Goal: Transaction & Acquisition: Purchase product/service

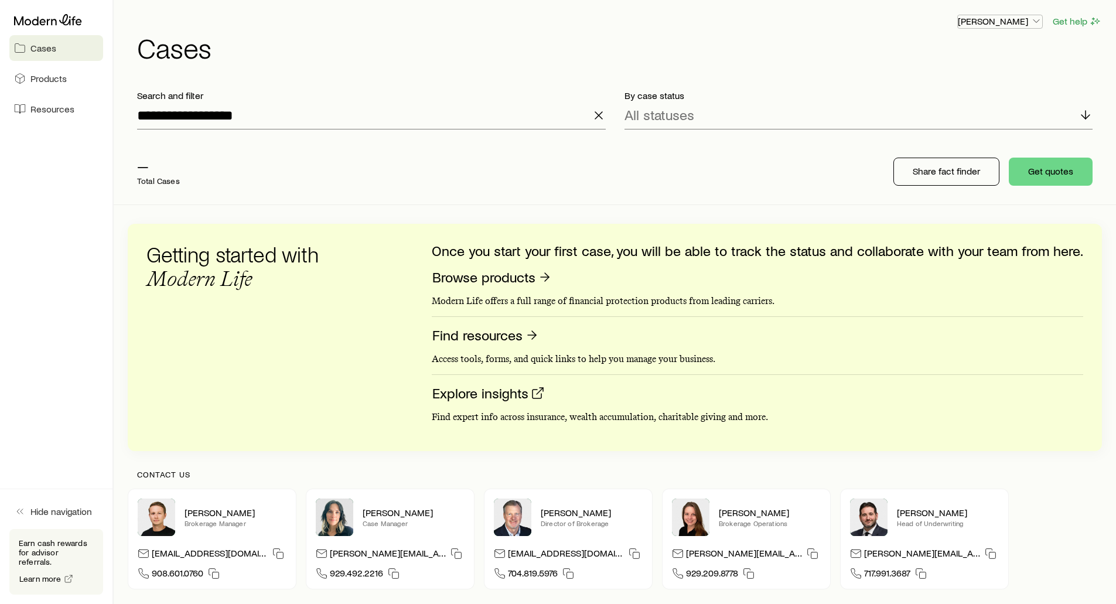
click at [1011, 19] on p "[PERSON_NAME]" at bounding box center [1000, 21] width 84 height 12
click at [941, 143] on span "Sign out" at bounding box center [944, 141] width 32 height 12
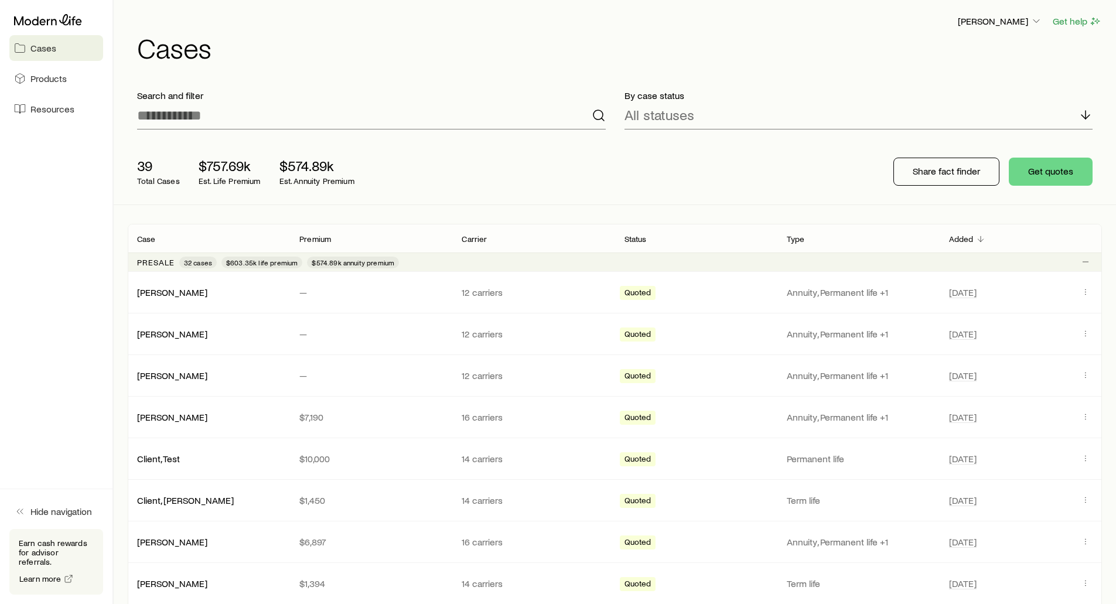
click at [252, 28] on div "Frank Peterson Get help" at bounding box center [619, 21] width 965 height 15
click at [545, 64] on div "Frank Peterson Get help Cases" at bounding box center [615, 38] width 974 height 76
click at [357, 116] on input at bounding box center [371, 115] width 469 height 28
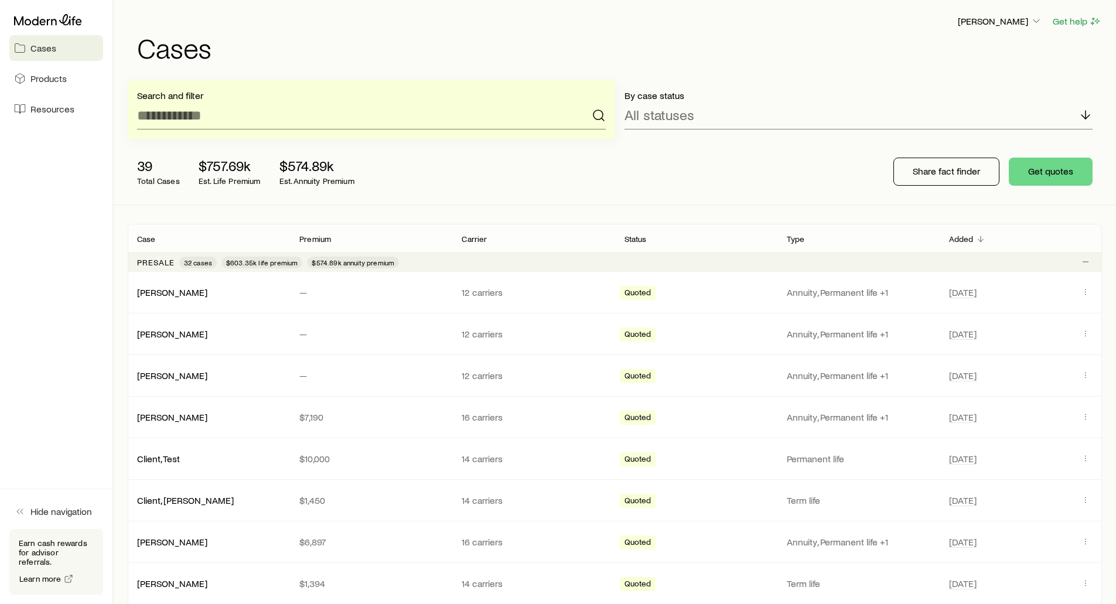
click at [360, 40] on h1 "Cases" at bounding box center [619, 47] width 965 height 28
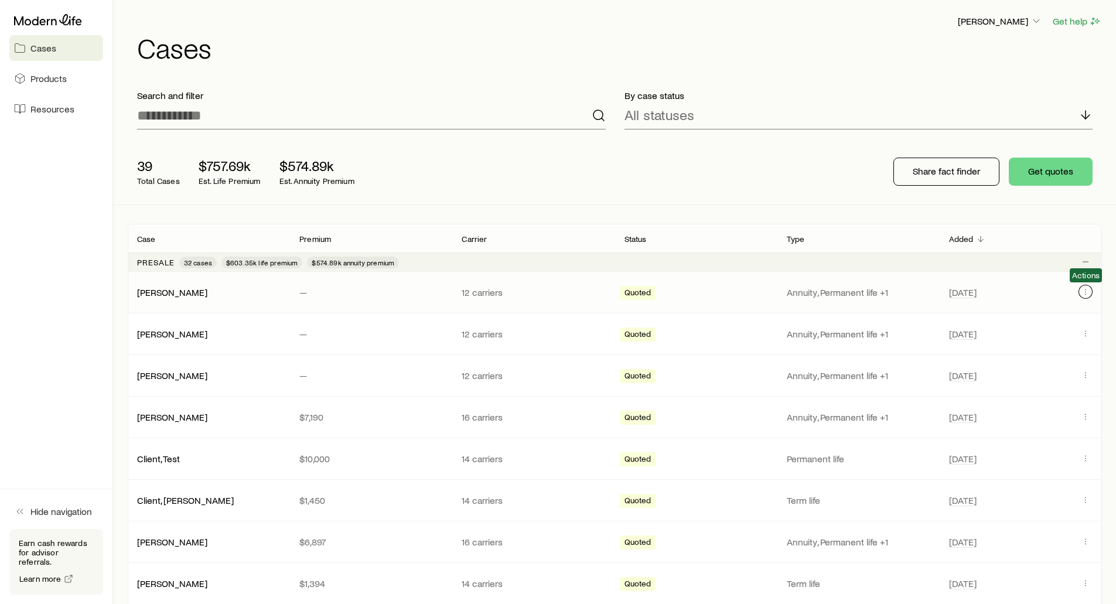
click at [1083, 292] on icon "Client cases" at bounding box center [1085, 291] width 9 height 9
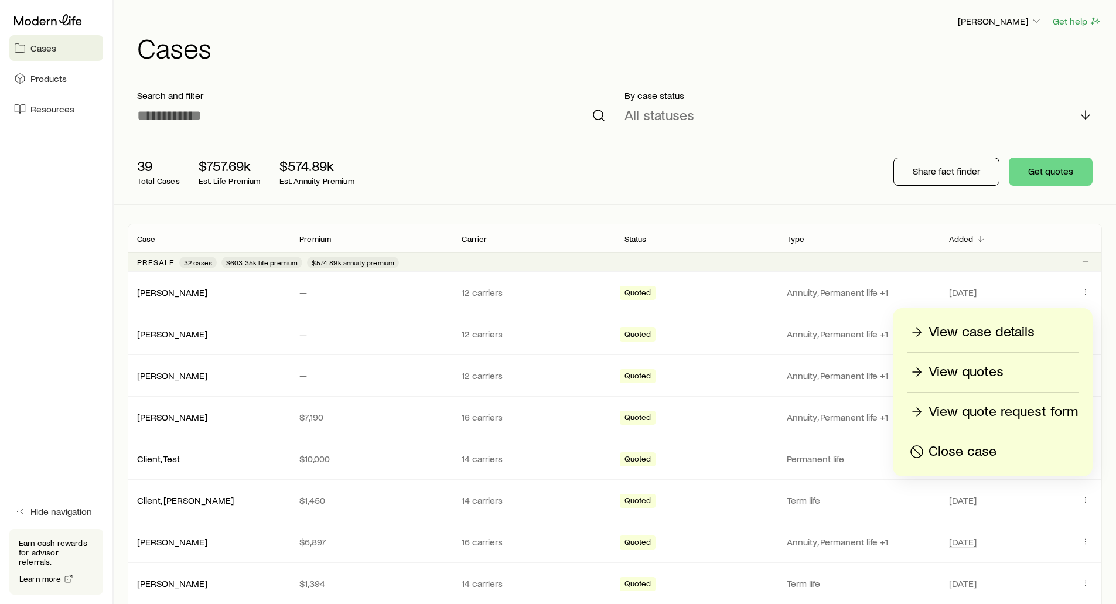
click at [960, 453] on p "Close case" at bounding box center [962, 451] width 68 height 19
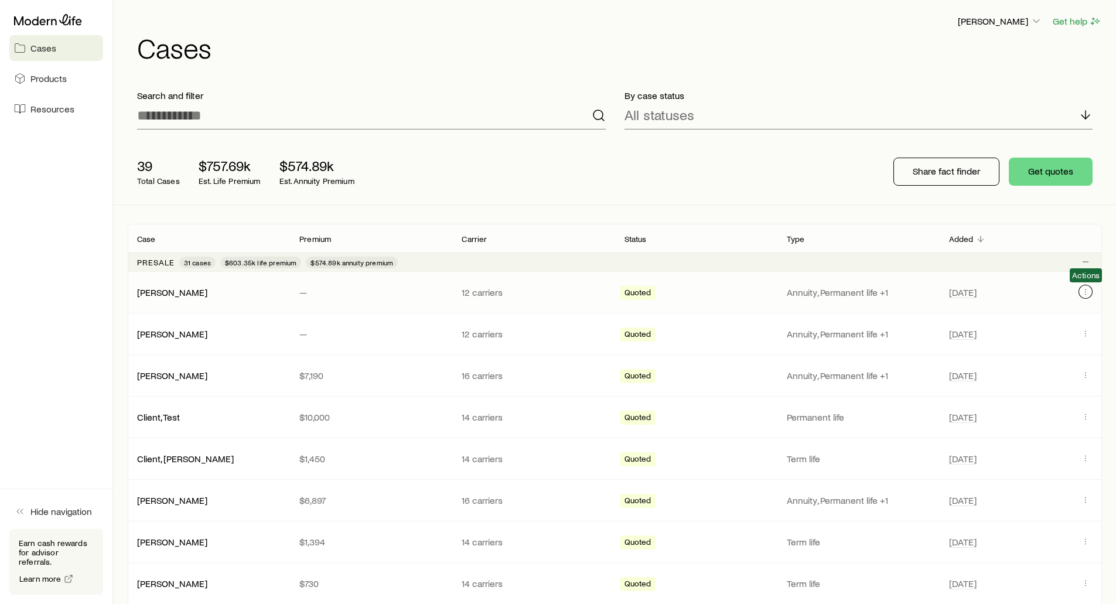
click at [1083, 294] on icon "Client cases" at bounding box center [1085, 291] width 9 height 9
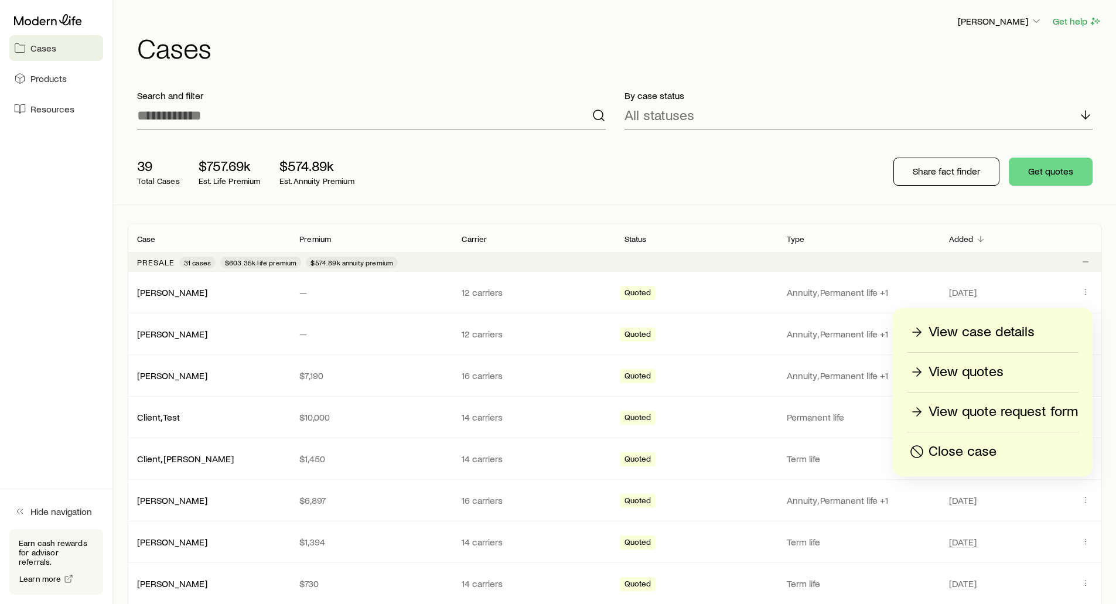
click at [960, 446] on p "Close case" at bounding box center [962, 451] width 68 height 19
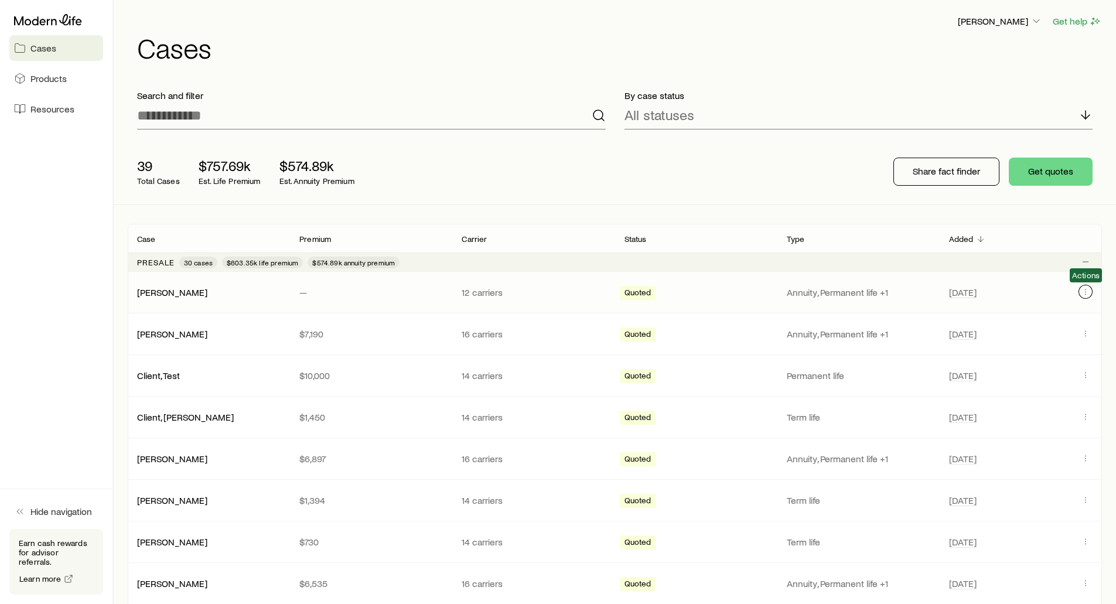
click at [1083, 296] on button "Client cases" at bounding box center [1085, 292] width 14 height 14
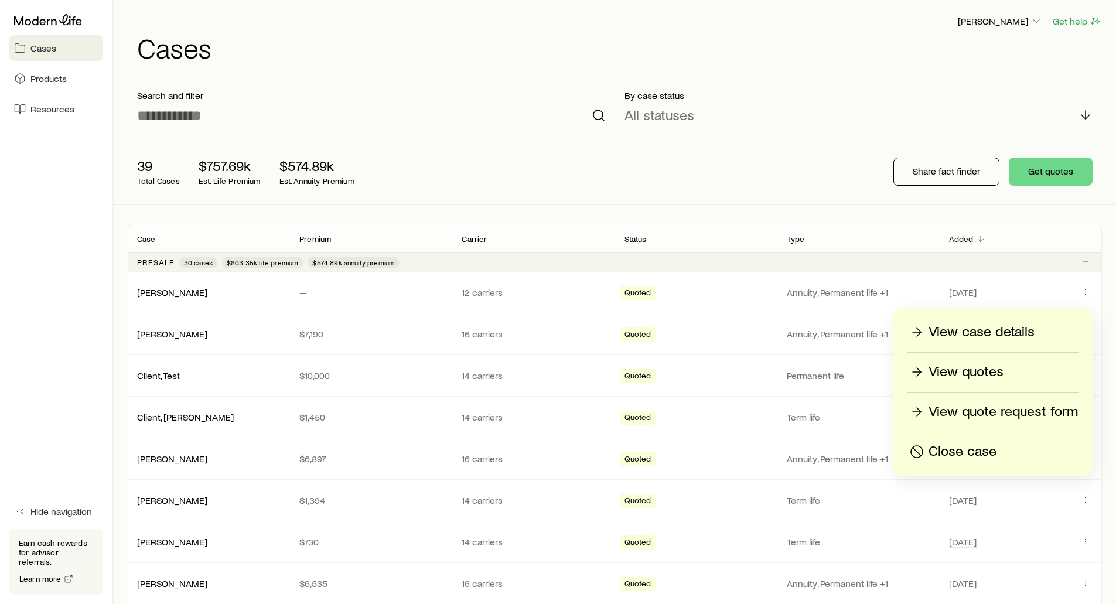
click at [973, 453] on p "Close case" at bounding box center [962, 451] width 68 height 19
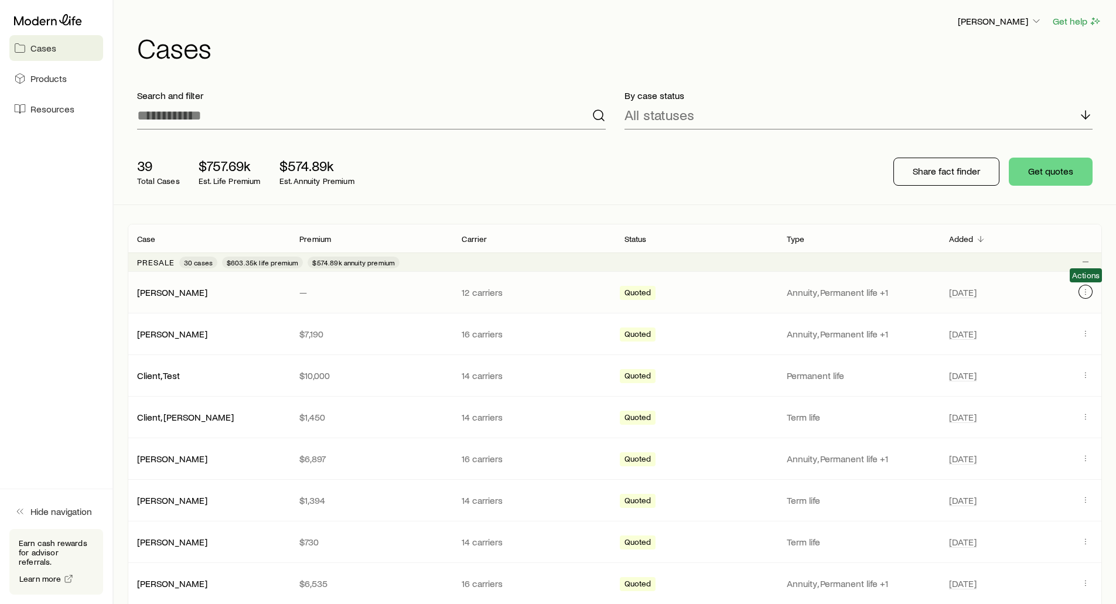
click at [1085, 293] on icon "Client cases" at bounding box center [1085, 291] width 9 height 9
click at [177, 294] on link "[PERSON_NAME]" at bounding box center [173, 291] width 70 height 11
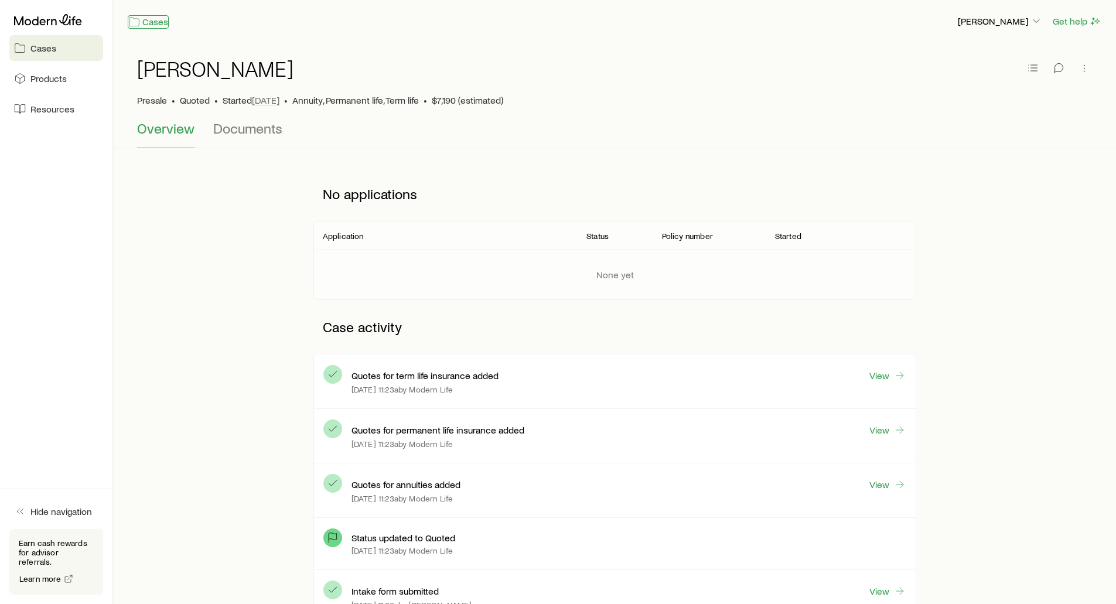
click at [155, 20] on link "Cases" at bounding box center [148, 21] width 41 height 13
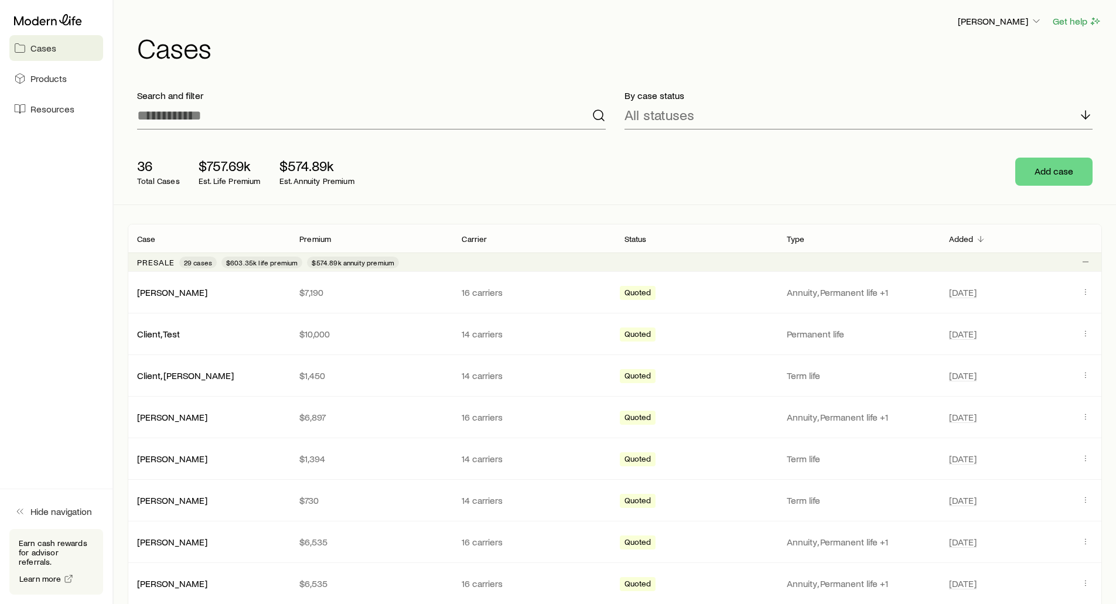
click at [815, 186] on div "36 Total Cases $757.69k Est. Life Premium $574.89k Est. Annuity Premium Add case" at bounding box center [615, 172] width 974 height 66
click at [237, 21] on div "Frank Peterson Get help" at bounding box center [619, 21] width 965 height 15
click at [288, 98] on p "Search and filter" at bounding box center [371, 96] width 469 height 12
click at [518, 52] on h1 "Cases" at bounding box center [619, 47] width 965 height 28
click at [512, 57] on h1 "Cases" at bounding box center [619, 47] width 965 height 28
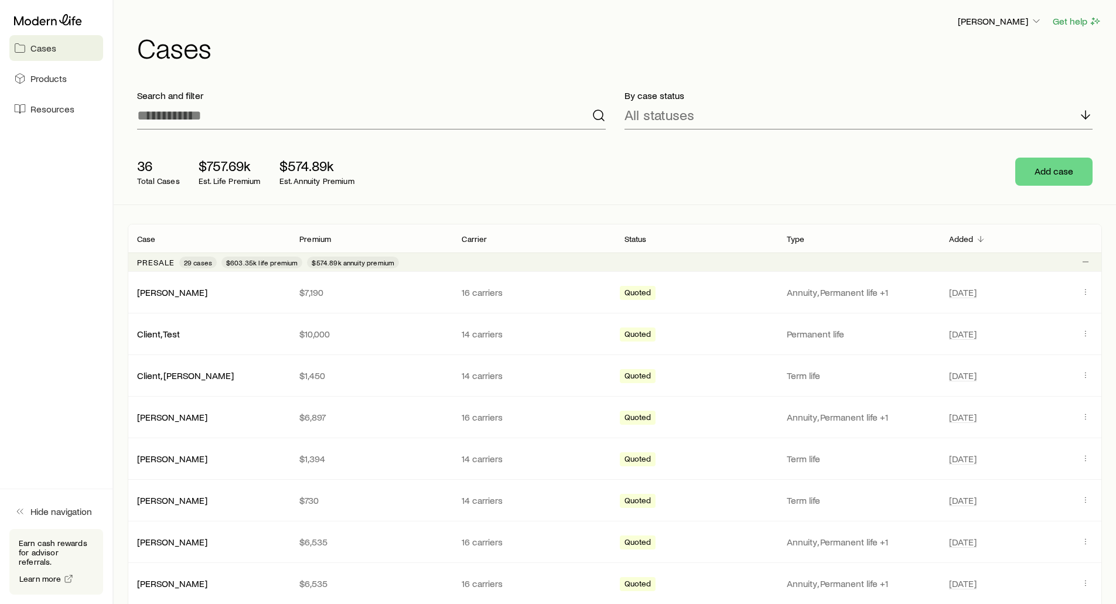
click at [726, 55] on h1 "Cases" at bounding box center [619, 47] width 965 height 28
click at [553, 34] on h1 "Cases" at bounding box center [619, 47] width 965 height 28
click at [993, 21] on p "[PERSON_NAME]" at bounding box center [1000, 21] width 84 height 12
click at [988, 56] on span "Licenses and contracts" at bounding box center [976, 53] width 96 height 12
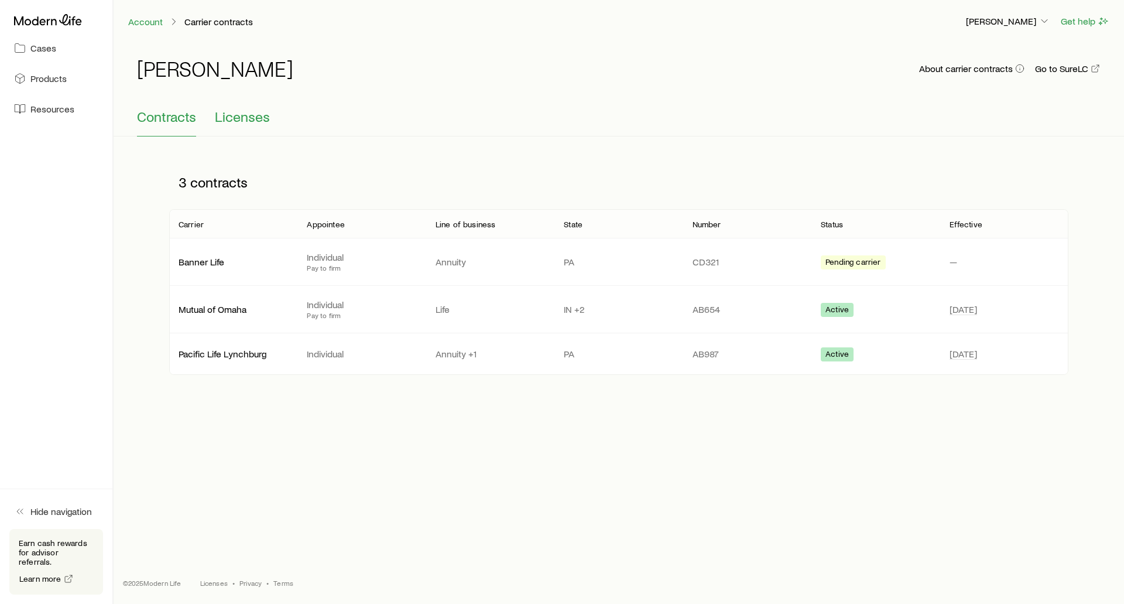
click at [249, 119] on span "Licenses" at bounding box center [242, 116] width 55 height 16
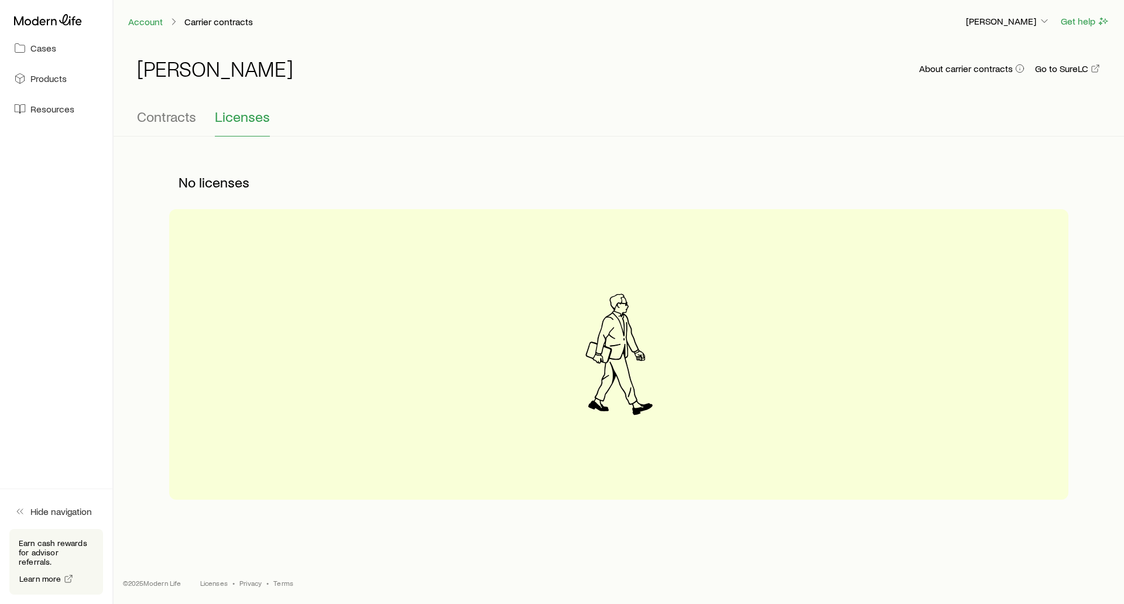
click at [669, 122] on div "Contracts Licenses" at bounding box center [619, 122] width 964 height 28
click at [982, 18] on p "[PERSON_NAME]" at bounding box center [1008, 21] width 84 height 12
click at [958, 80] on span "Commission schedule" at bounding box center [982, 79] width 90 height 12
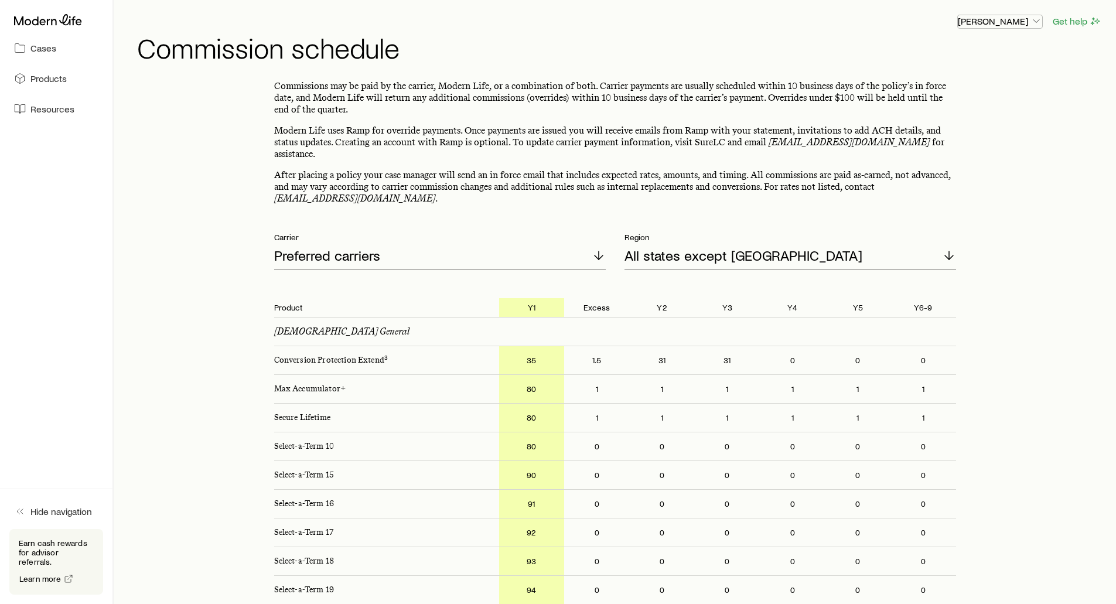
click at [996, 22] on p "[PERSON_NAME]" at bounding box center [1000, 21] width 84 height 12
click at [730, 53] on h1 "Commission schedule" at bounding box center [619, 47] width 965 height 28
click at [49, 51] on span "Cases" at bounding box center [43, 48] width 26 height 12
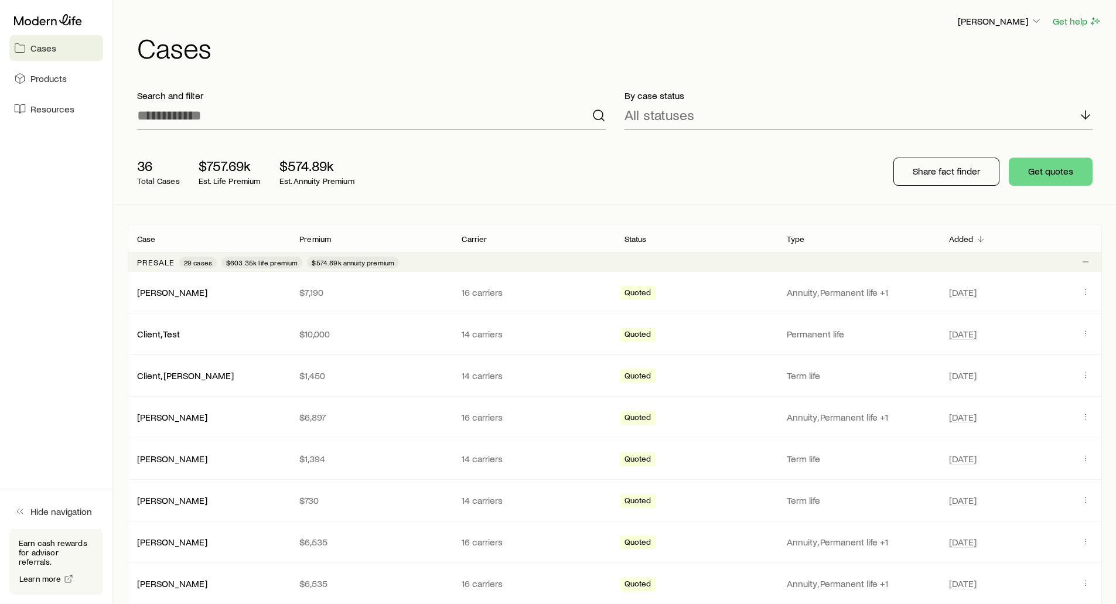
click at [365, 18] on div "Frank Peterson Get help" at bounding box center [619, 21] width 965 height 15
click at [416, 25] on div "Frank Peterson Get help" at bounding box center [619, 21] width 965 height 15
click at [392, 74] on div "Frank Peterson Get help Cases" at bounding box center [615, 38] width 974 height 76
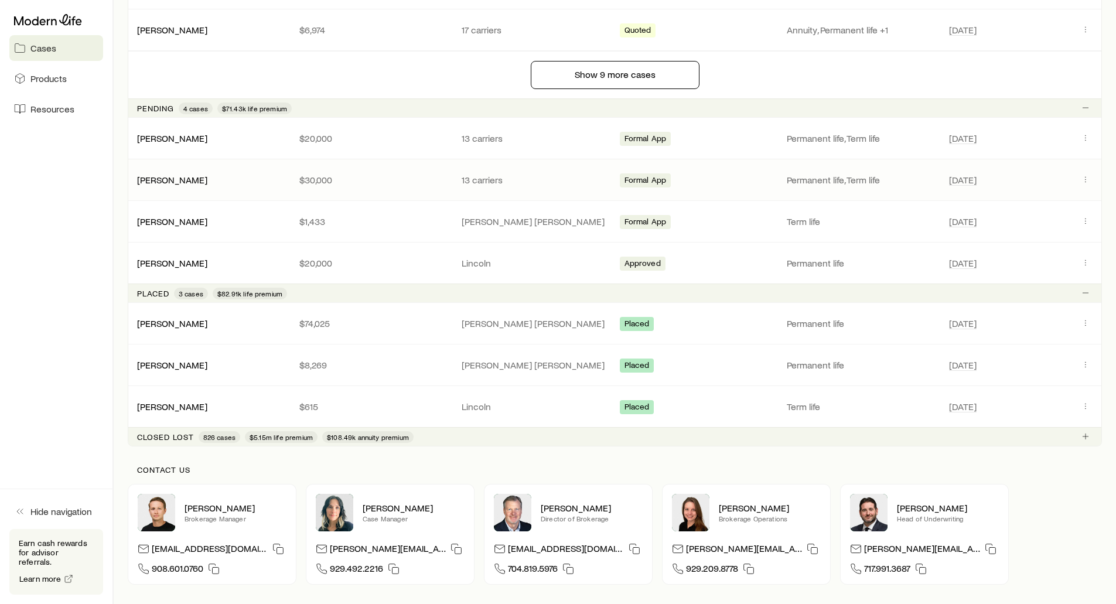
scroll to position [1054, 0]
click at [167, 318] on link "[PERSON_NAME]" at bounding box center [173, 320] width 70 height 11
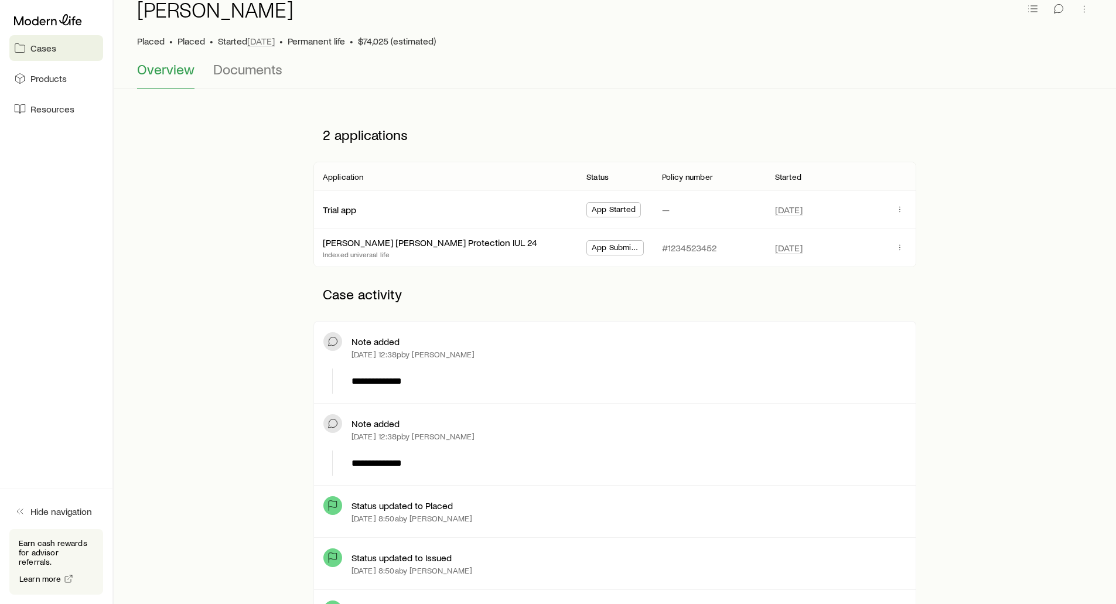
scroll to position [59, 0]
click at [252, 66] on span "Documents" at bounding box center [247, 69] width 69 height 16
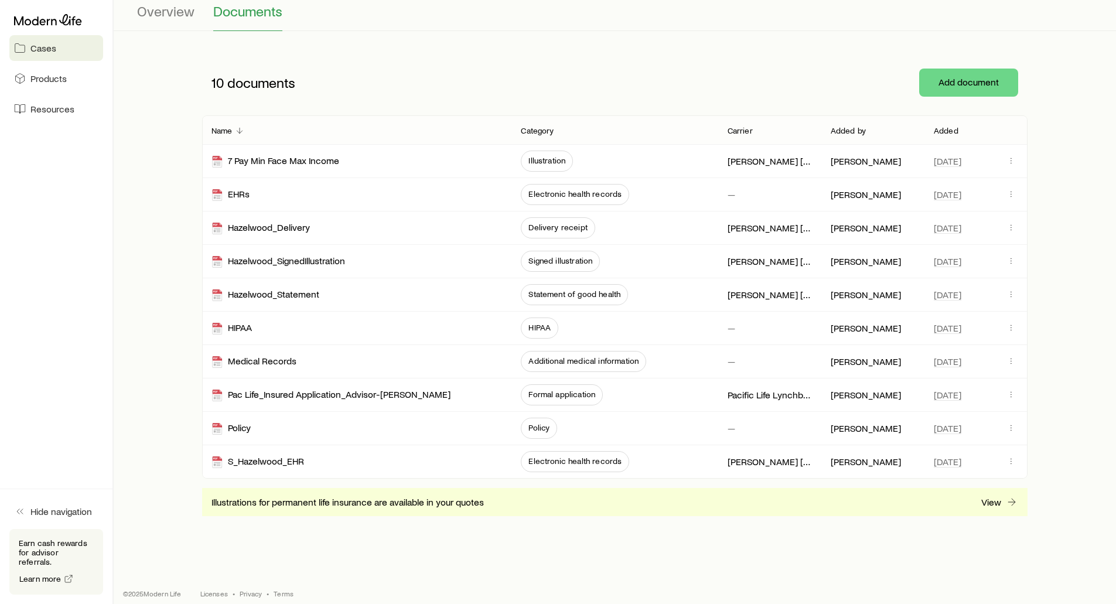
scroll to position [128, 0]
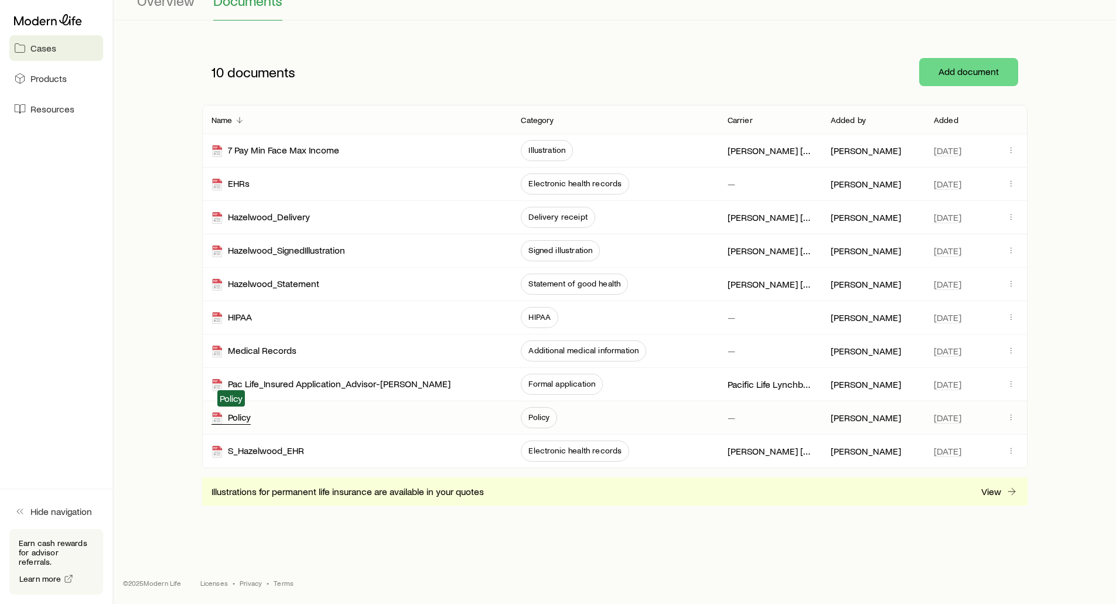
click at [222, 417] on g at bounding box center [217, 418] width 10 height 12
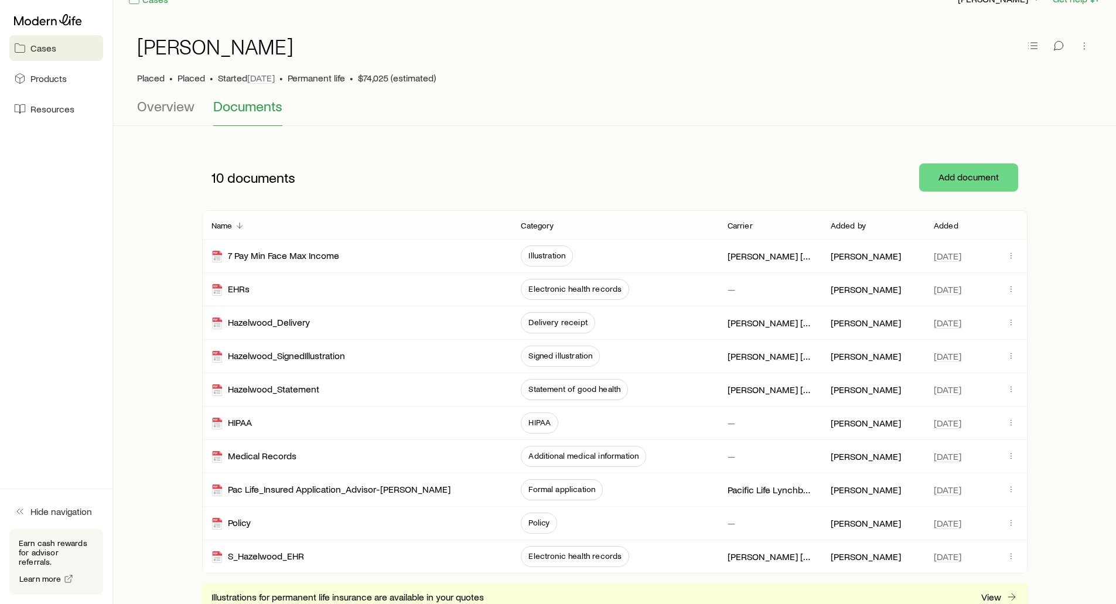
scroll to position [0, 0]
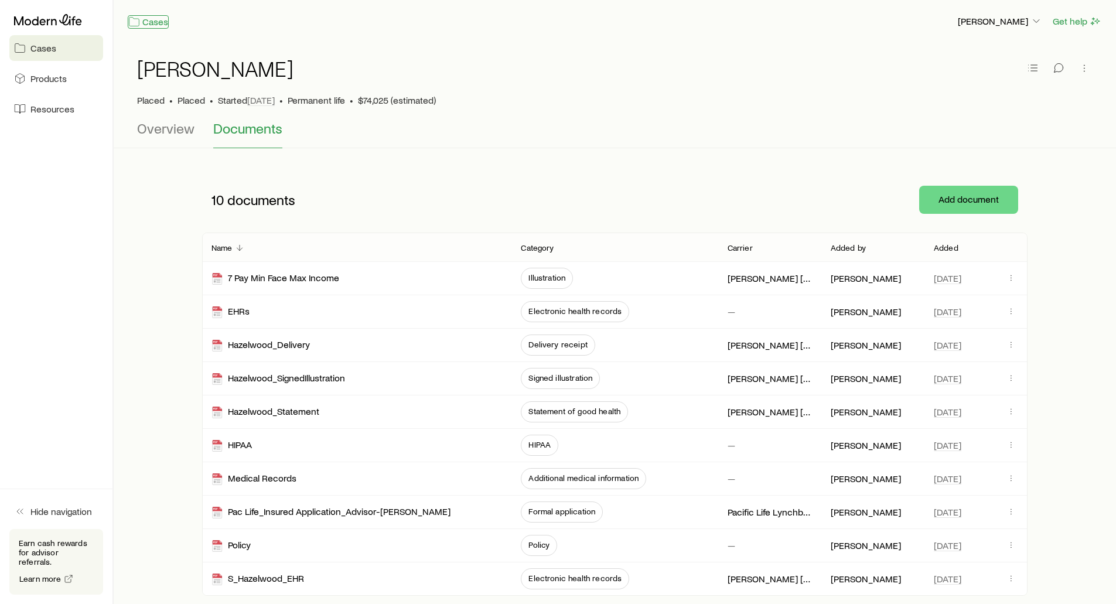
click at [145, 21] on link "Cases" at bounding box center [148, 21] width 41 height 13
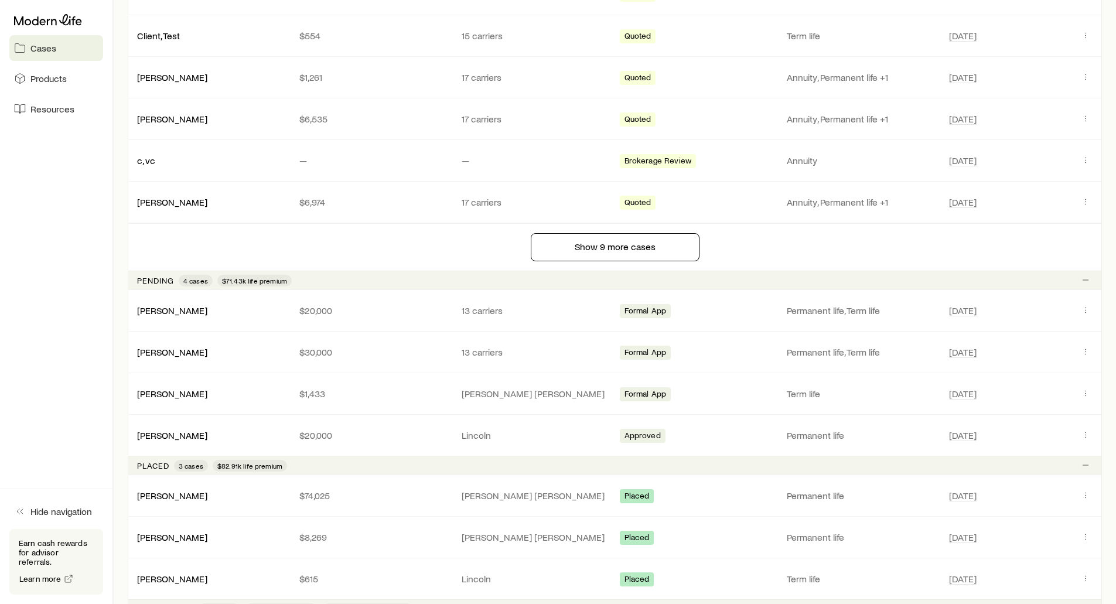
scroll to position [878, 0]
click at [169, 313] on link "[PERSON_NAME]" at bounding box center [173, 311] width 70 height 11
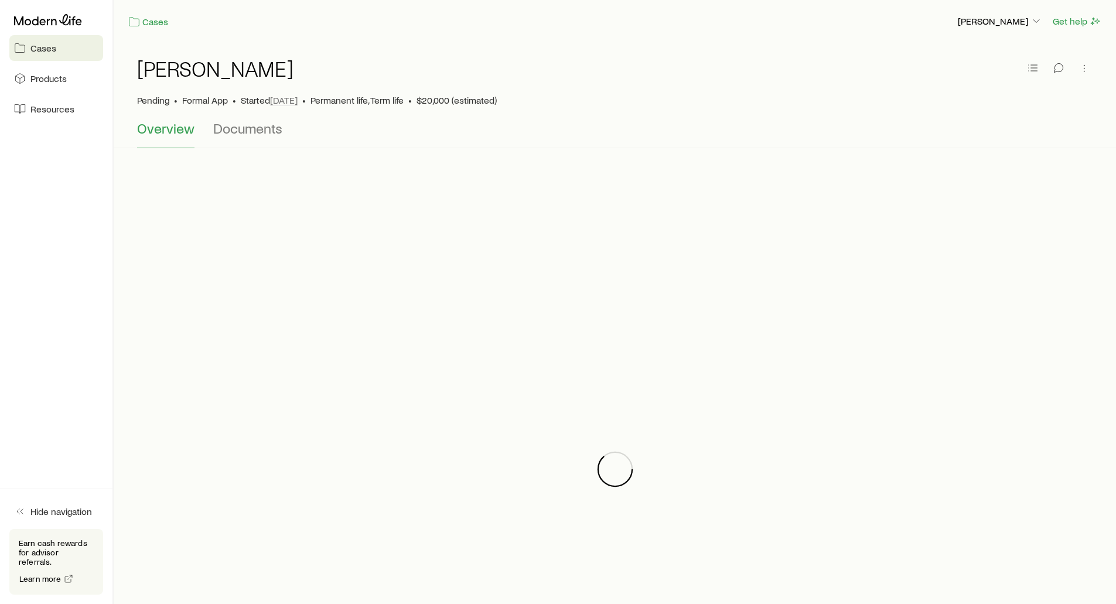
drag, startPoint x: 240, startPoint y: 133, endPoint x: 173, endPoint y: 251, distance: 135.8
click at [173, 251] on div "Wagner, Dan Pending • Formal App • Started Sep 26, 2024 • Permanent life, Term …" at bounding box center [615, 416] width 1002 height 747
click at [173, 248] on div at bounding box center [615, 469] width 974 height 604
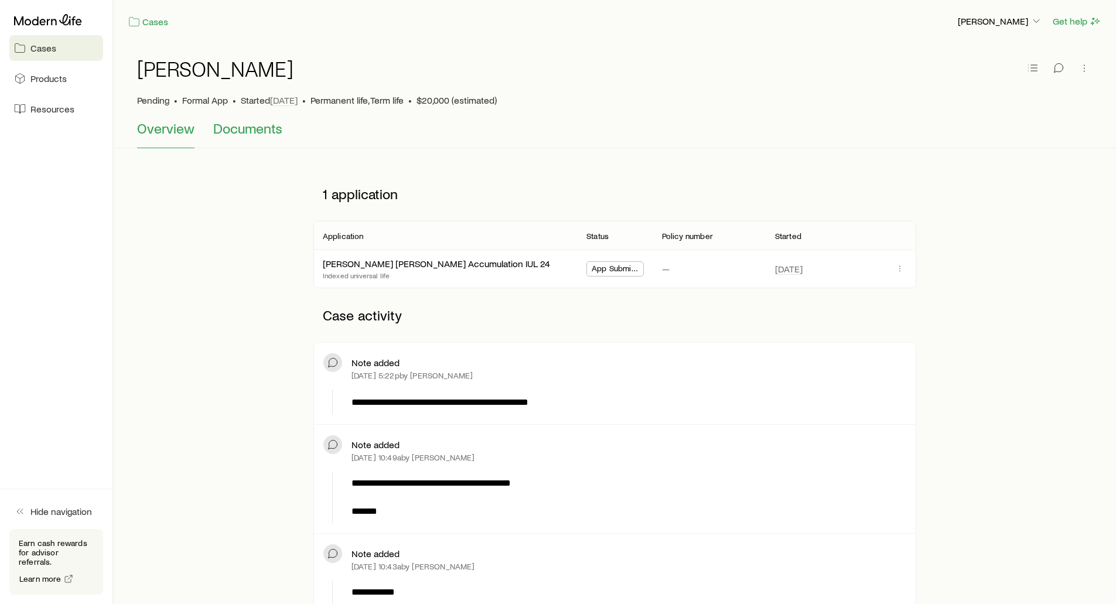
click at [235, 132] on span "Documents" at bounding box center [247, 128] width 69 height 16
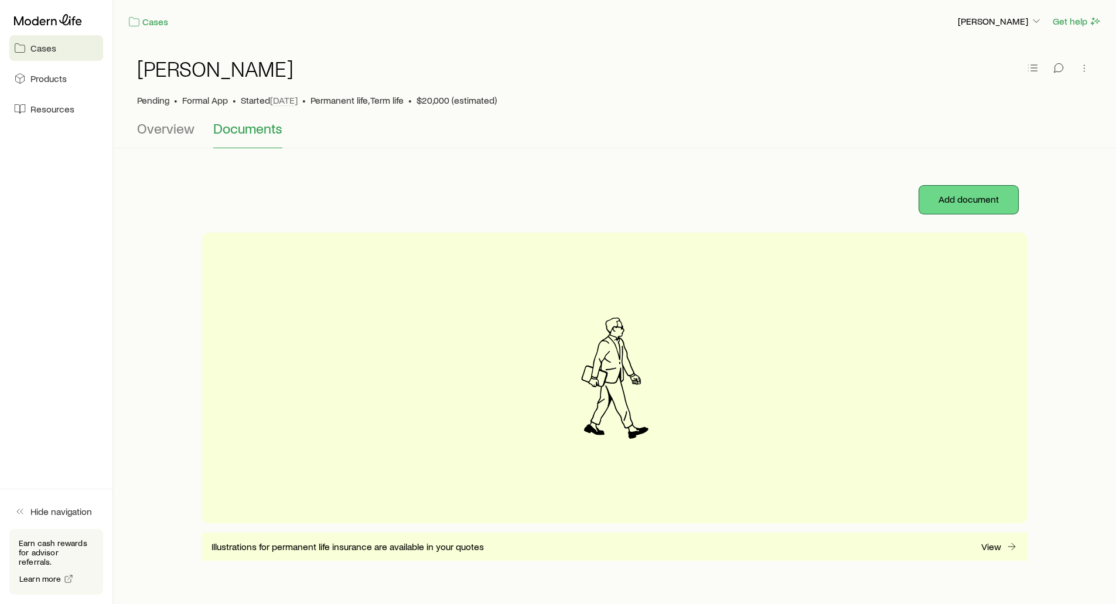
click at [970, 201] on button "Add document" at bounding box center [968, 200] width 99 height 28
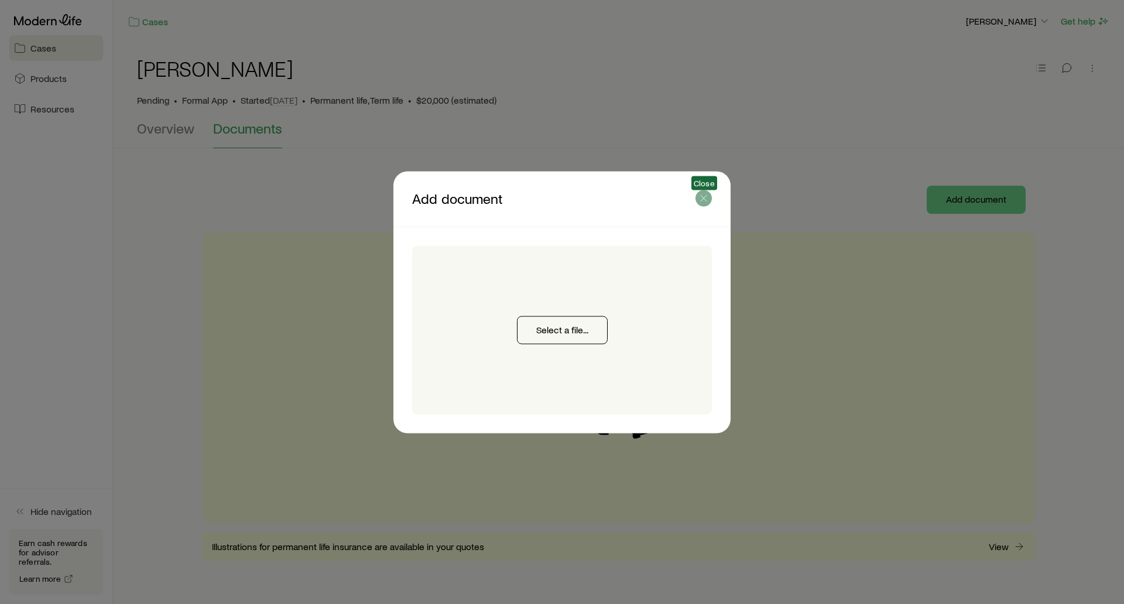
click at [704, 200] on icon "button" at bounding box center [704, 198] width 12 height 12
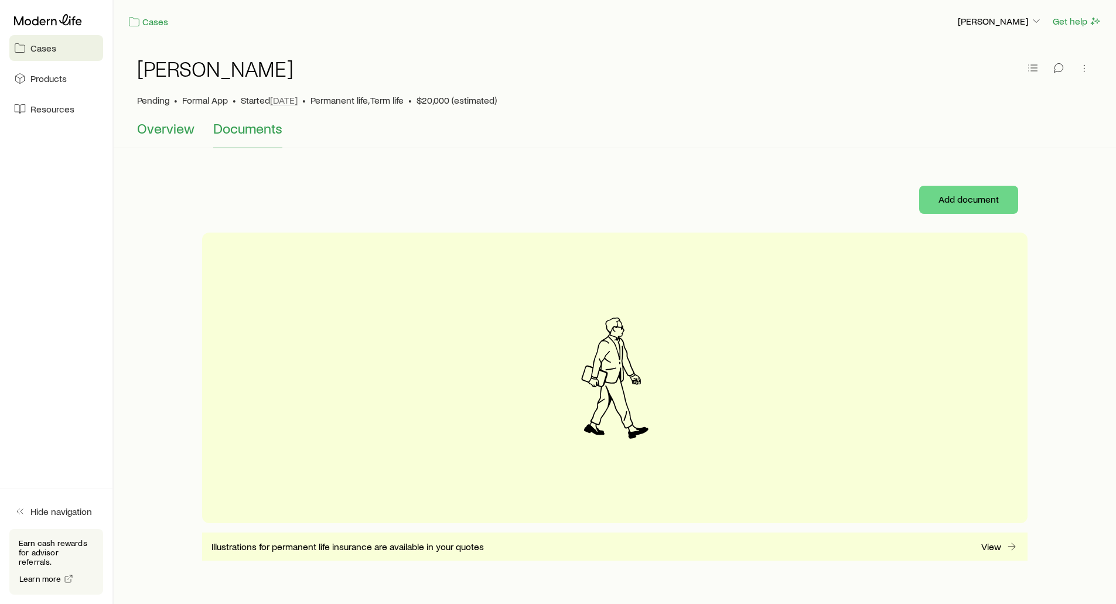
click at [175, 131] on span "Overview" at bounding box center [165, 128] width 57 height 16
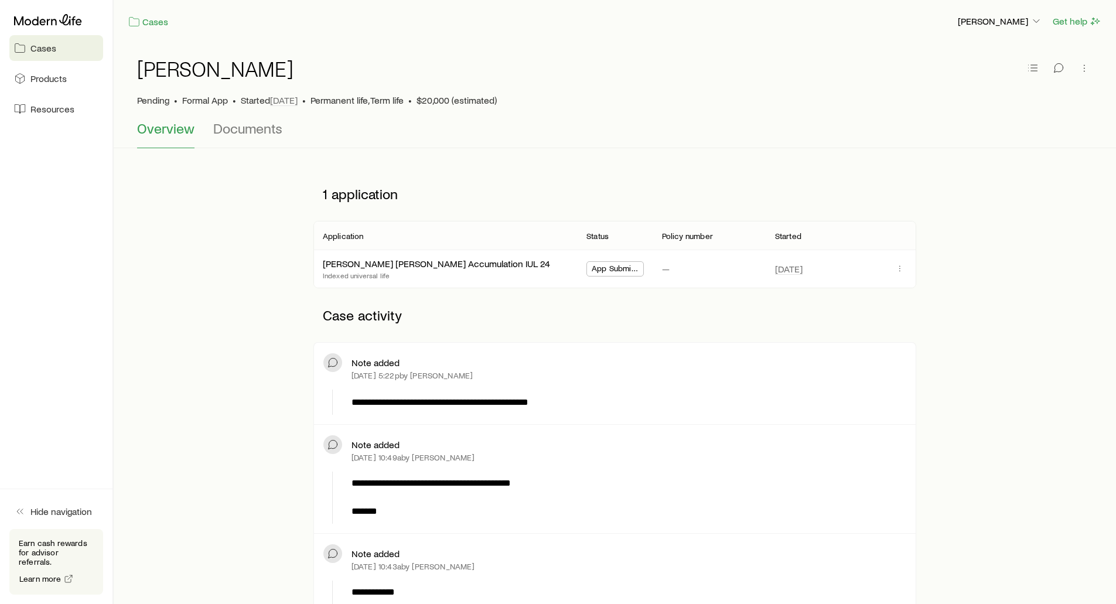
click at [175, 139] on button "Overview" at bounding box center [165, 134] width 57 height 28
click at [48, 47] on span "Cases" at bounding box center [43, 48] width 26 height 12
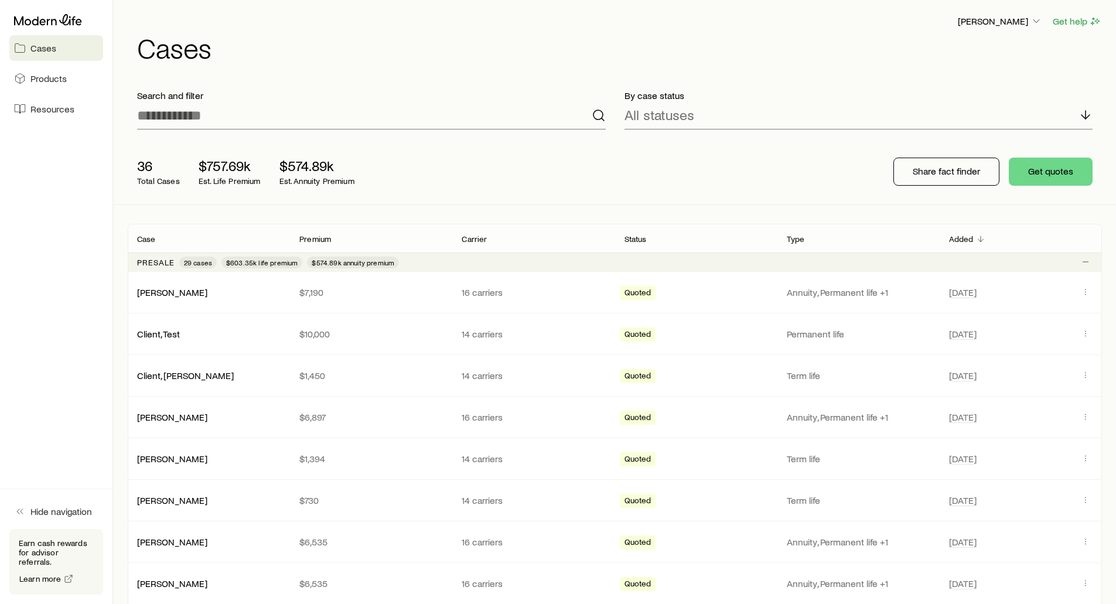
click at [443, 57] on h1 "Cases" at bounding box center [619, 47] width 965 height 28
drag, startPoint x: 919, startPoint y: 167, endPoint x: 633, endPoint y: 187, distance: 287.1
click at [633, 187] on div "36 Total Cases $757.69k Est. Life Premium $574.89k Est. Annuity Premium Share f…" at bounding box center [615, 172] width 974 height 66
click at [922, 175] on p "Share fact finder" at bounding box center [945, 171] width 67 height 12
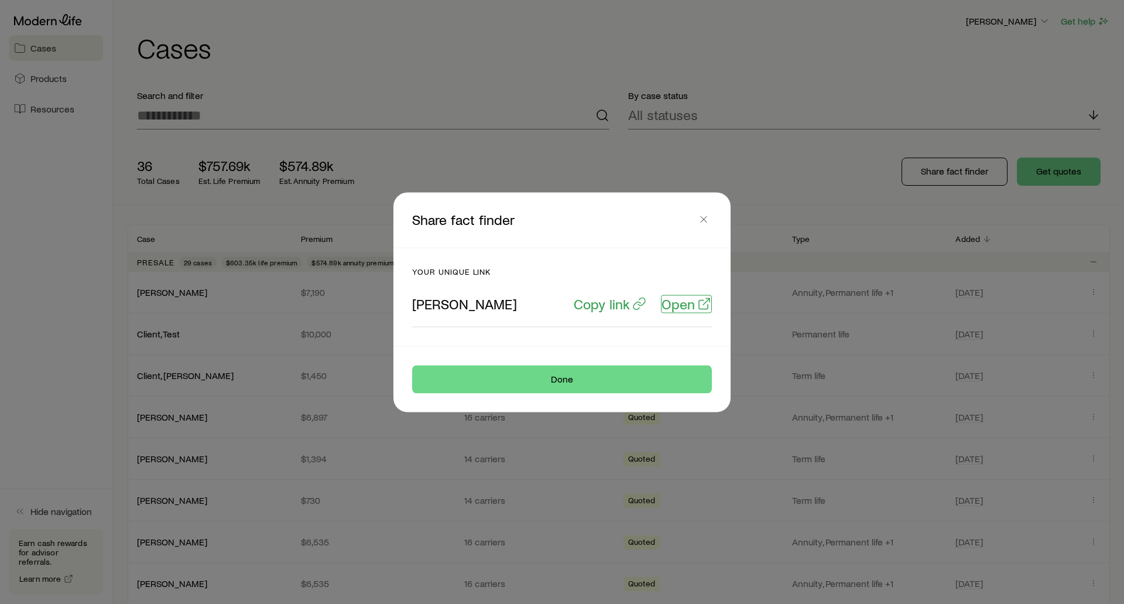
click at [686, 305] on p "Open" at bounding box center [678, 303] width 33 height 16
click at [593, 304] on p "Copy link" at bounding box center [602, 303] width 56 height 16
click at [702, 216] on icon "button" at bounding box center [704, 219] width 12 height 12
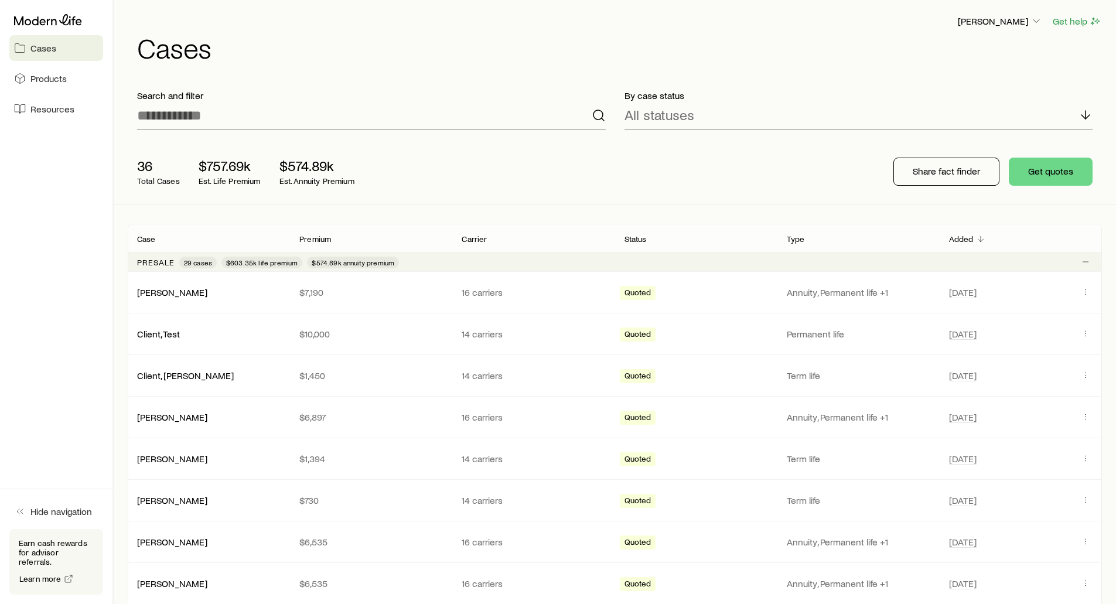
click at [678, 166] on div "36 Total Cases $757.69k Est. Life Premium $574.89k Est. Annuity Premium Share f…" at bounding box center [615, 172] width 974 height 66
click at [672, 165] on div "36 Total Cases $757.69k Est. Life Premium $574.89k Est. Annuity Premium Share f…" at bounding box center [615, 172] width 974 height 66
click at [384, 162] on div "36 Total Cases $757.69k Est. Life Premium $574.89k Est. Annuity Premium" at bounding box center [315, 171] width 375 height 47
click at [518, 167] on div "36 Total Cases $757.69k Est. Life Premium $574.89k Est. Annuity Premium Share f…" at bounding box center [615, 172] width 974 height 66
click at [652, 184] on div "36 Total Cases $757.69k Est. Life Premium $574.89k Est. Annuity Premium Share f…" at bounding box center [615, 172] width 974 height 66
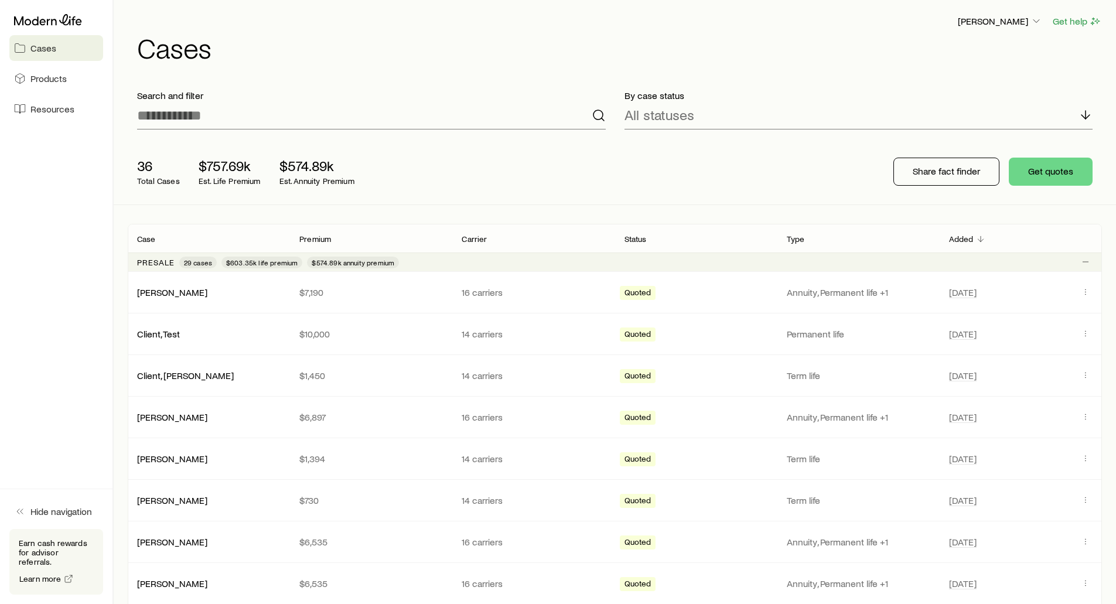
click at [842, 159] on div "36 Total Cases $757.69k Est. Life Premium $574.89k Est. Annuity Premium Share f…" at bounding box center [615, 172] width 974 height 66
click at [753, 163] on div "36 Total Cases $757.69k Est. Life Premium $574.89k Est. Annuity Premium Share f…" at bounding box center [615, 172] width 974 height 66
click at [546, 158] on div "36 Total Cases $757.69k Est. Life Premium $574.89k Est. Annuity Premium Share f…" at bounding box center [615, 172] width 974 height 66
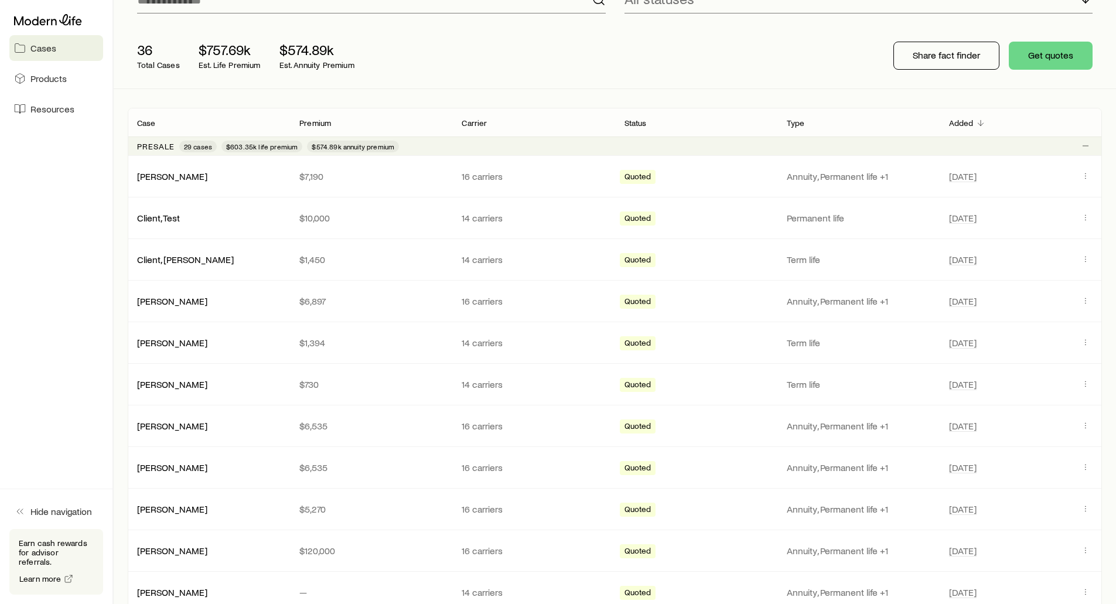
scroll to position [117, 0]
click at [558, 50] on div "36 Total Cases $757.69k Est. Life Premium $574.89k Est. Annuity Premium Share f…" at bounding box center [615, 55] width 974 height 66
click at [1069, 61] on button "Get quotes" at bounding box center [1050, 54] width 84 height 28
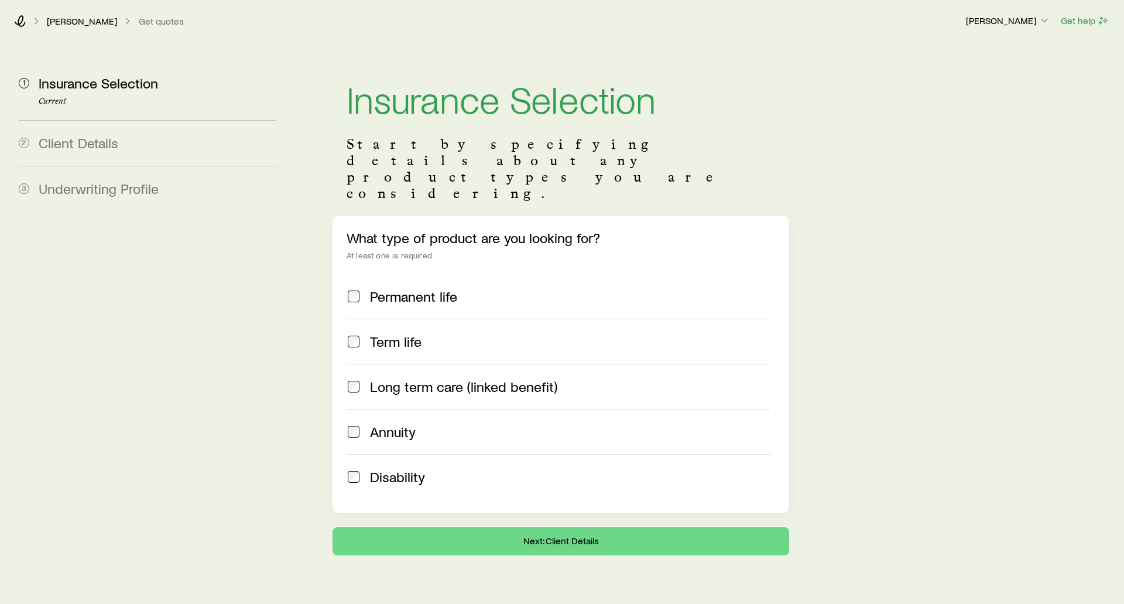
click at [340, 216] on div "What type of product are you looking for? At least one is required Permanent li…" at bounding box center [561, 365] width 457 height 298
click at [338, 216] on div "What type of product are you looking for? At least one is required Permanent li…" at bounding box center [561, 365] width 457 height 298
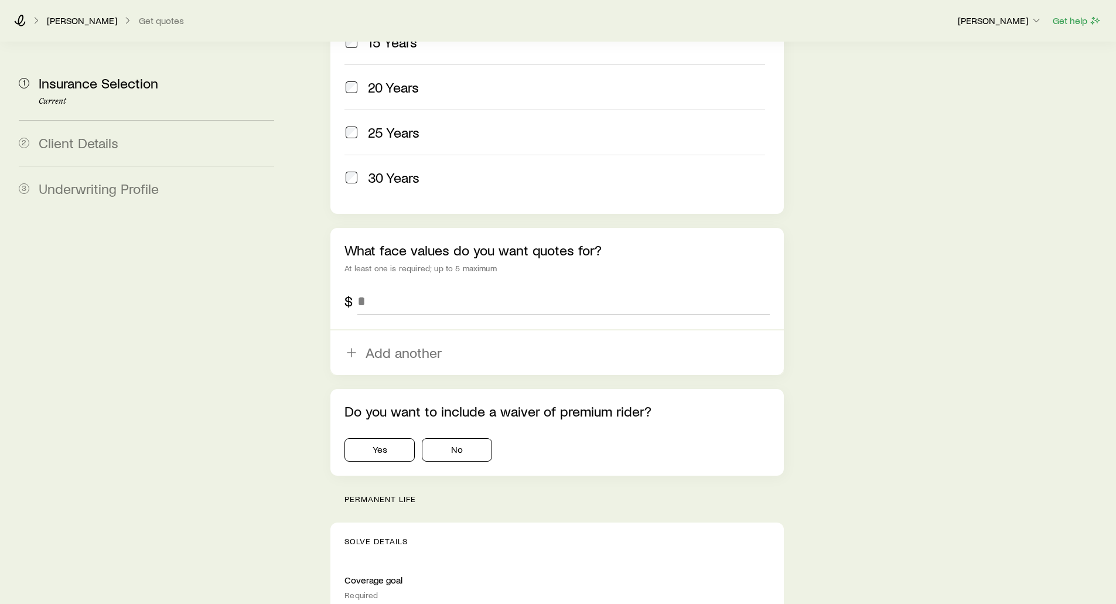
scroll to position [644, 0]
click at [381, 286] on input "tel" at bounding box center [563, 300] width 412 height 28
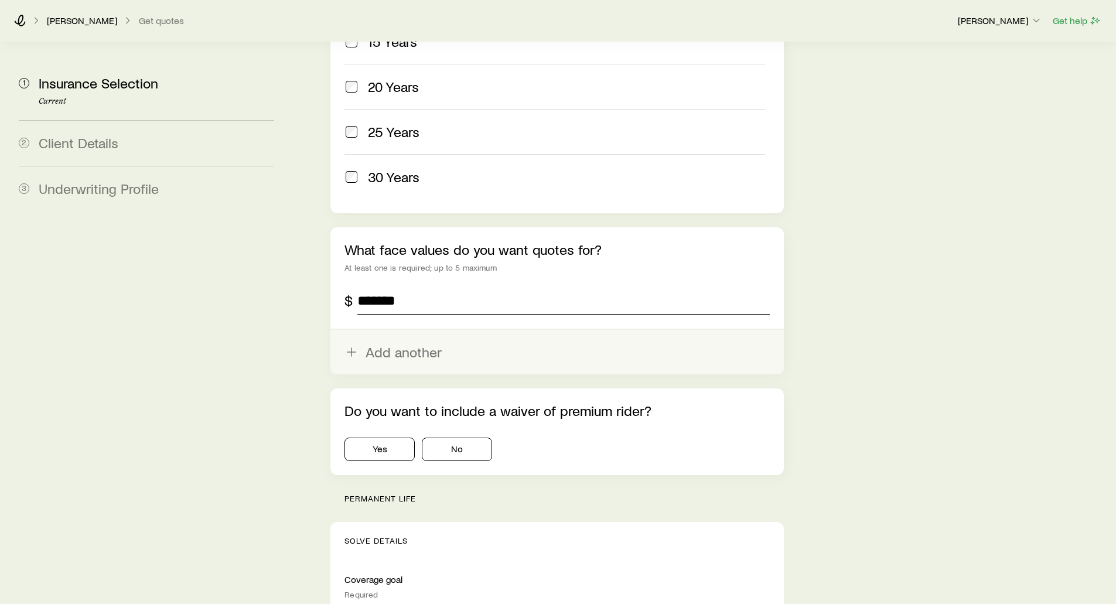
type input "*******"
click at [374, 330] on button "Add another" at bounding box center [556, 352] width 453 height 45
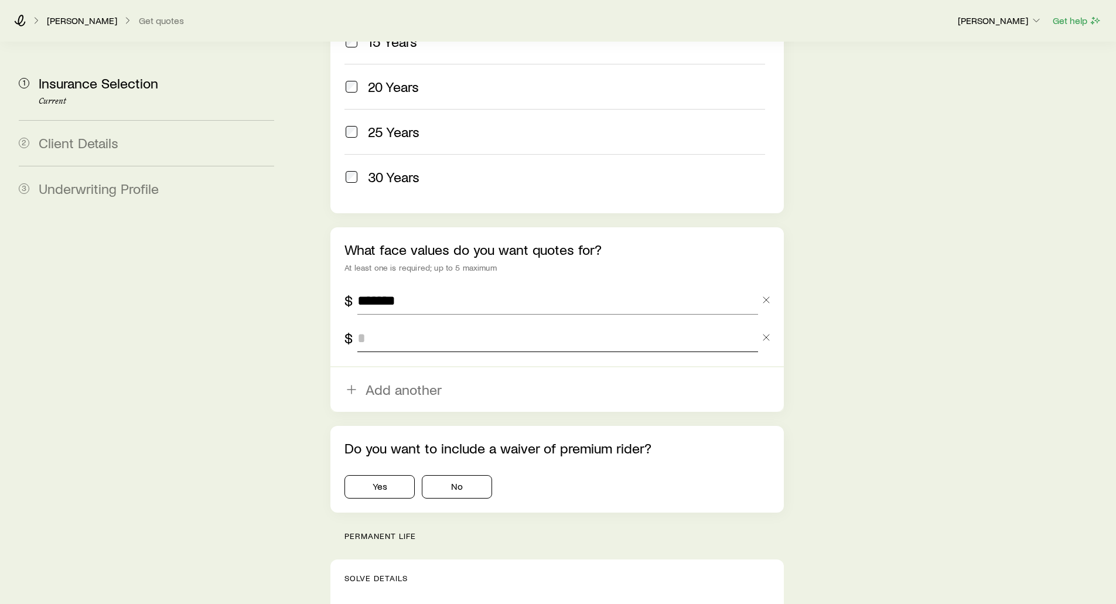
click at [377, 324] on input "tel" at bounding box center [557, 338] width 400 height 28
type input "*******"
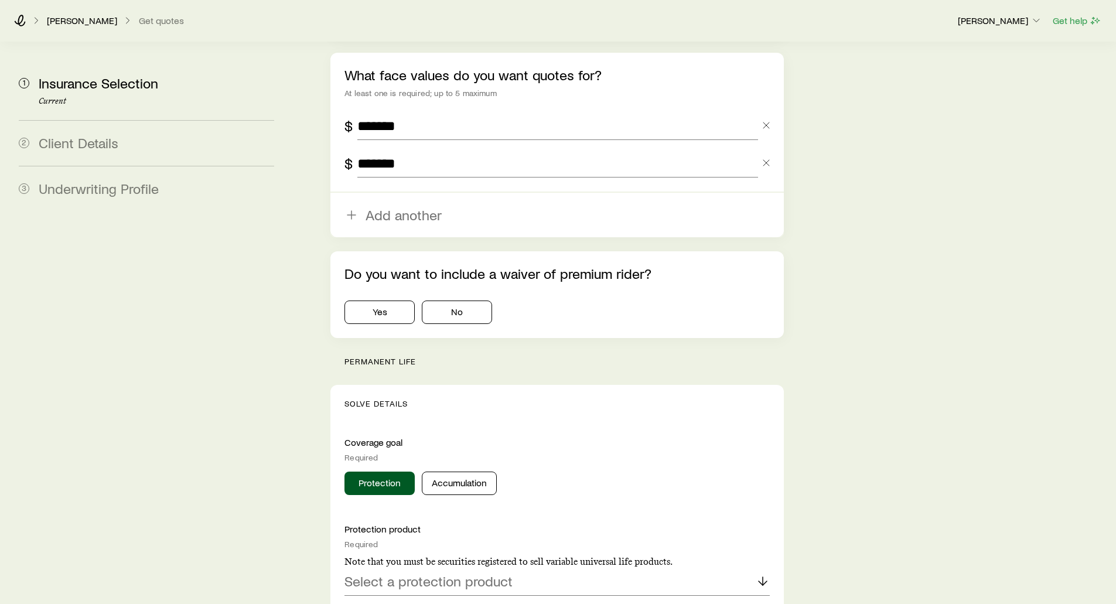
scroll to position [820, 0]
click at [450, 299] on button "No" at bounding box center [457, 310] width 70 height 23
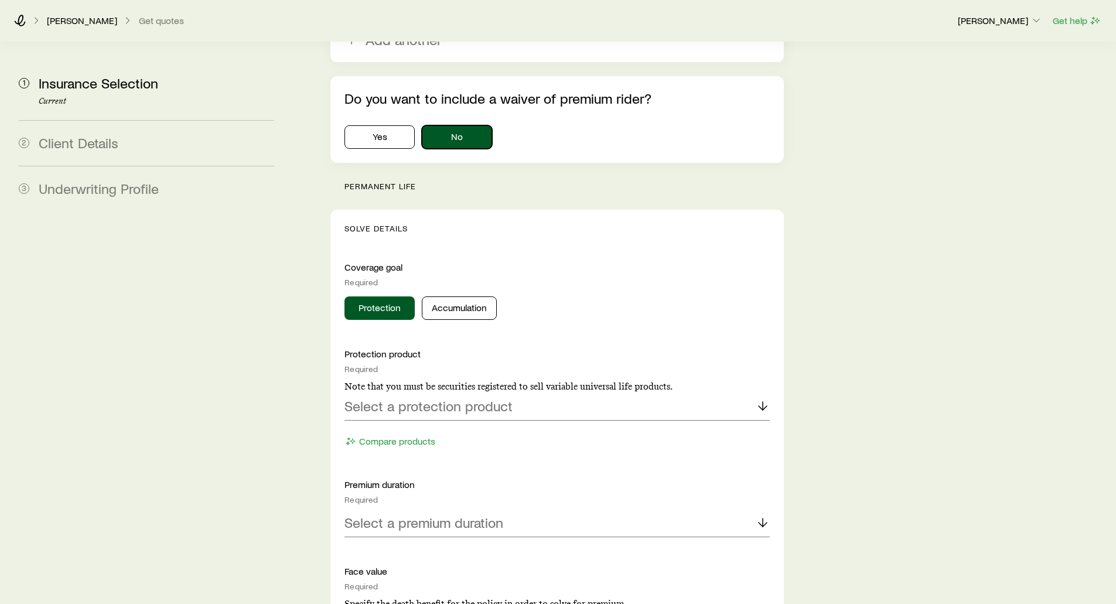
scroll to position [996, 0]
drag, startPoint x: 417, startPoint y: 152, endPoint x: 343, endPoint y: 154, distance: 73.8
click at [378, 295] on button "Protection" at bounding box center [379, 306] width 70 height 23
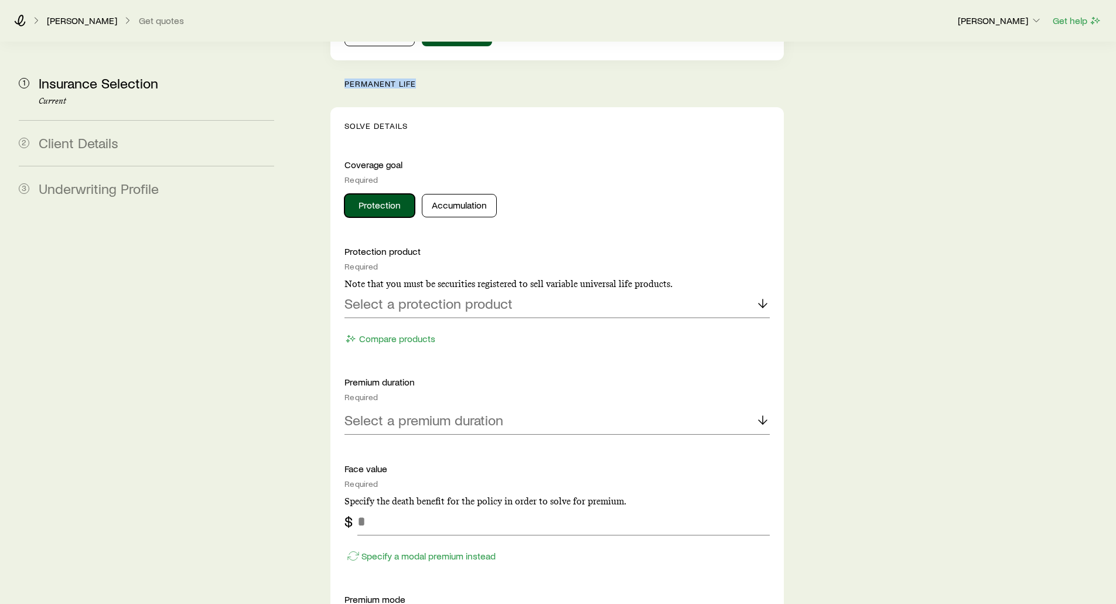
scroll to position [1113, 0]
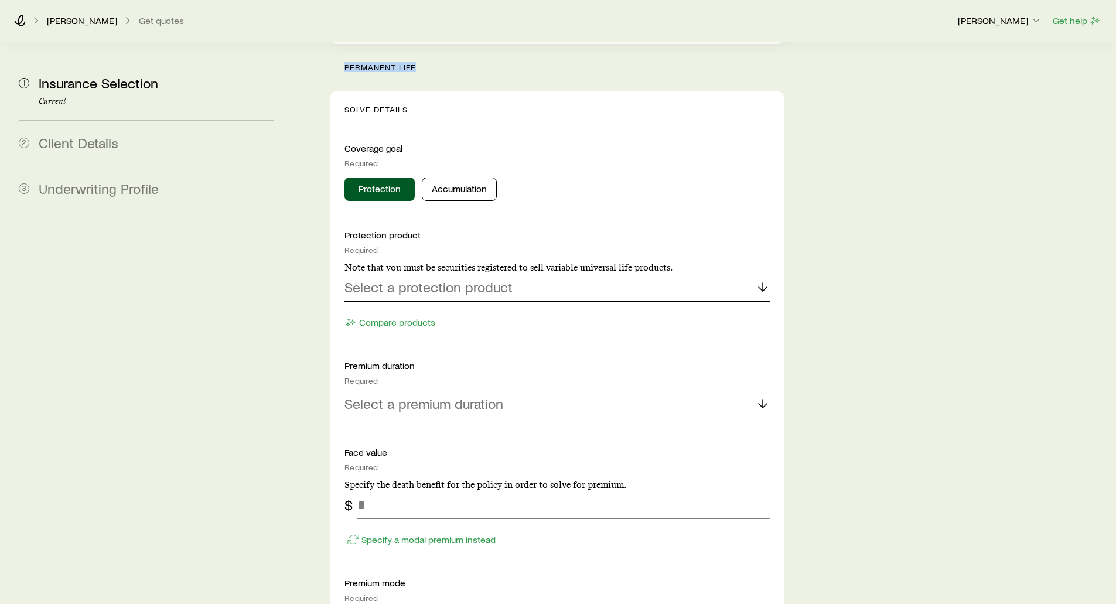
click at [419, 279] on p "Select a protection product" at bounding box center [428, 287] width 168 height 16
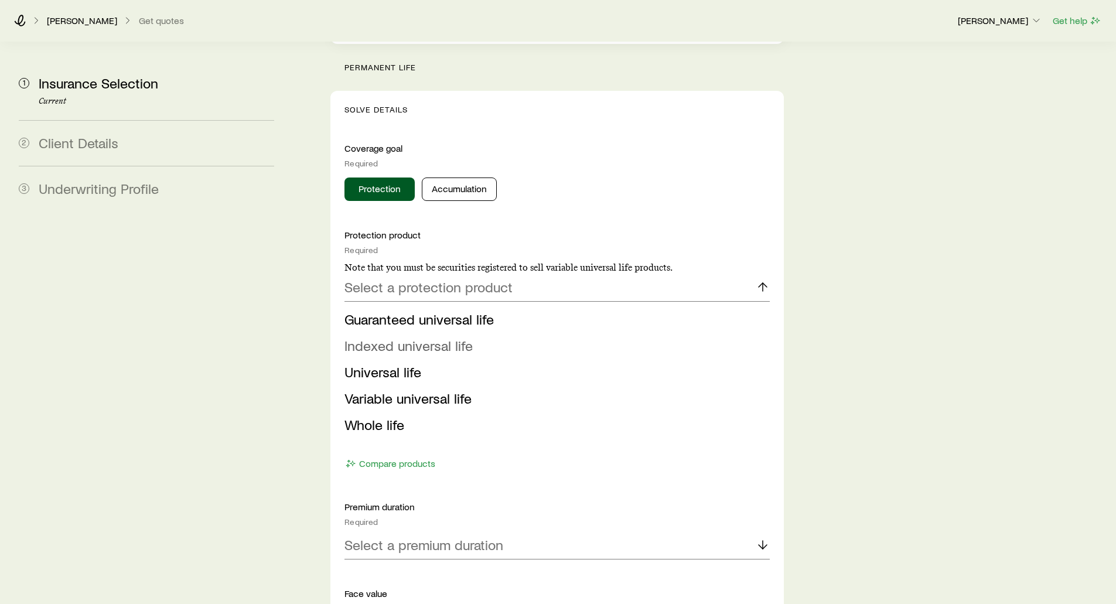
click at [373, 337] on span "Indexed universal life" at bounding box center [408, 345] width 128 height 17
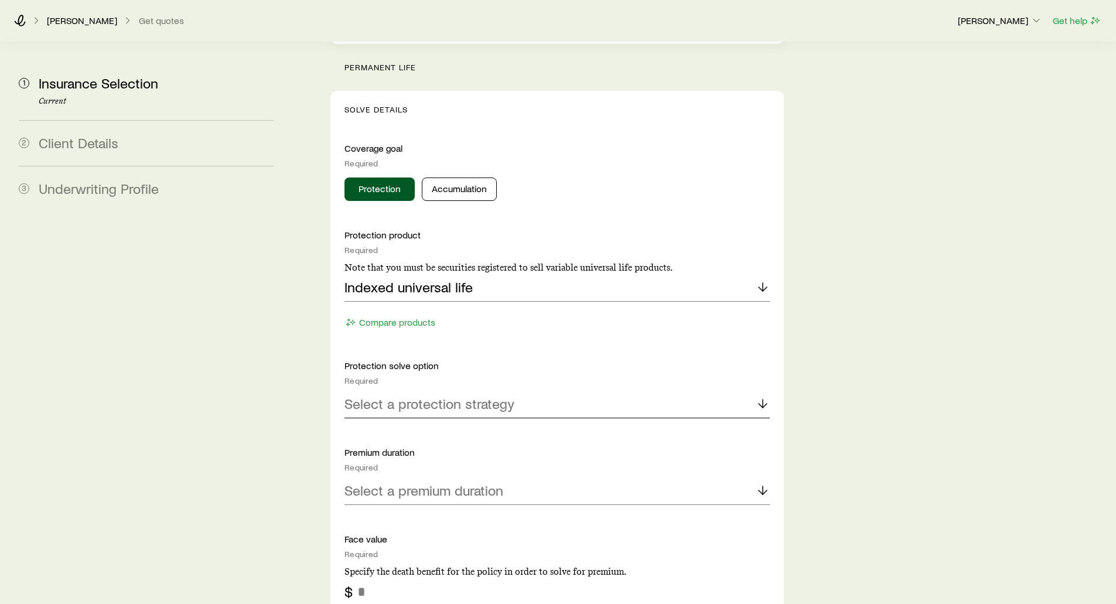
click at [396, 395] on p "Select a protection strategy" at bounding box center [429, 403] width 170 height 16
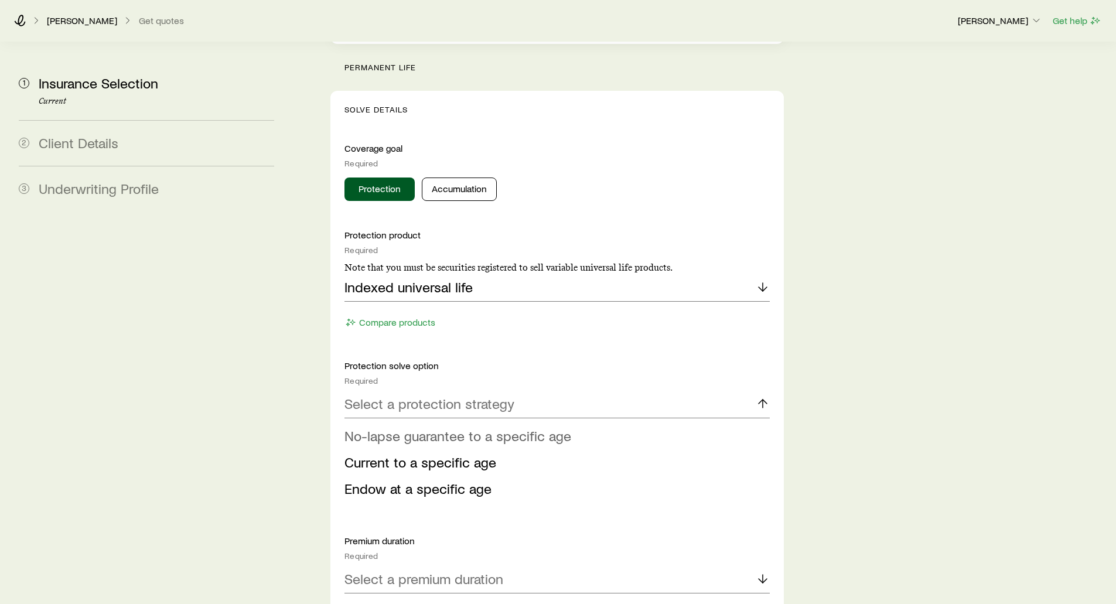
click at [398, 427] on span "No-lapse guarantee to a specific age" at bounding box center [457, 435] width 227 height 17
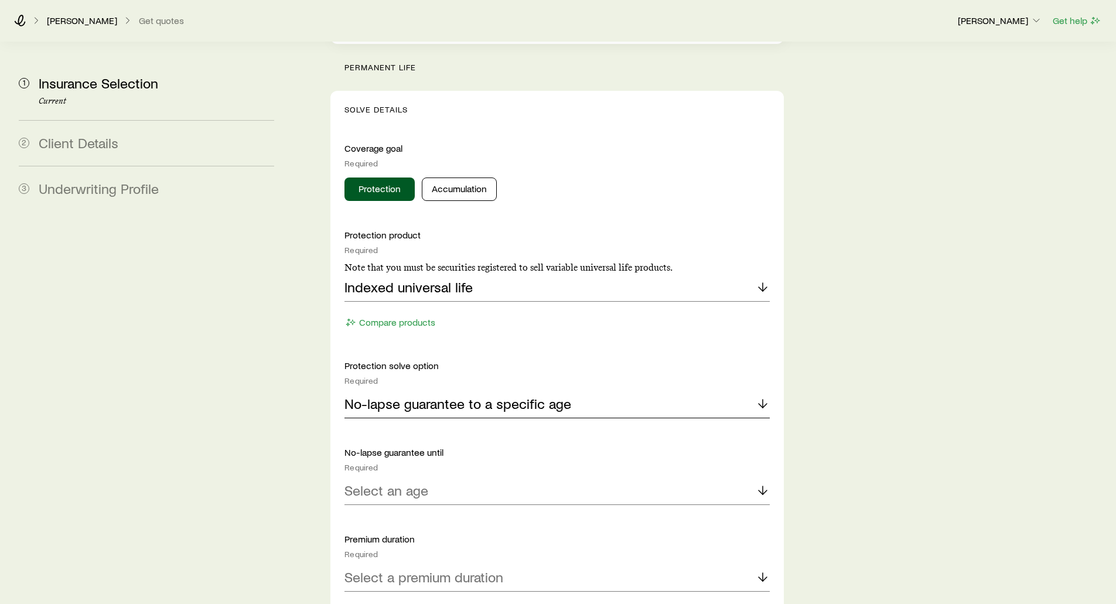
click at [760, 396] on icon at bounding box center [762, 403] width 14 height 14
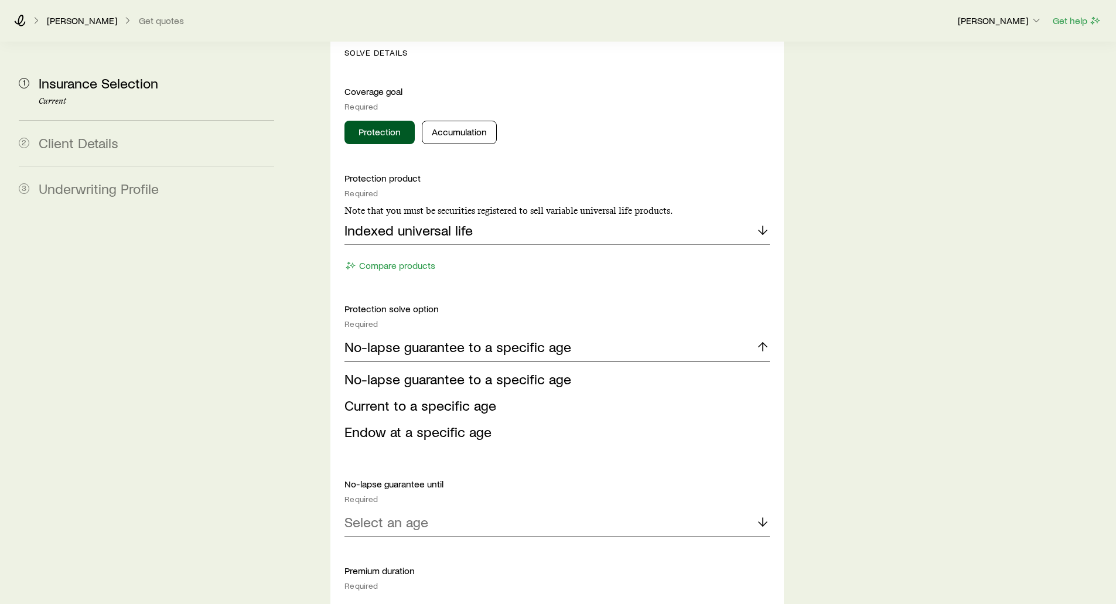
scroll to position [1171, 0]
click at [285, 299] on section "1 Insurance Selection Current 2 Client Details 3 Underwriting Profile Insurance…" at bounding box center [557, 287] width 1097 height 2833
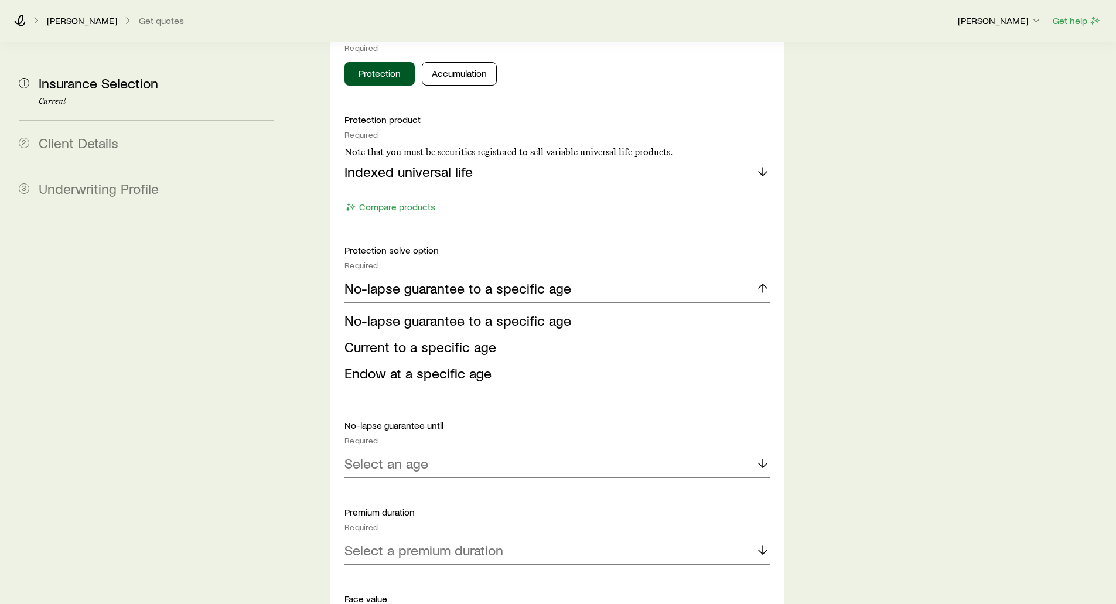
scroll to position [1230, 0]
click at [294, 288] on section "1 Insurance Selection Current 2 Client Details 3 Underwriting Profile Insurance…" at bounding box center [557, 228] width 1097 height 2833
click at [329, 211] on div "Insurance Selection Start by specifying details about any product types you are…" at bounding box center [556, 228] width 471 height 2833
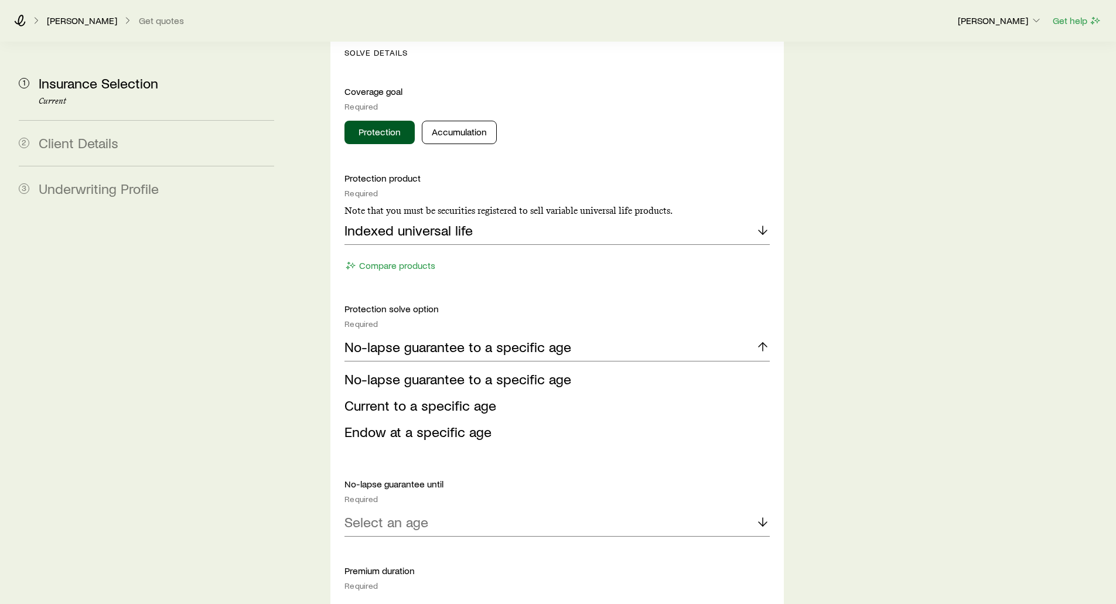
scroll to position [1171, 0]
drag, startPoint x: 395, startPoint y: 229, endPoint x: 347, endPoint y: 259, distance: 56.6
click at [347, 259] on div "Protection product Required Note that you must be securities registered to sell…" at bounding box center [556, 605] width 425 height 871
click at [300, 236] on div "Insurance Selection Start by specifying details about any product types you are…" at bounding box center [702, 287] width 809 height 2833
click at [374, 257] on button "Compare products" at bounding box center [389, 263] width 91 height 13
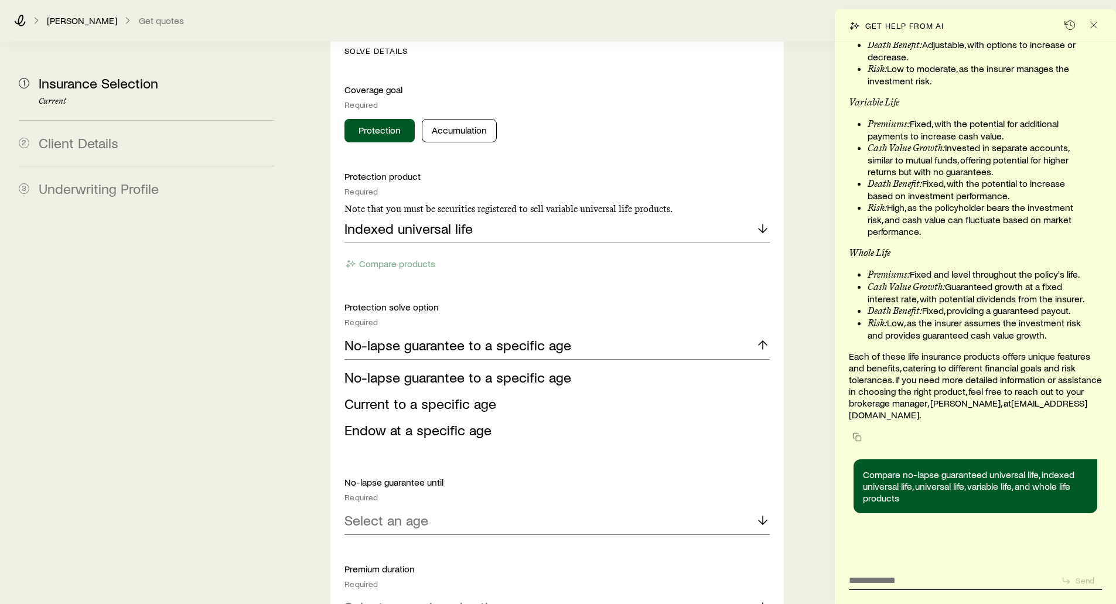
scroll to position [23884, 0]
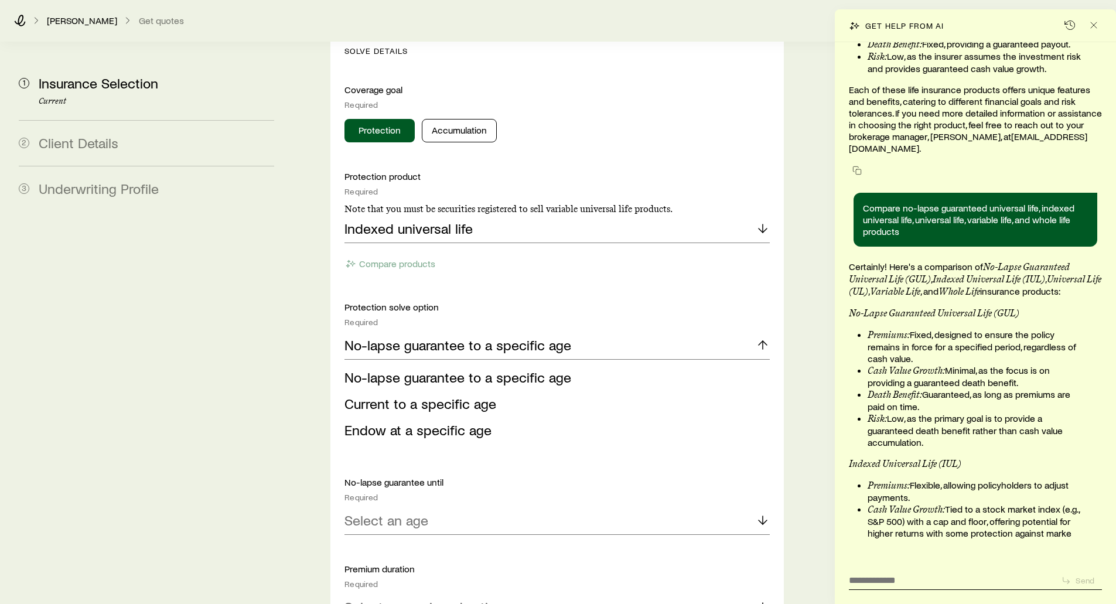
click at [956, 388] on li "Death Benefit: Guaranteed, as long as premiums are paid on time." at bounding box center [977, 400] width 220 height 24
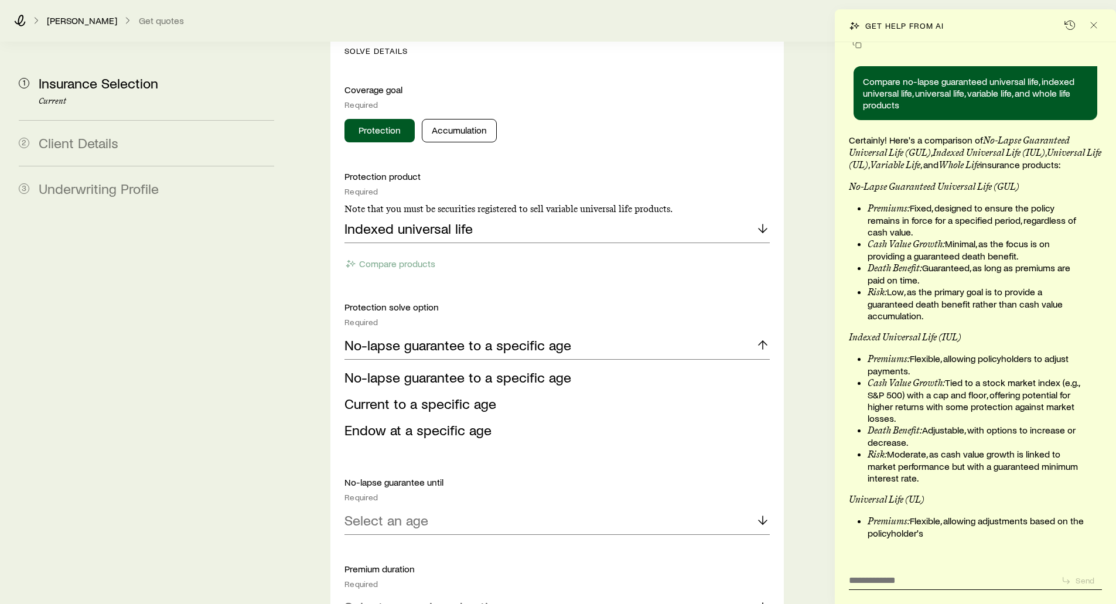
click at [954, 379] on li "Cash Value Growth: Tied to a stock market index (e.g., S&P 500) with a cap and …" at bounding box center [977, 400] width 220 height 47
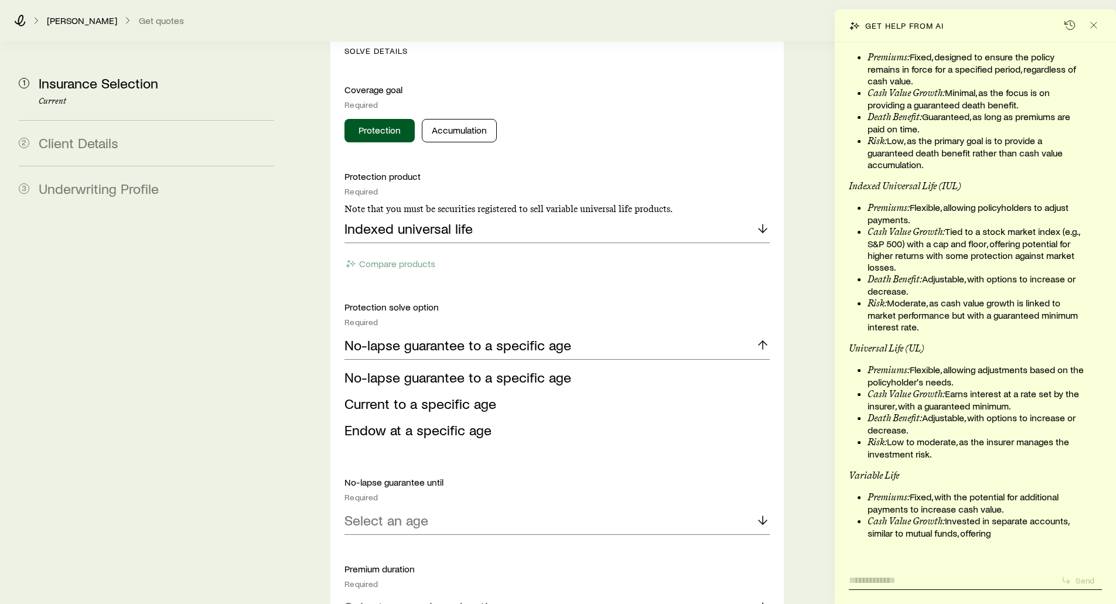
click at [896, 578] on textarea at bounding box center [950, 576] width 203 height 18
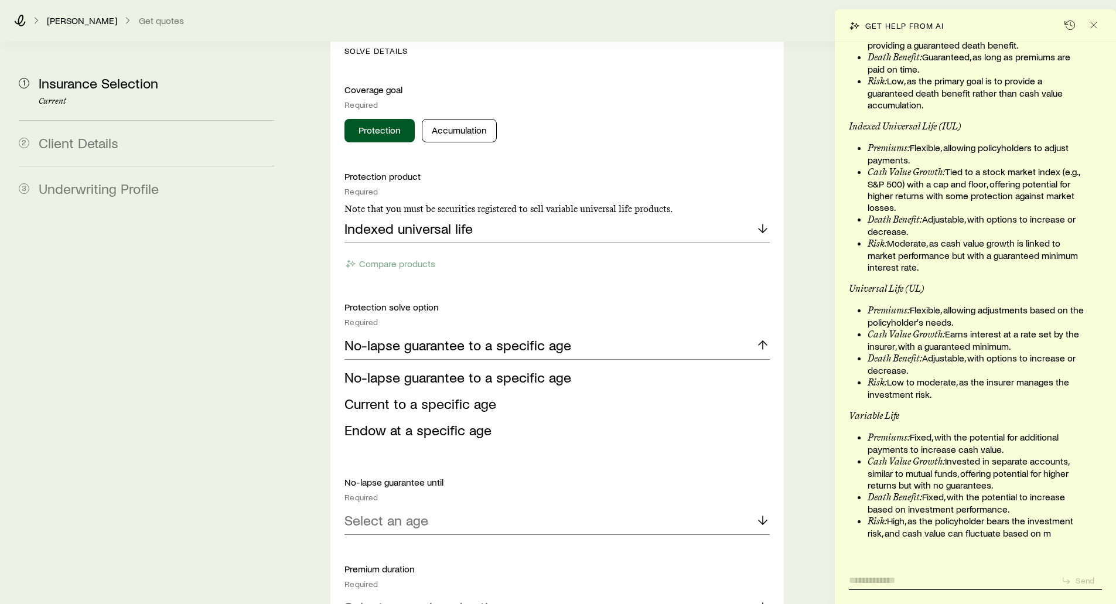
scroll to position [1113, 0]
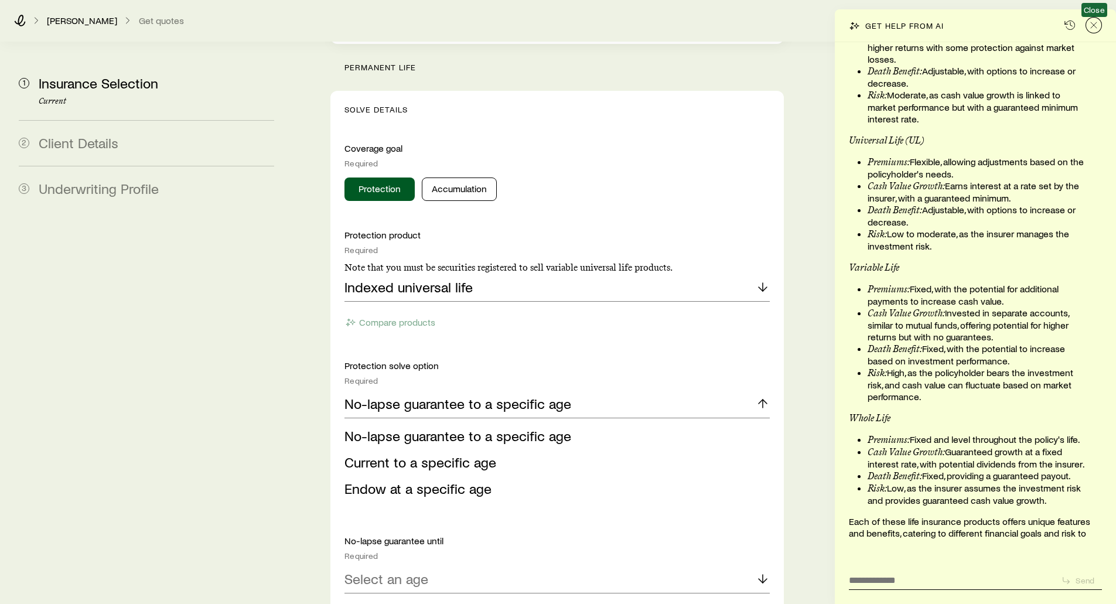
click at [1089, 26] on icon "Close" at bounding box center [1094, 25] width 12 height 12
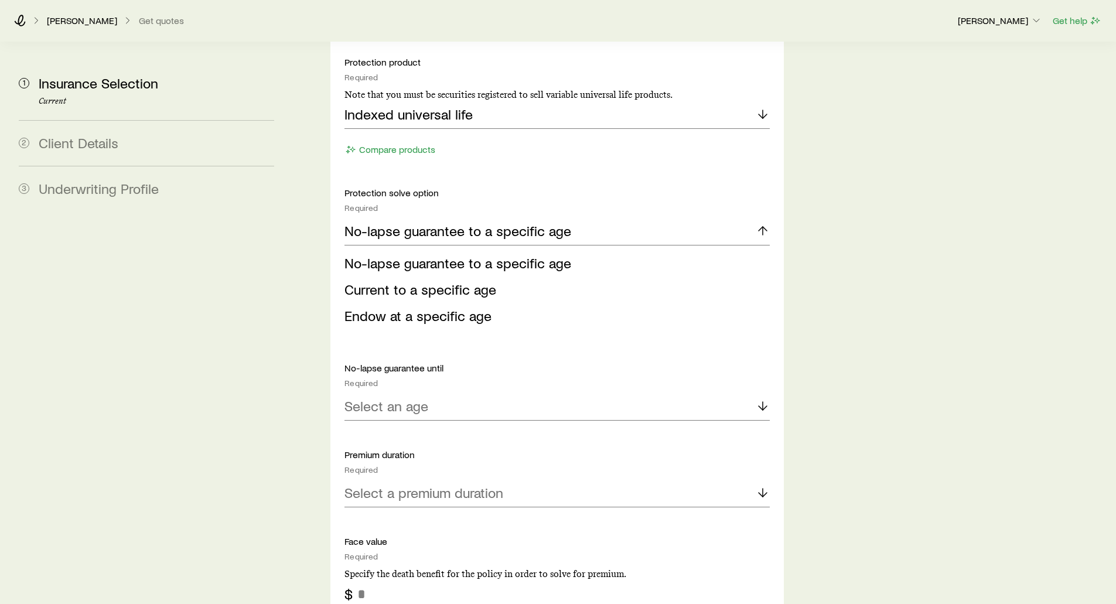
scroll to position [1288, 0]
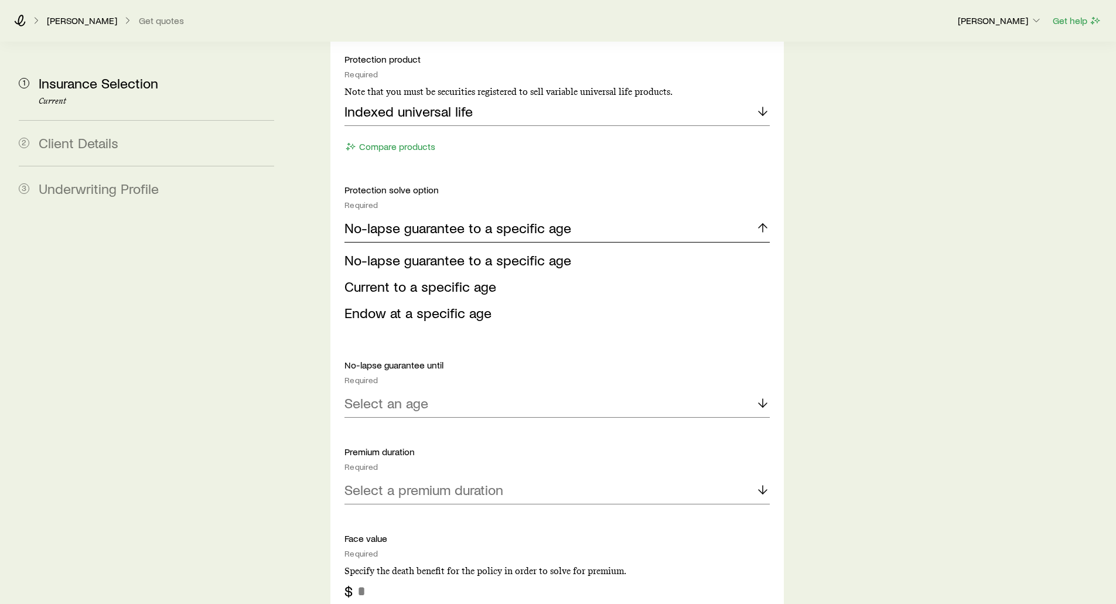
click at [373, 220] on p "No-lapse guarantee to a specific age" at bounding box center [457, 228] width 227 height 16
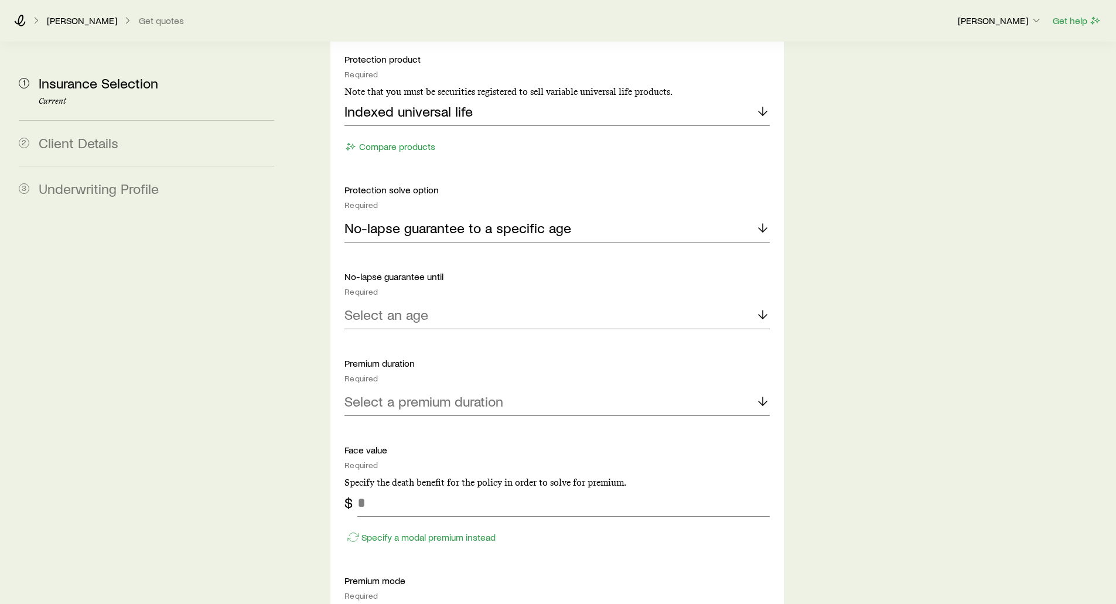
click at [309, 258] on div "Insurance Selection Start by specifying details about any product types you are…" at bounding box center [702, 126] width 809 height 2745
click at [385, 306] on p "Select an age" at bounding box center [386, 314] width 84 height 16
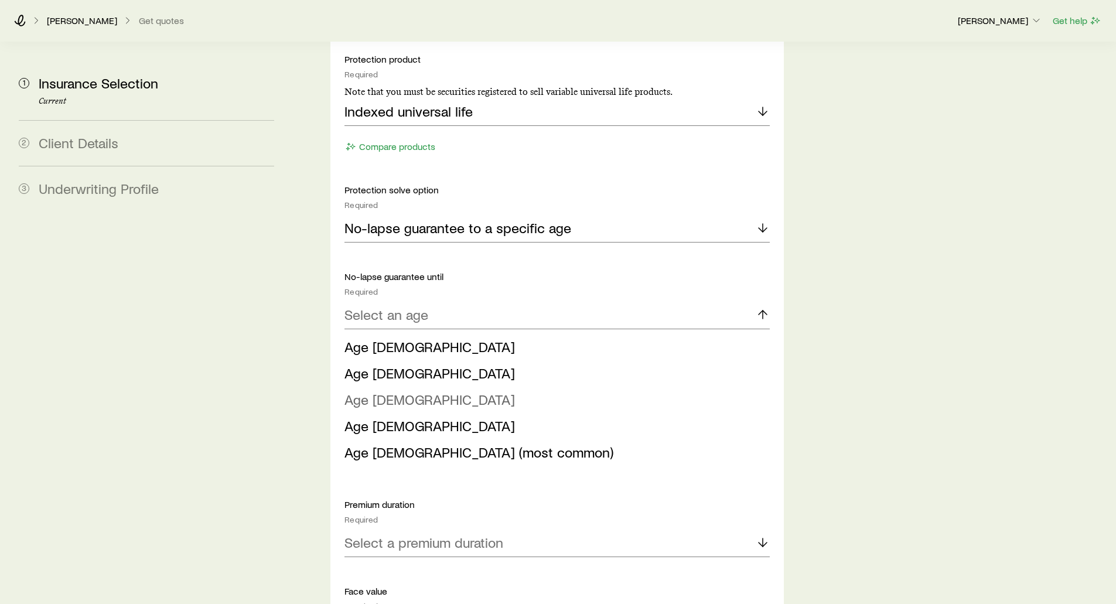
click at [383, 391] on span "Age 95" at bounding box center [429, 399] width 170 height 17
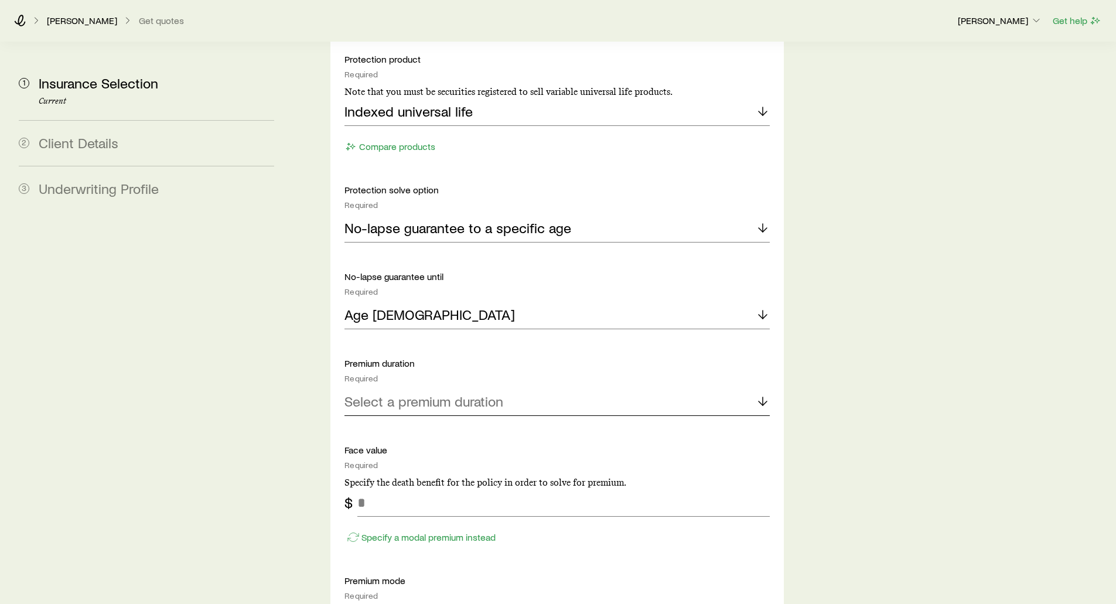
click at [430, 393] on p "Select a premium duration" at bounding box center [423, 401] width 159 height 16
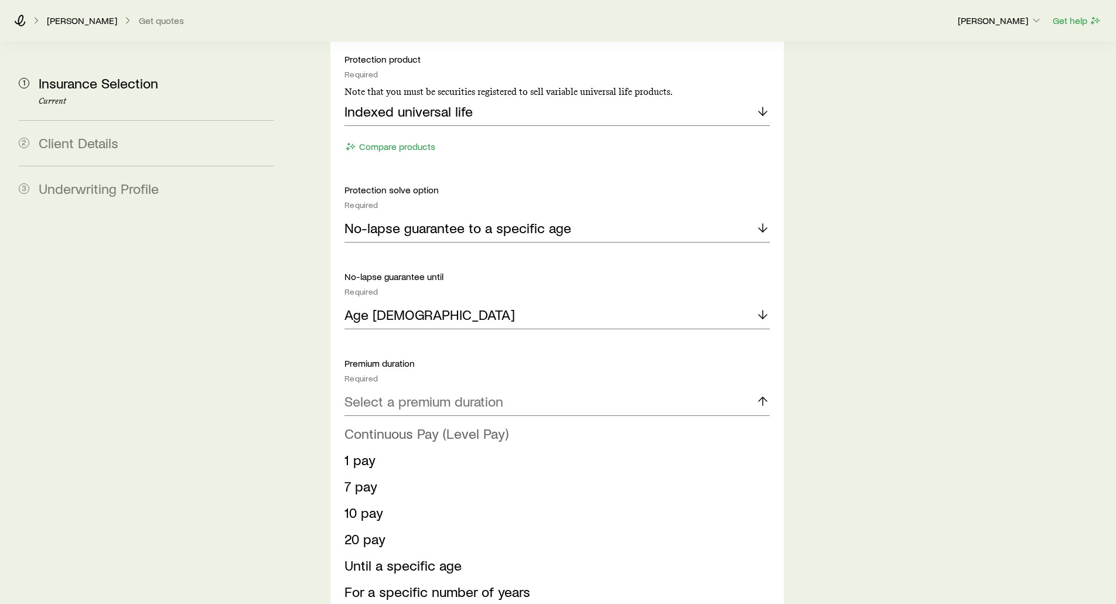
click at [398, 425] on span "Continuous Pay (Level Pay)" at bounding box center [426, 433] width 164 height 17
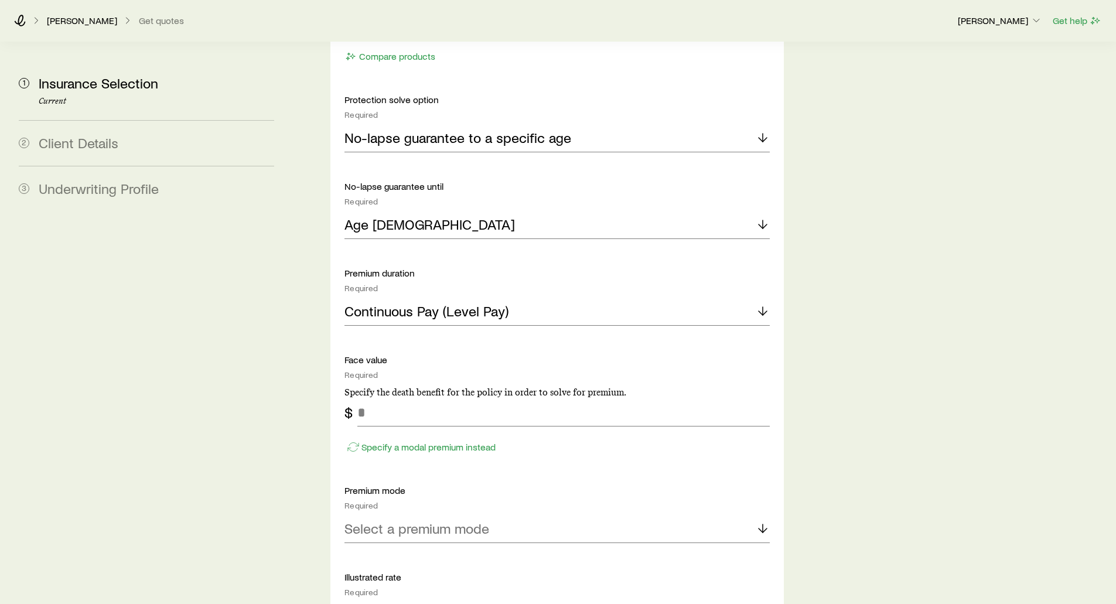
scroll to position [1406, 0]
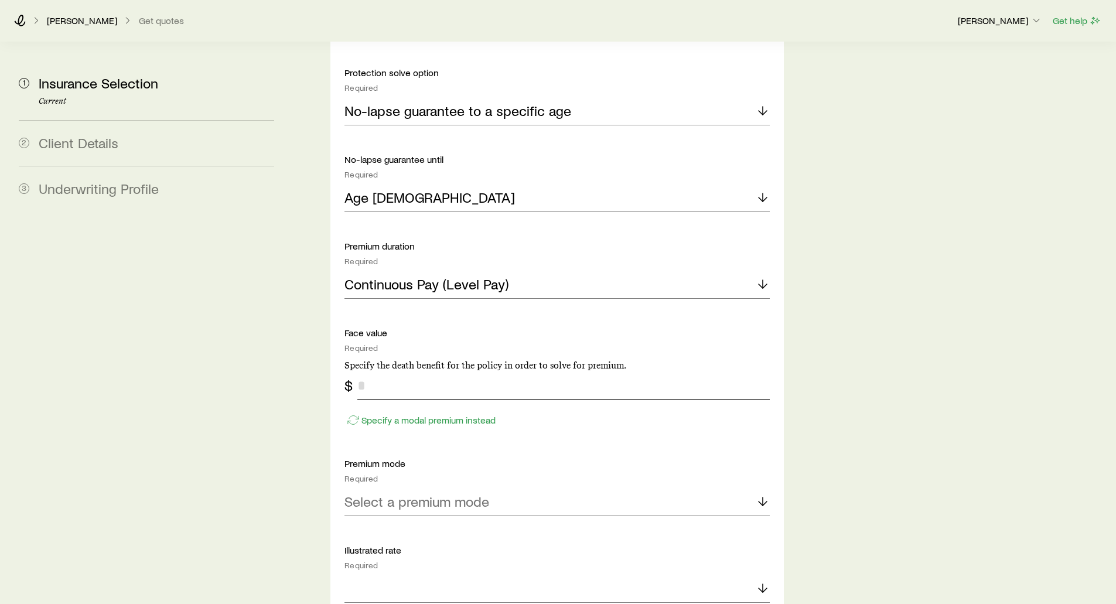
click at [387, 371] on input "tel" at bounding box center [563, 385] width 412 height 28
type input "*******"
click at [373, 414] on p "Specify a modal premium instead" at bounding box center [428, 420] width 134 height 12
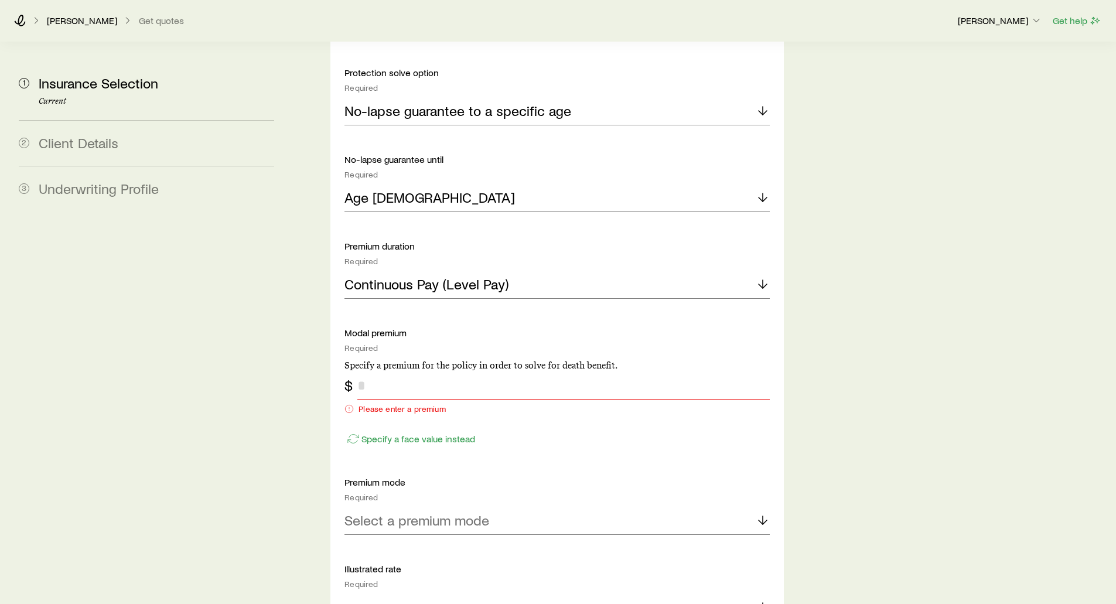
click at [373, 371] on input "tel" at bounding box center [563, 385] width 412 height 28
click at [383, 404] on div "Please enter a premium" at bounding box center [556, 408] width 425 height 9
click at [381, 433] on p "Specify a face value instead" at bounding box center [418, 439] width 114 height 12
click at [381, 371] on input "tel" at bounding box center [563, 385] width 412 height 28
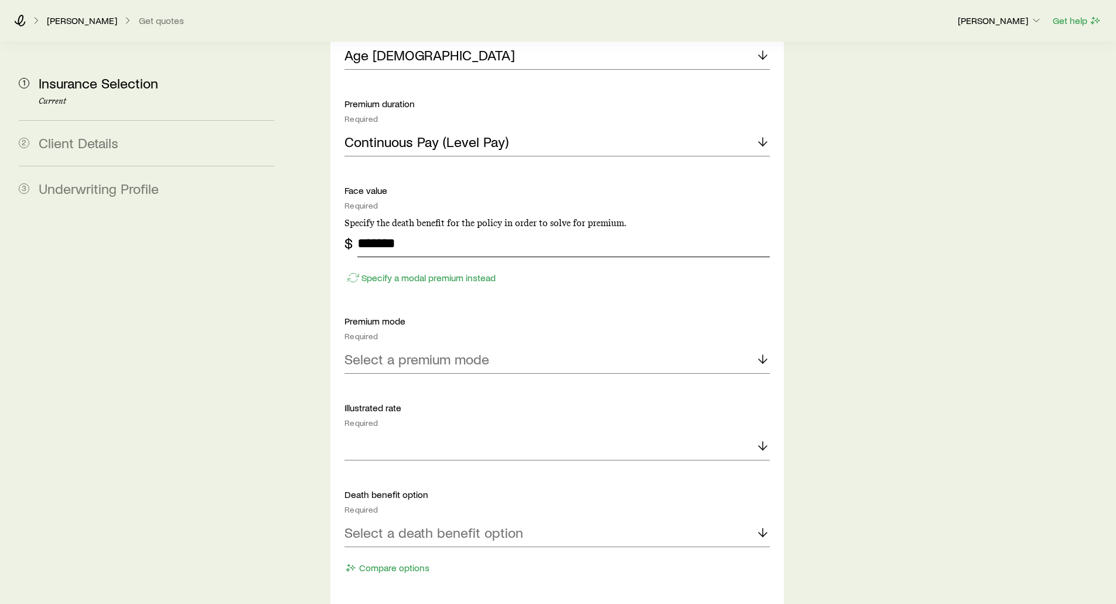
scroll to position [1581, 0]
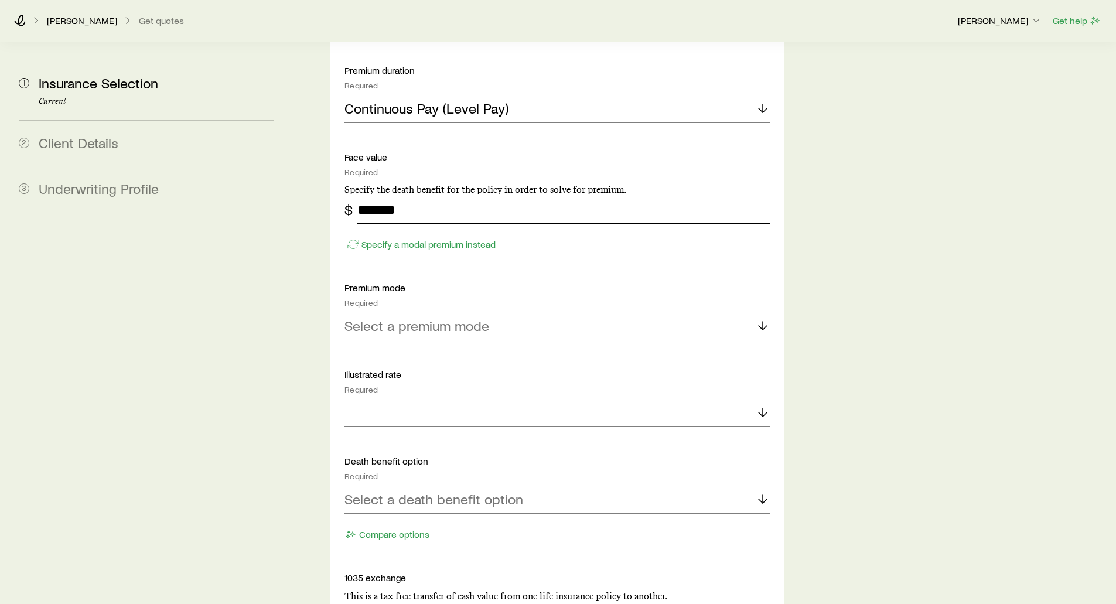
type input "*******"
click at [405, 317] on p "Select a premium mode" at bounding box center [416, 325] width 145 height 16
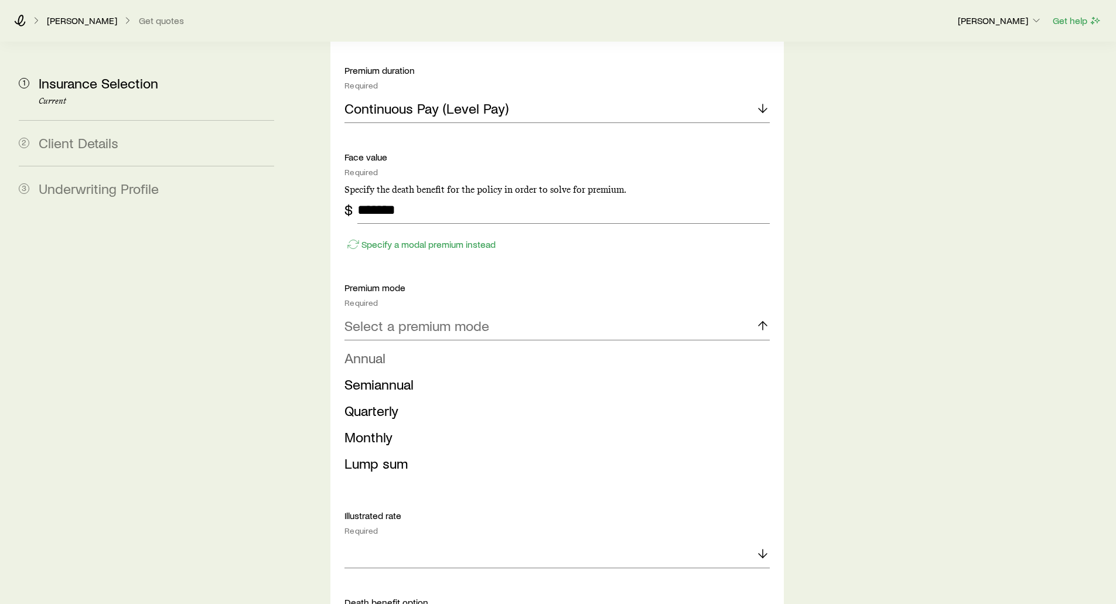
click at [377, 349] on span "Annual" at bounding box center [364, 357] width 41 height 17
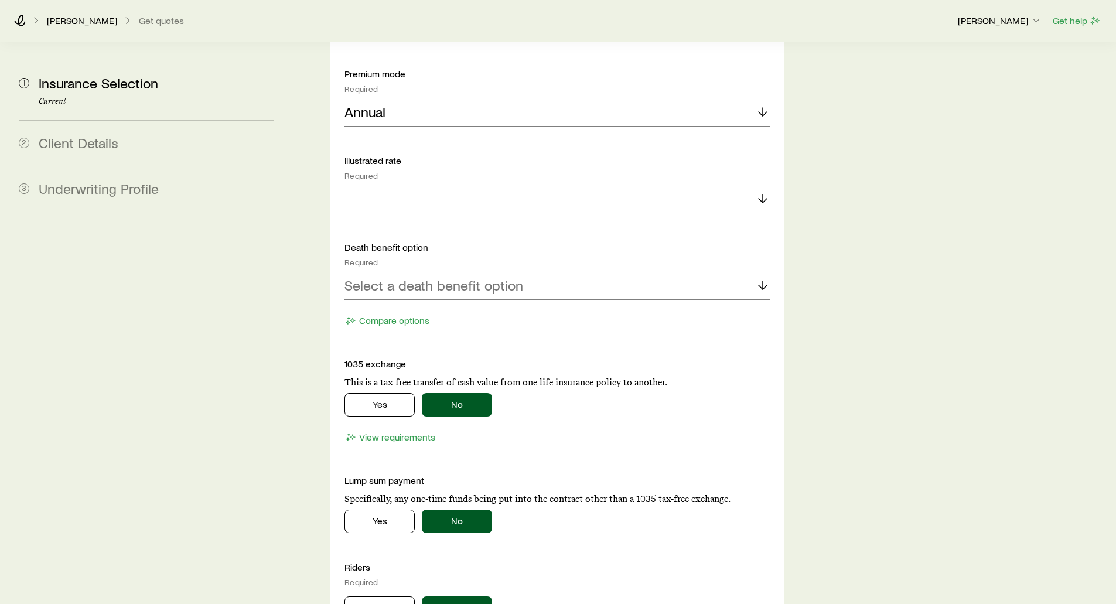
scroll to position [1816, 0]
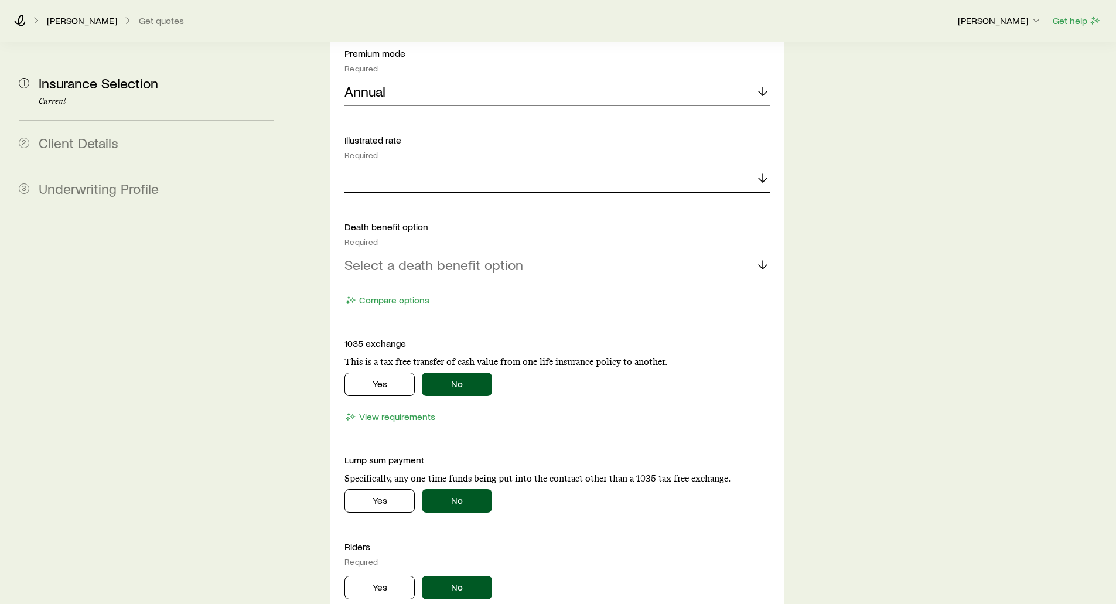
click at [405, 165] on div at bounding box center [556, 179] width 425 height 28
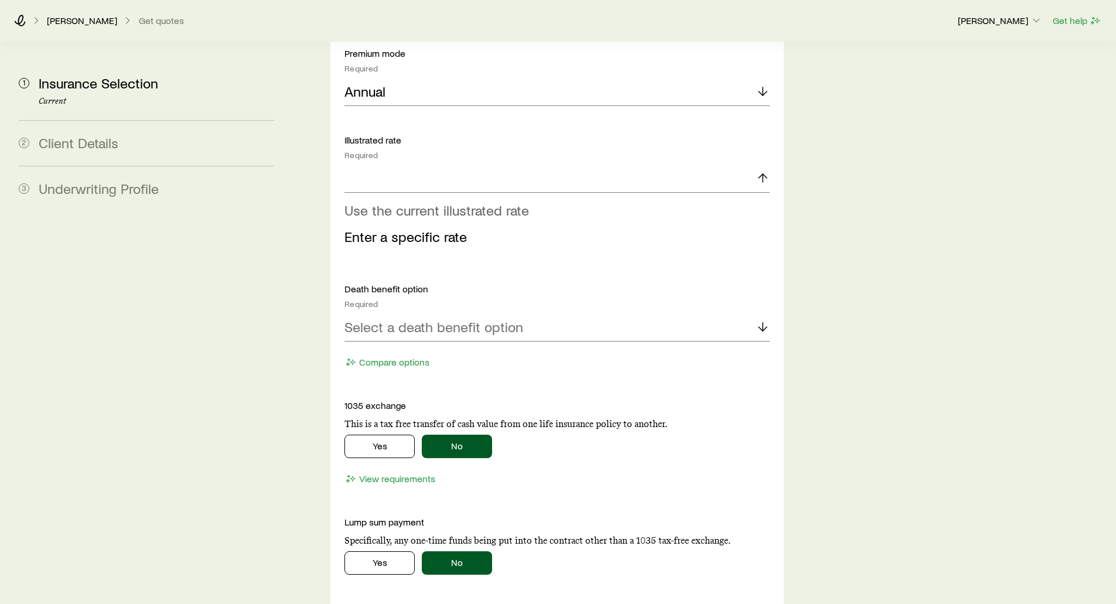
click at [374, 197] on li "Use the current illustrated rate" at bounding box center [553, 210] width 418 height 26
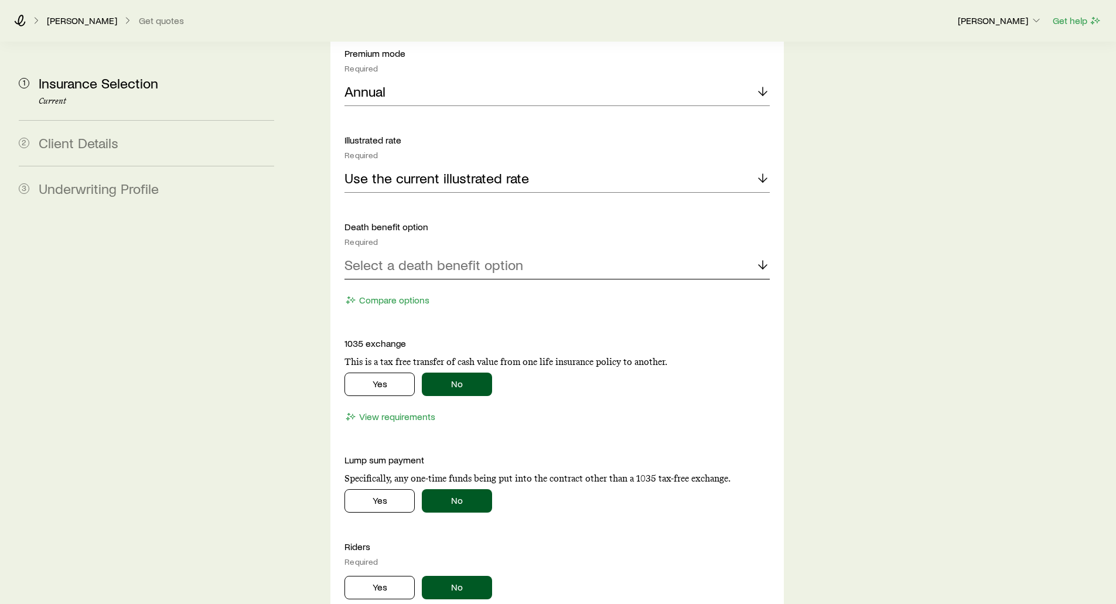
click at [366, 257] on p "Select a death benefit option" at bounding box center [433, 265] width 179 height 16
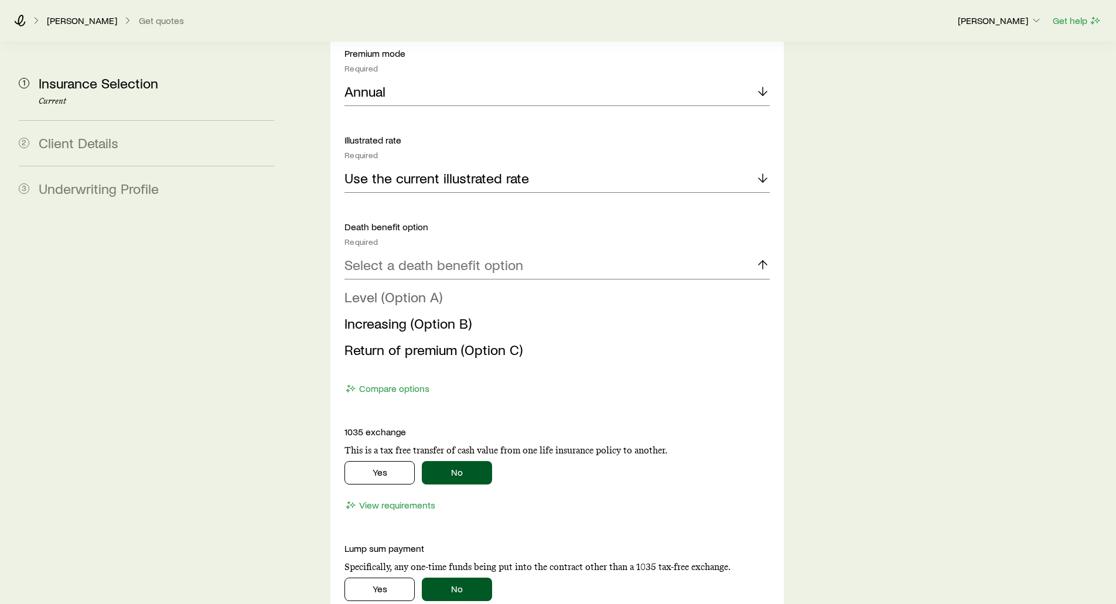
click at [388, 288] on span "Level (Option A)" at bounding box center [393, 296] width 98 height 17
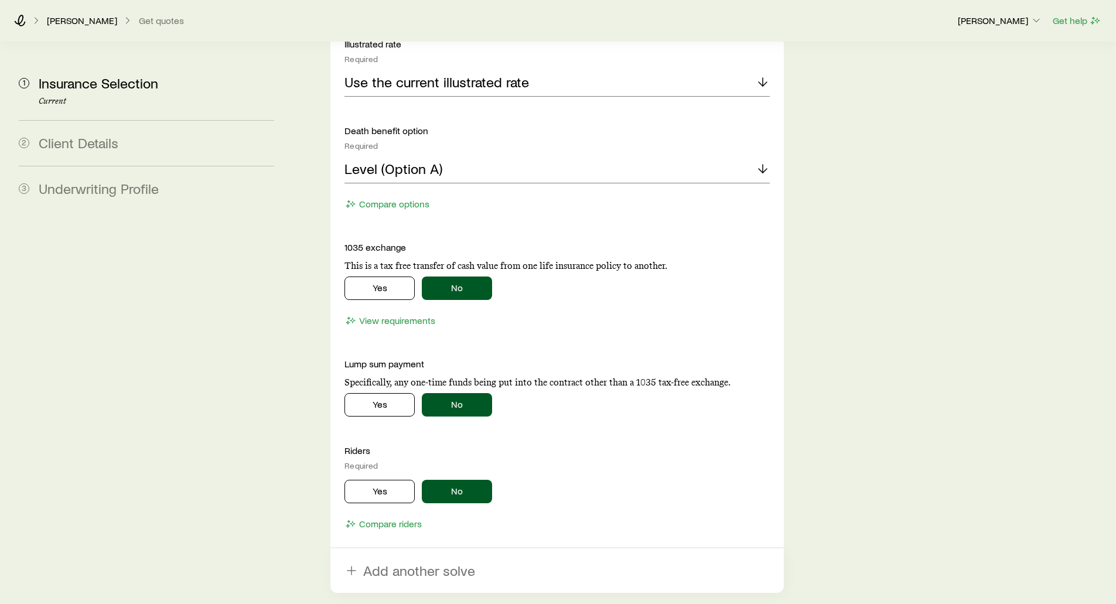
scroll to position [1933, 0]
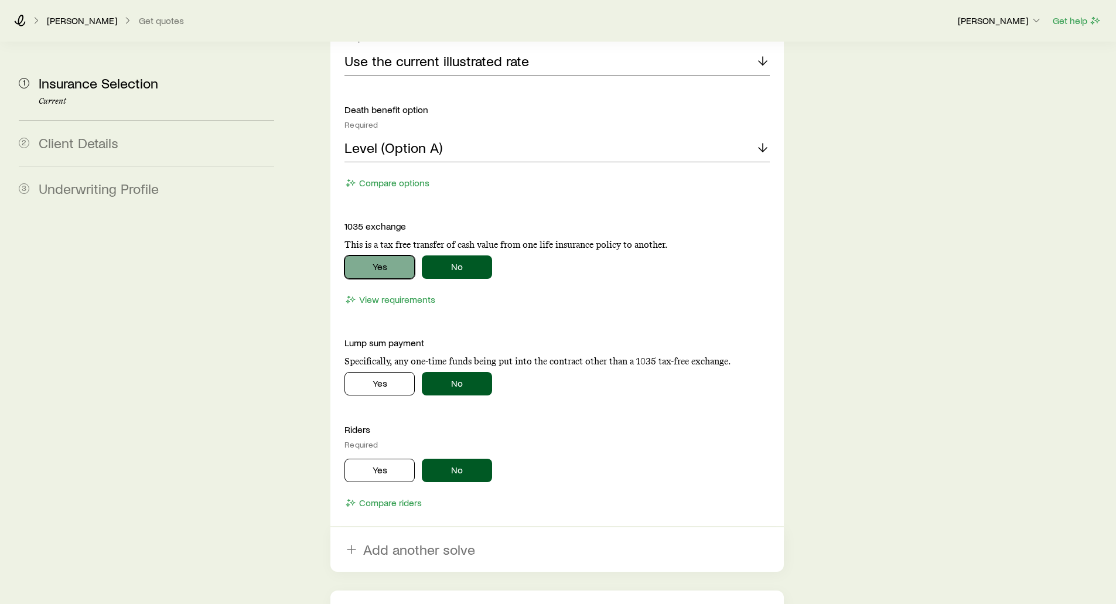
click at [367, 255] on button "Yes" at bounding box center [379, 266] width 70 height 23
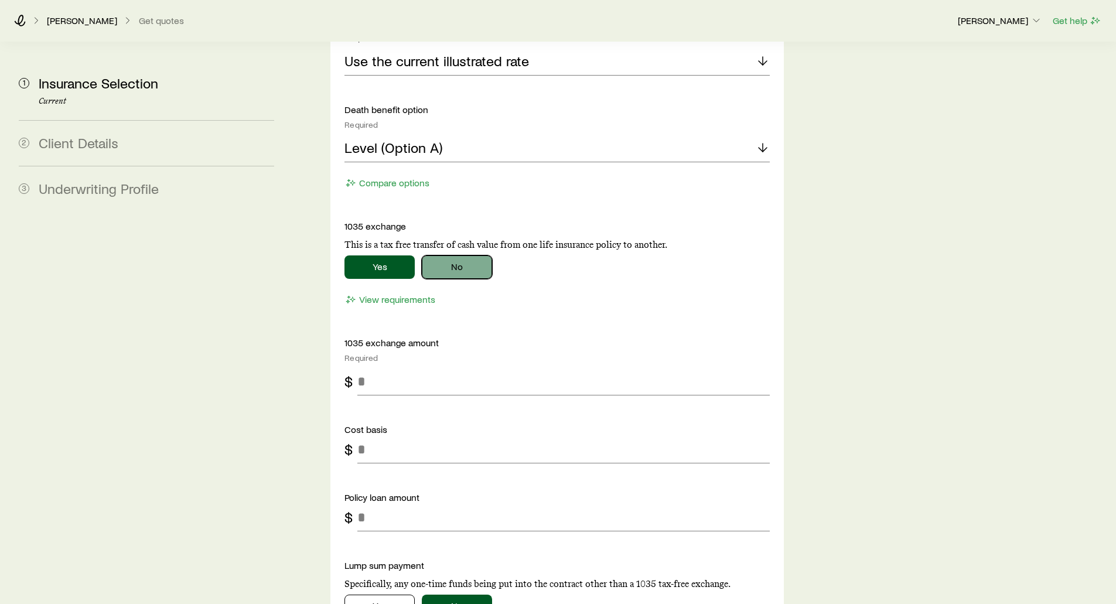
click at [462, 255] on button "No" at bounding box center [457, 266] width 70 height 23
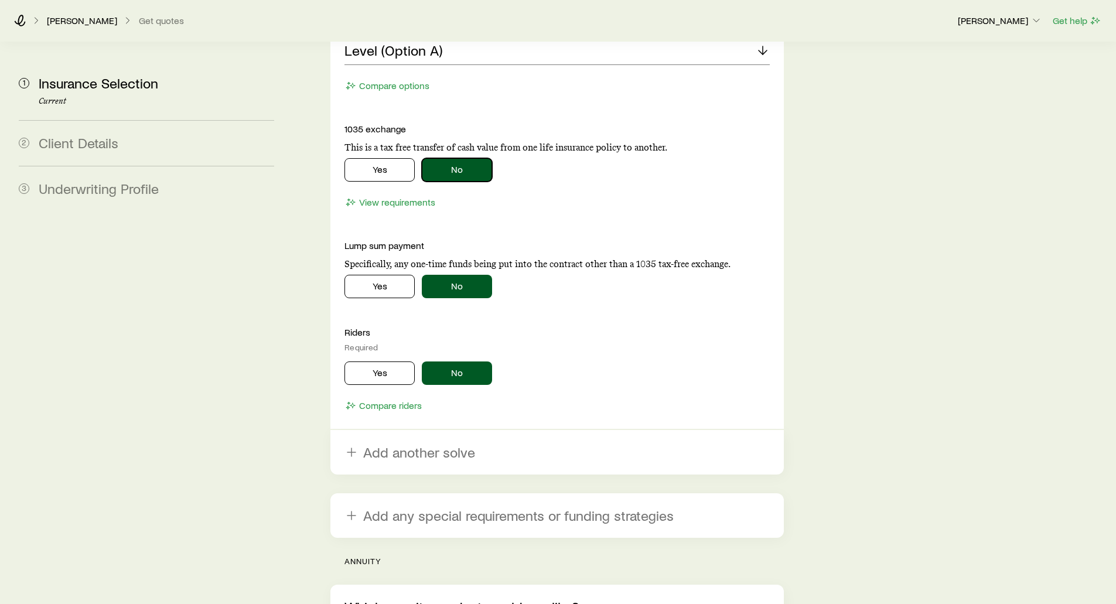
scroll to position [2050, 0]
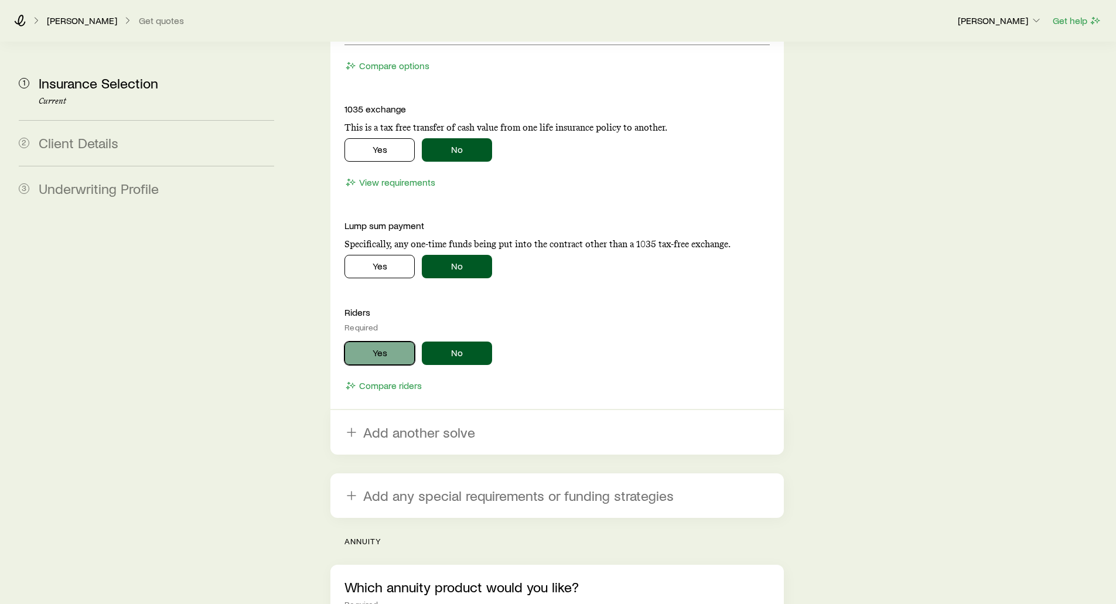
click at [380, 341] on button "Yes" at bounding box center [379, 352] width 70 height 23
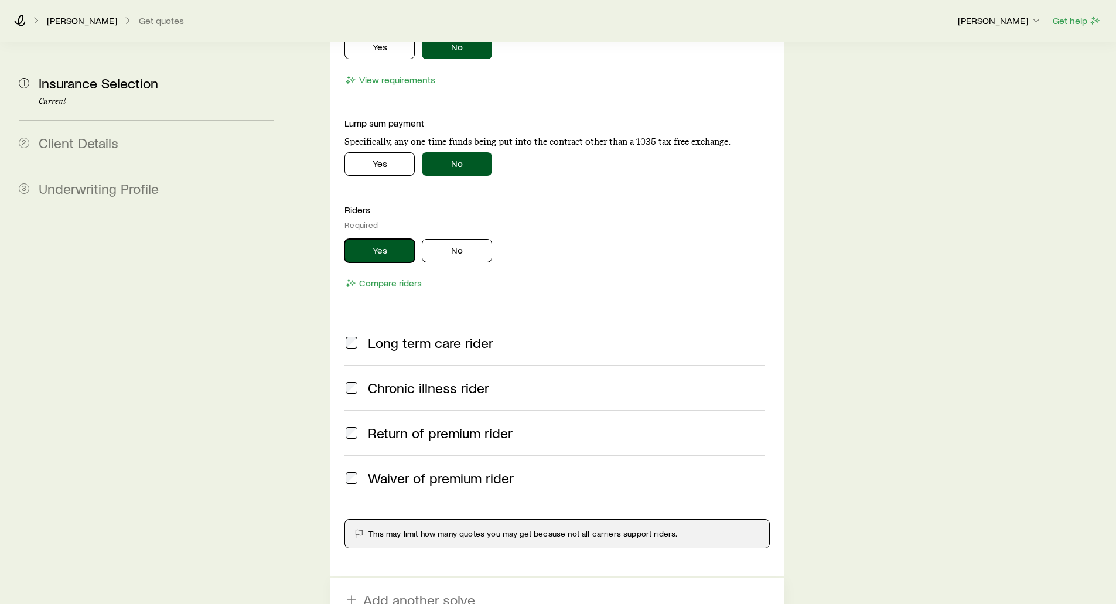
scroll to position [2167, 0]
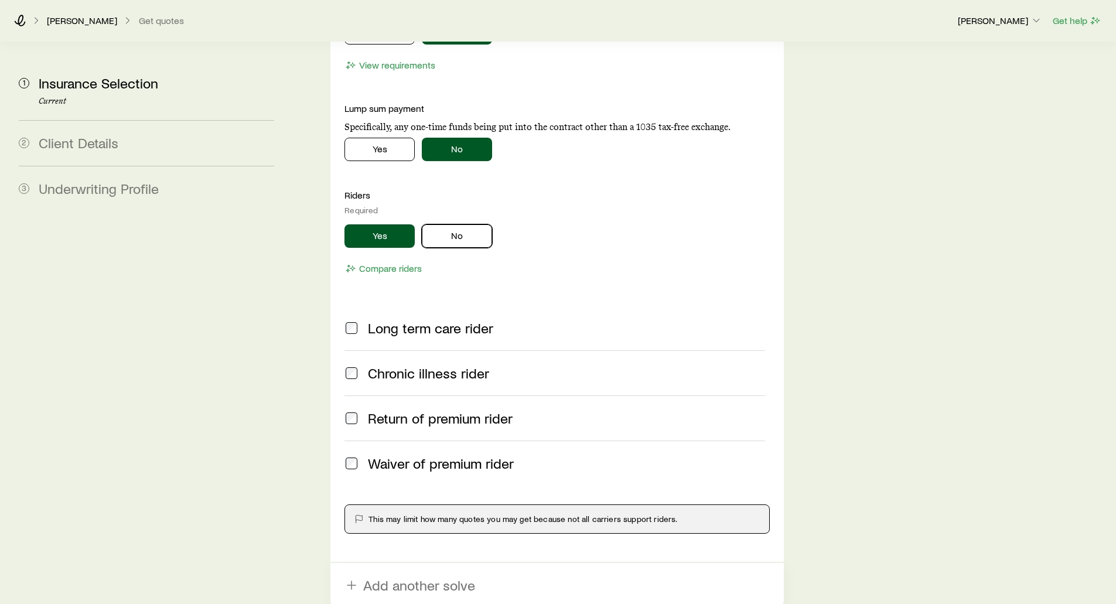
drag, startPoint x: 460, startPoint y: 208, endPoint x: 484, endPoint y: 243, distance: 41.7
click at [484, 243] on div "Riders Required Yes No Compare riders" at bounding box center [556, 233] width 425 height 88
click at [377, 262] on button "Compare riders" at bounding box center [383, 268] width 78 height 13
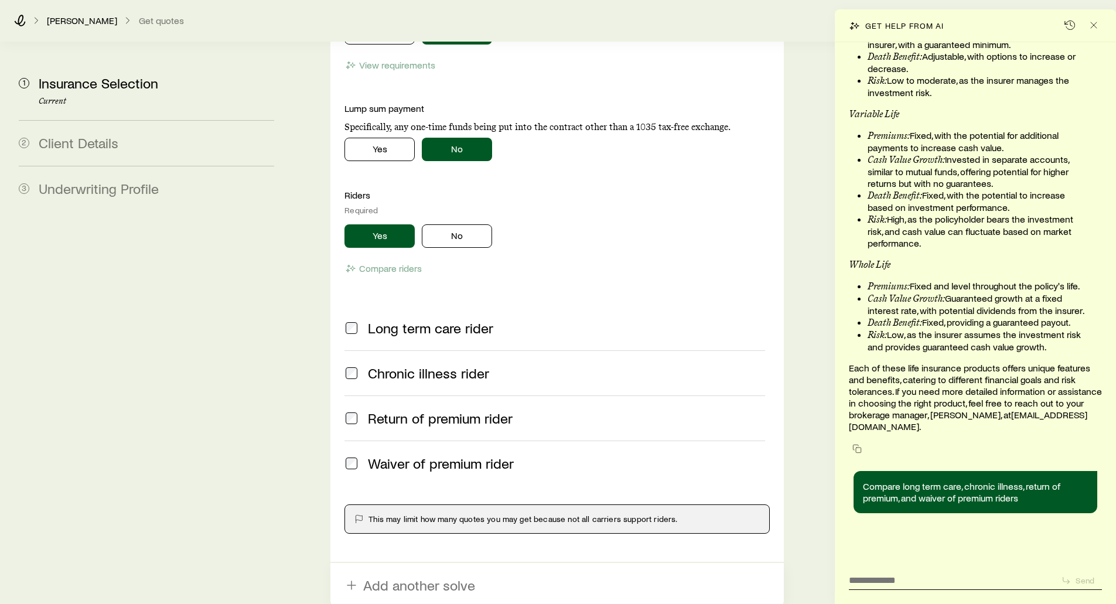
scroll to position [24812, 0]
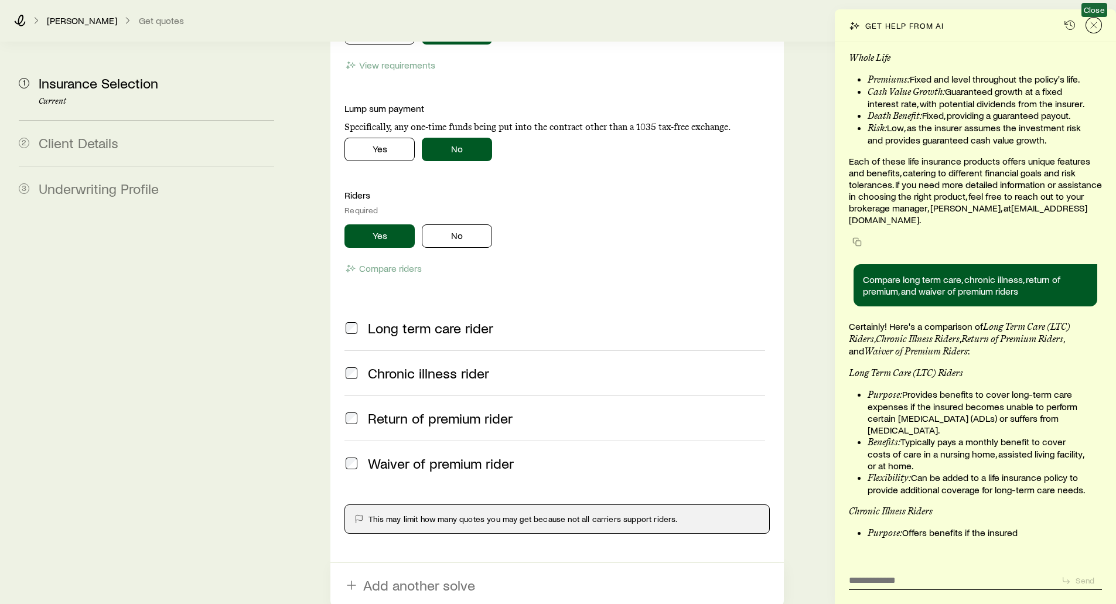
click at [1094, 28] on icon "Close" at bounding box center [1094, 25] width 12 height 12
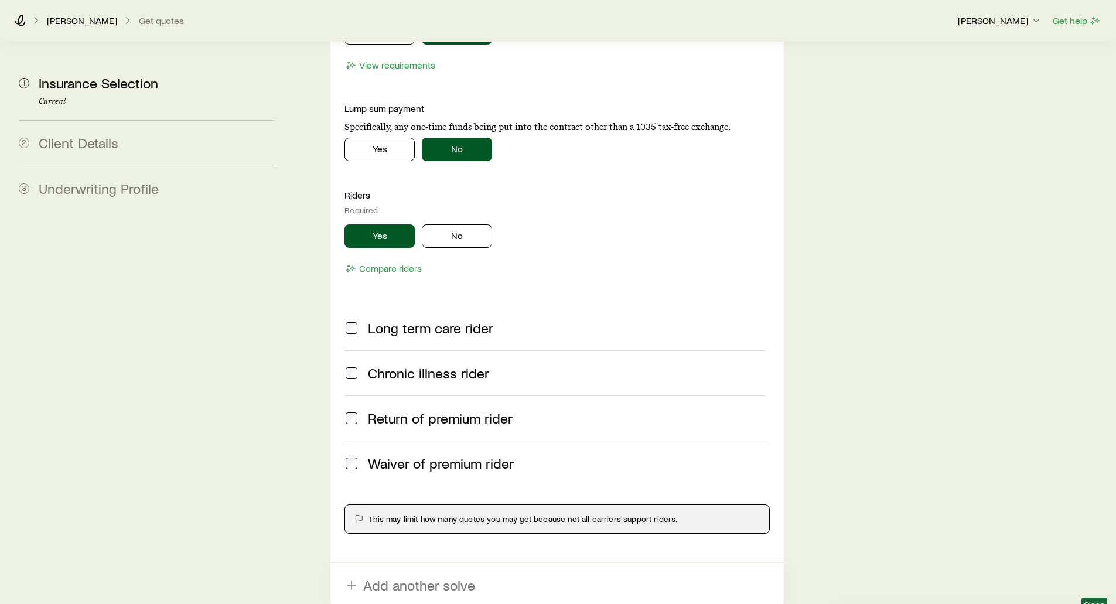
scroll to position [25332, 0]
click at [467, 224] on button "No" at bounding box center [457, 235] width 70 height 23
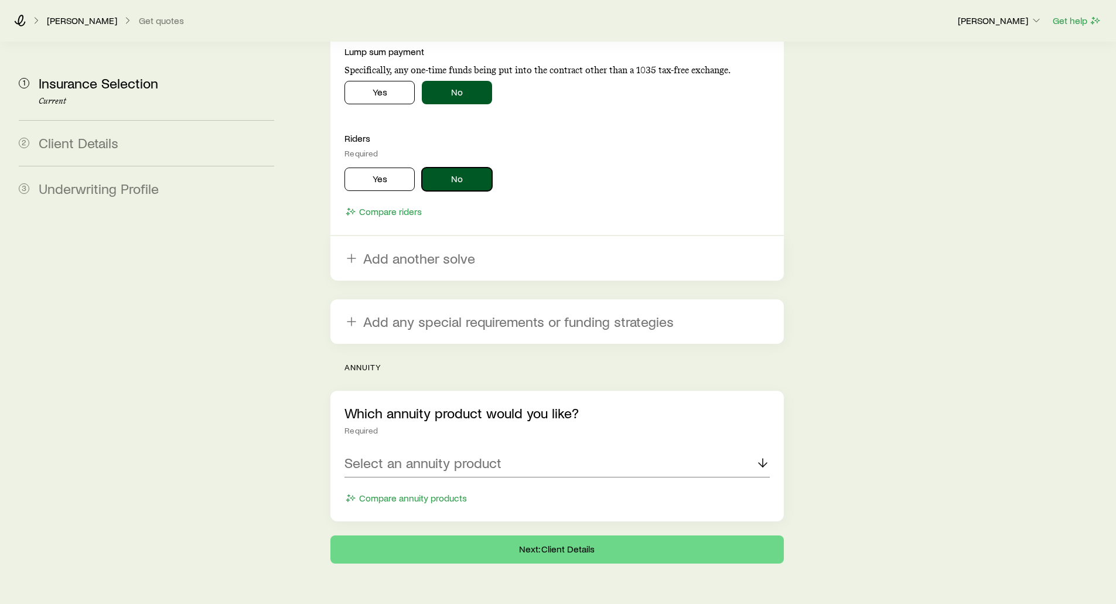
scroll to position [2230, 0]
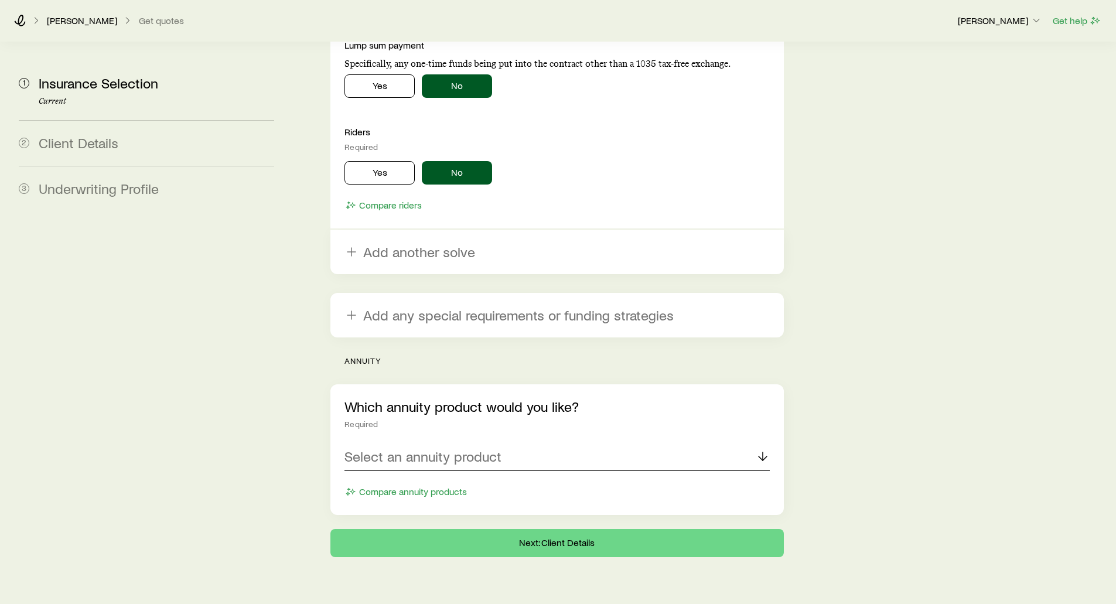
click at [407, 448] on p "Select an annuity product" at bounding box center [422, 456] width 157 height 16
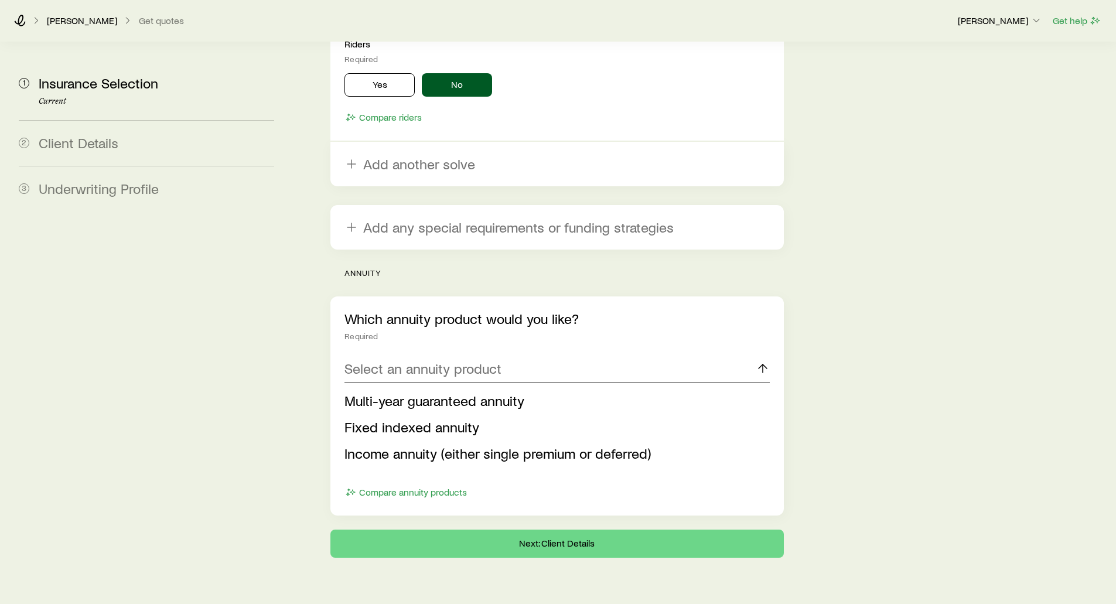
scroll to position [2319, 0]
click at [384, 391] on span "Multi-year guaranteed annuity" at bounding box center [434, 399] width 180 height 17
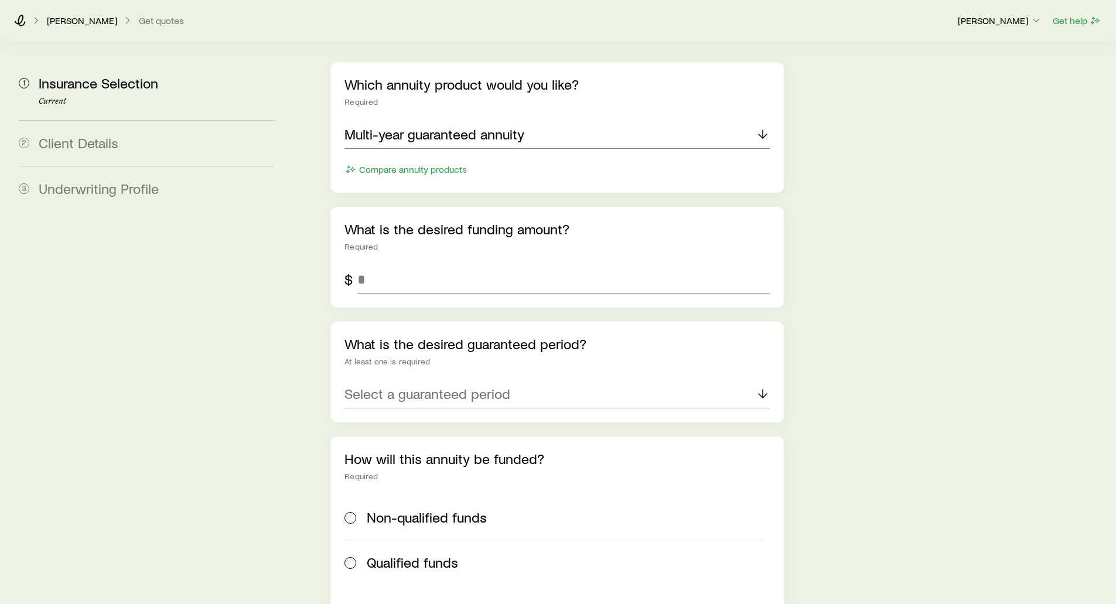
scroll to position [2553, 0]
click at [370, 265] on input "tel" at bounding box center [563, 279] width 412 height 28
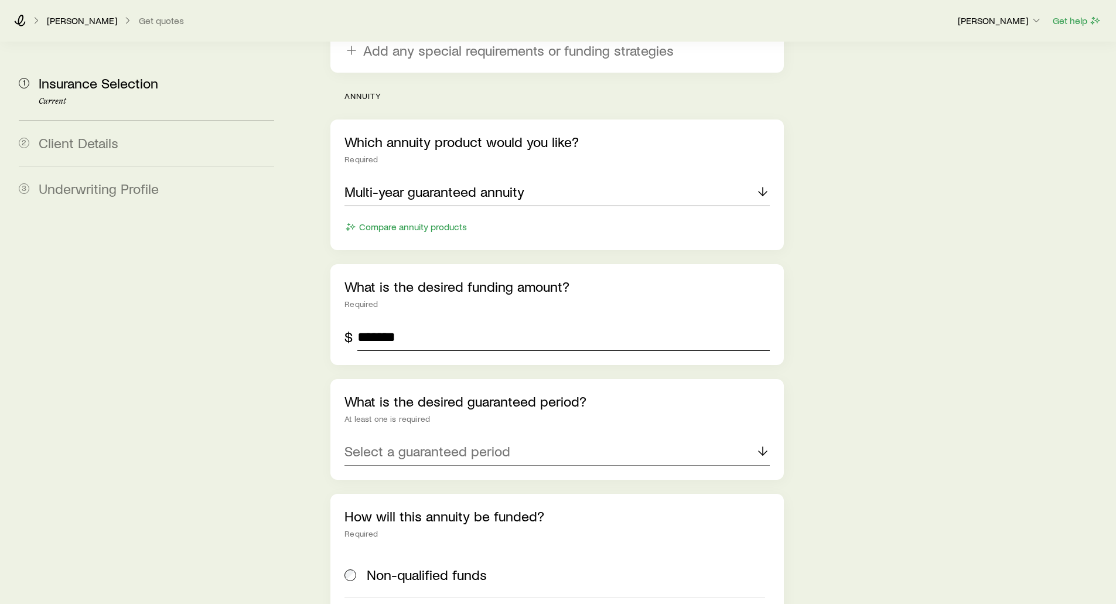
scroll to position [2494, 0]
type input "*******"
click at [365, 443] on p "Select a guaranteed period" at bounding box center [427, 451] width 166 height 16
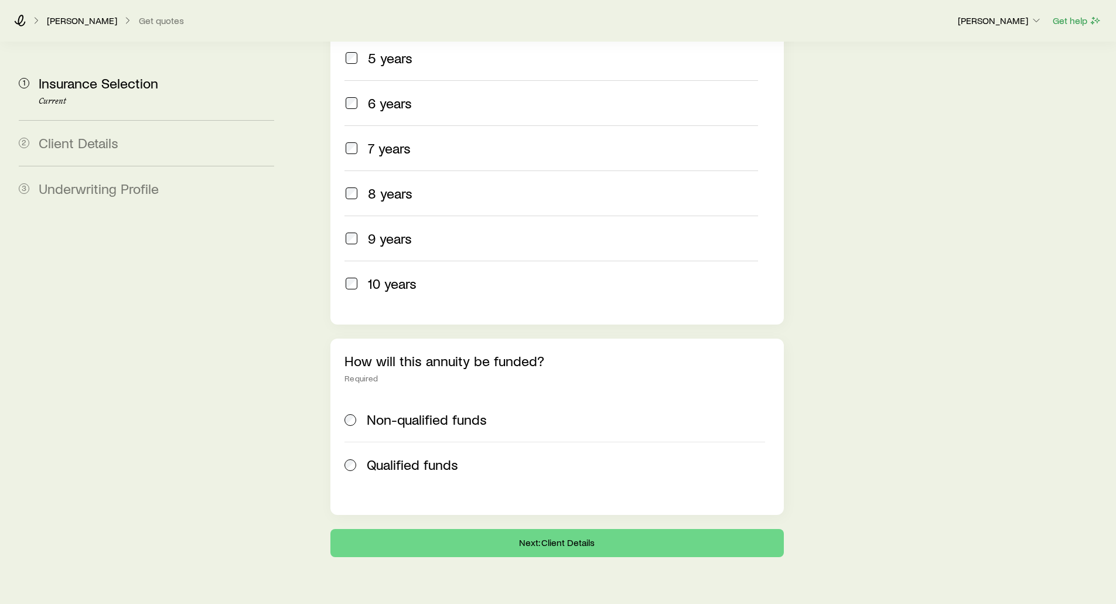
scroll to position [2650, 0]
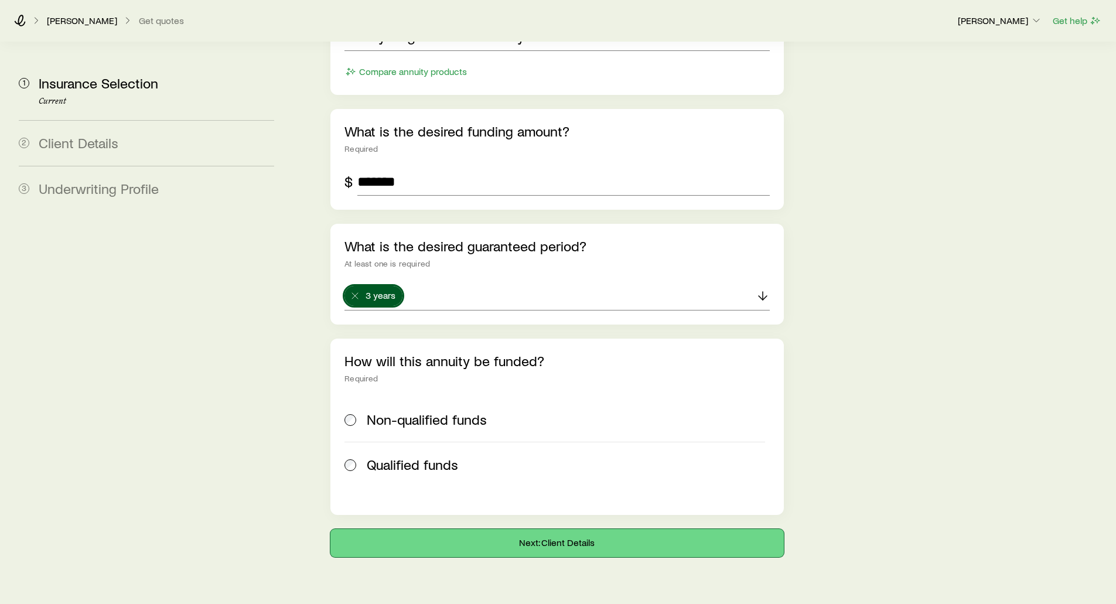
click at [523, 529] on button "Next: Client Details" at bounding box center [556, 543] width 453 height 28
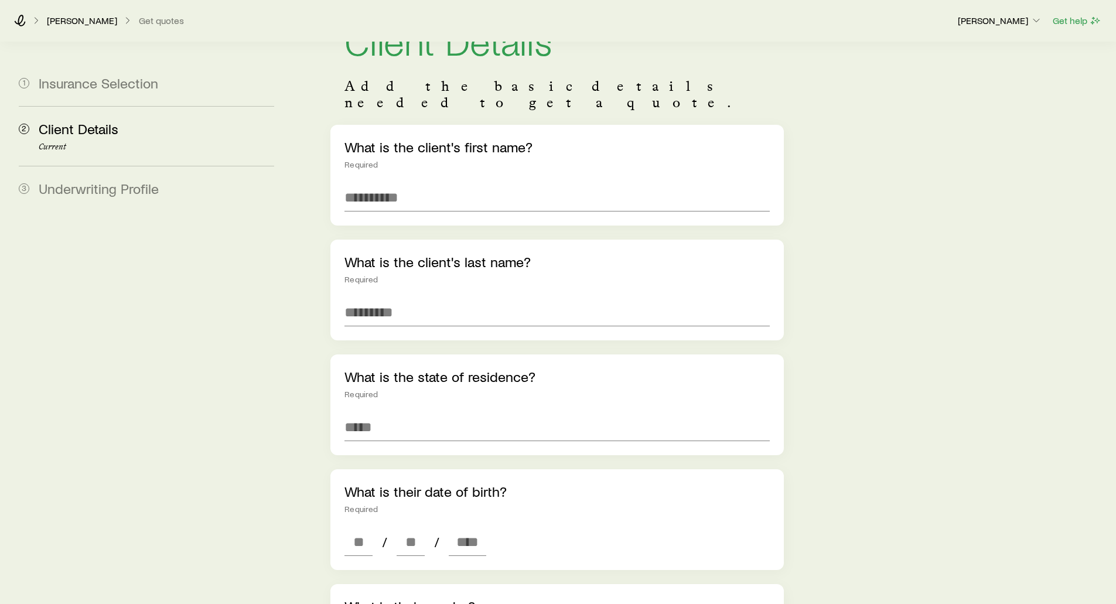
scroll to position [59, 0]
click at [384, 183] on input "text" at bounding box center [556, 197] width 425 height 28
type input "***"
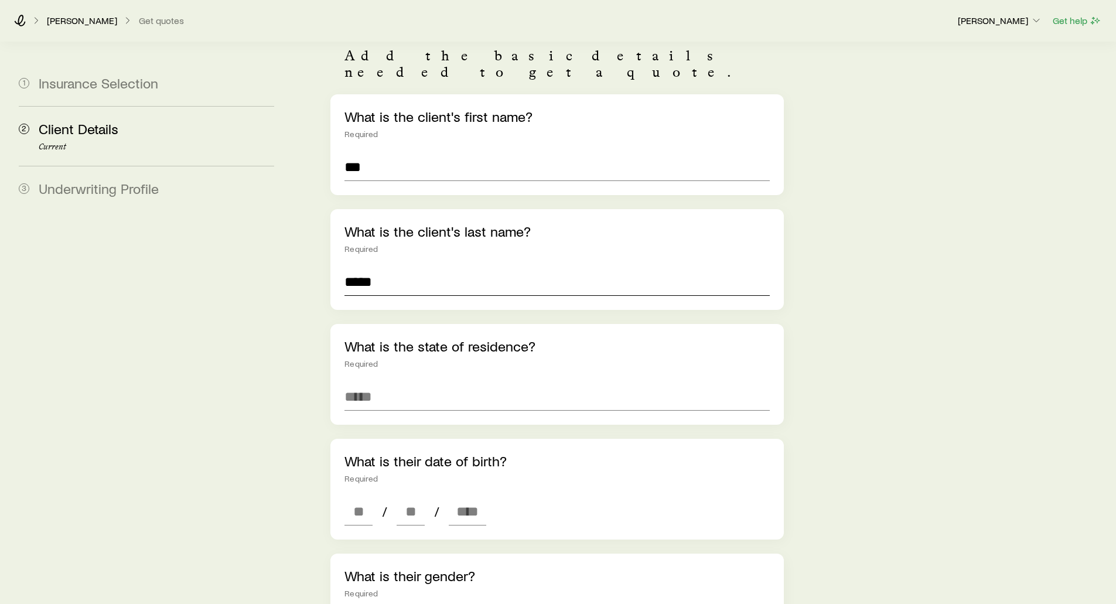
scroll to position [176, 0]
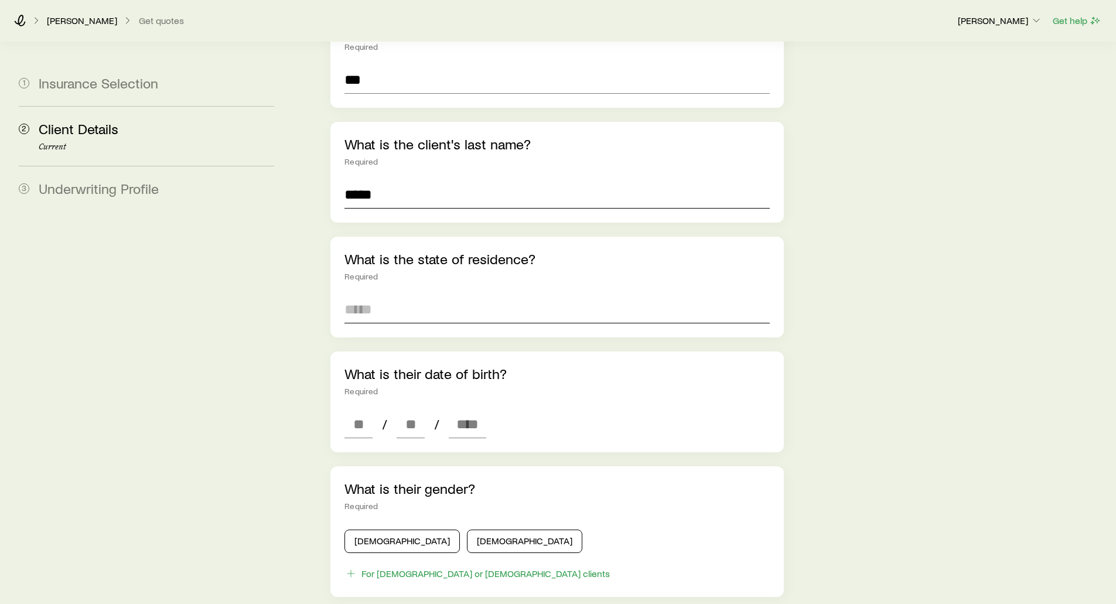
type input "*****"
click at [379, 295] on input at bounding box center [556, 309] width 425 height 28
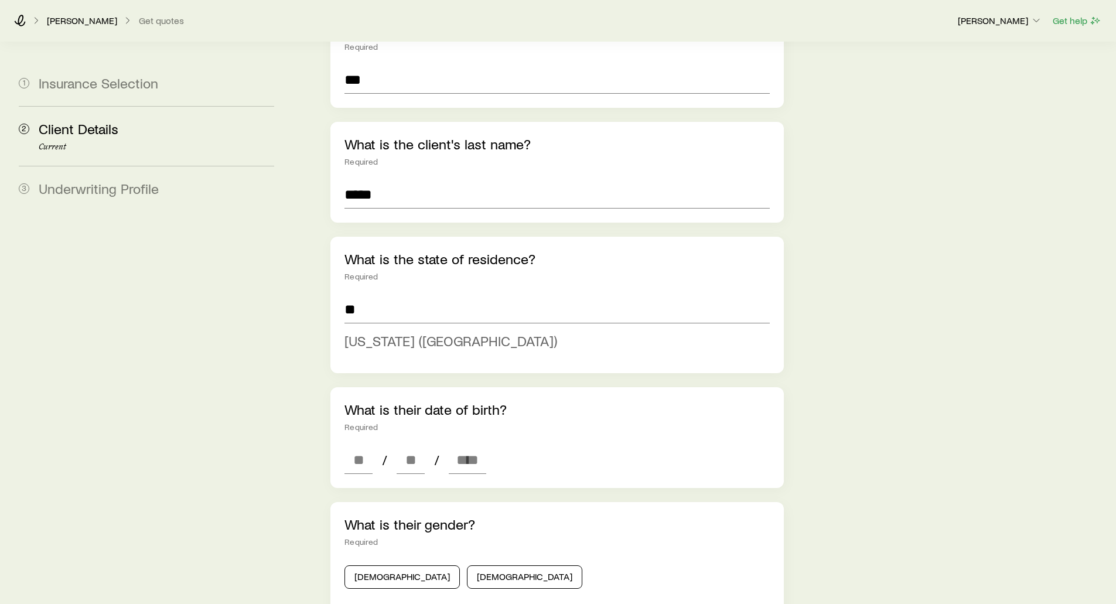
click at [361, 332] on span "Nevada (NV)" at bounding box center [450, 340] width 213 height 17
type input "**********"
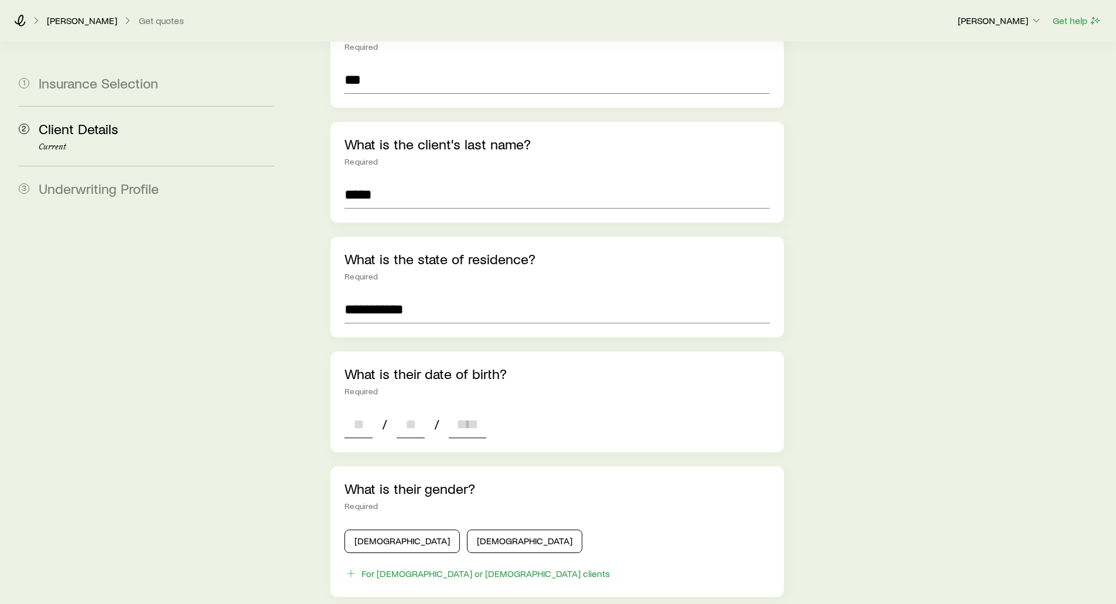
click at [354, 410] on input at bounding box center [358, 424] width 28 height 28
type input "**"
type input "****"
type input "*"
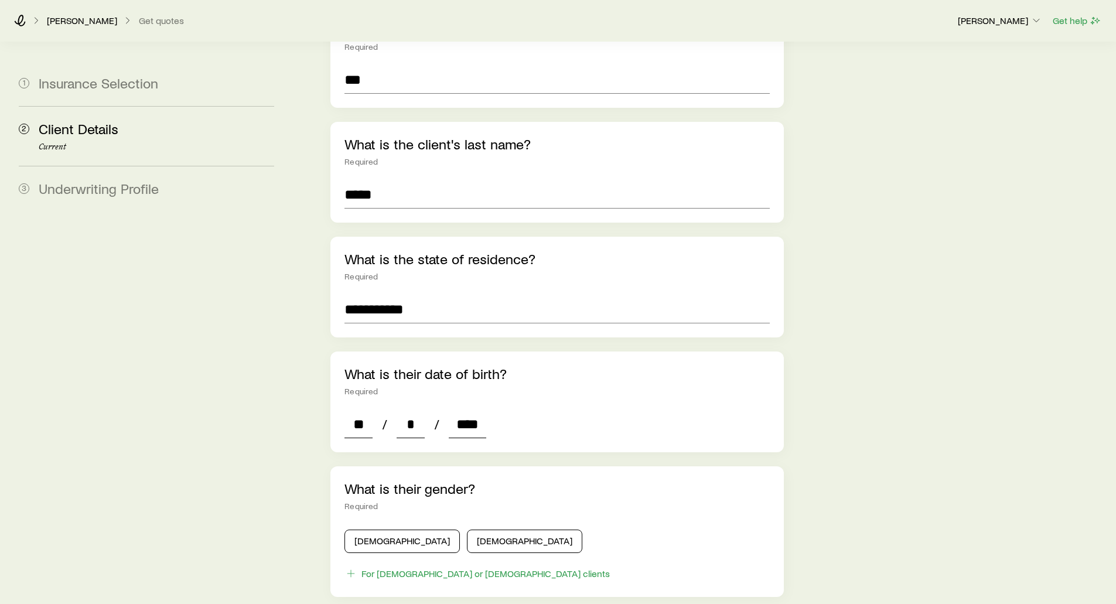
type input "****"
drag, startPoint x: 365, startPoint y: 538, endPoint x: 364, endPoint y: 525, distance: 12.4
click at [365, 534] on div "What is their gender? Required Male Female For transgender or non-binary clients" at bounding box center [556, 531] width 453 height 131
click at [364, 529] on button "Male" at bounding box center [401, 540] width 115 height 23
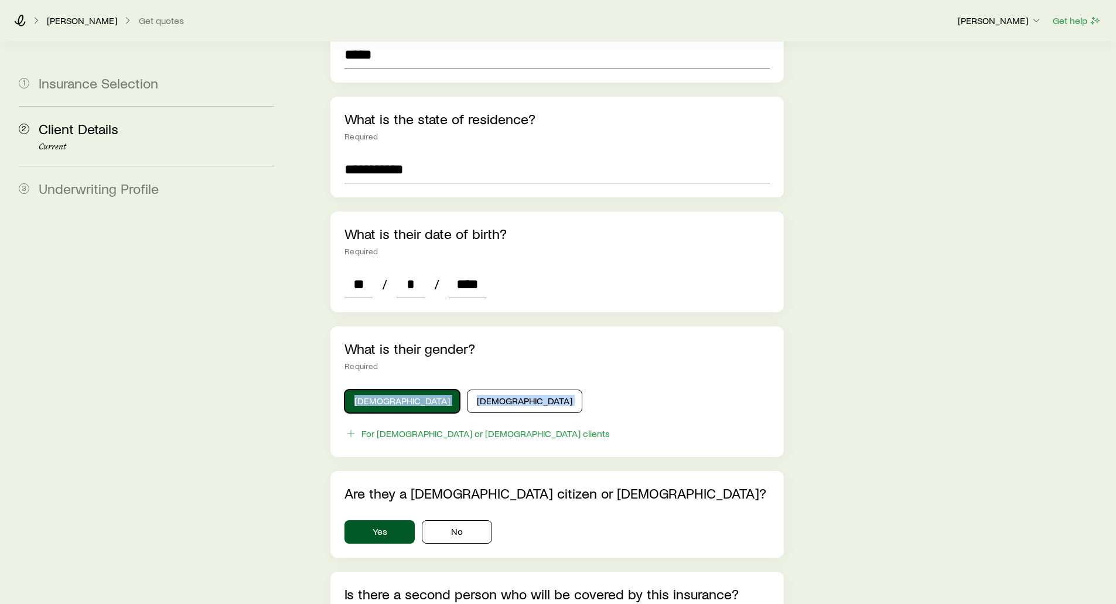
scroll to position [351, 0]
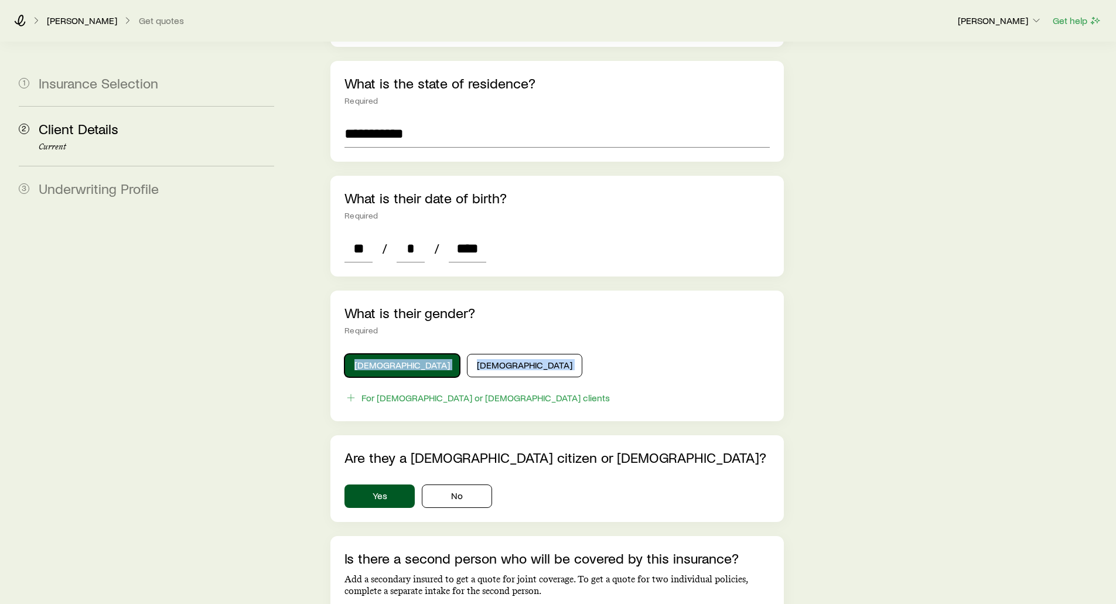
drag, startPoint x: 374, startPoint y: 350, endPoint x: 327, endPoint y: 324, distance: 54.0
click at [374, 354] on button "Male" at bounding box center [401, 365] width 115 height 23
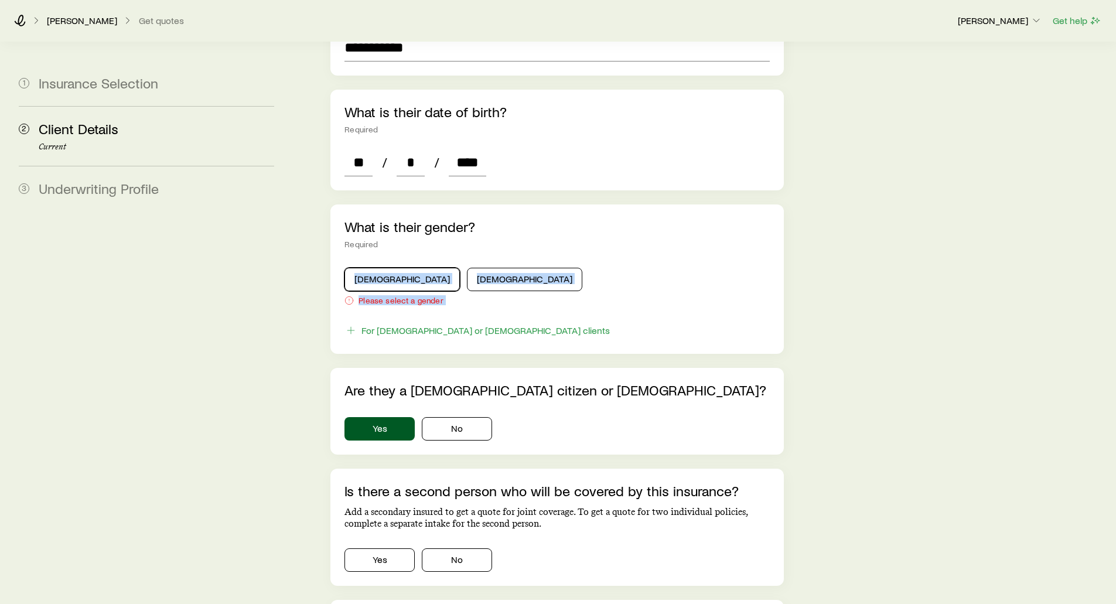
scroll to position [469, 0]
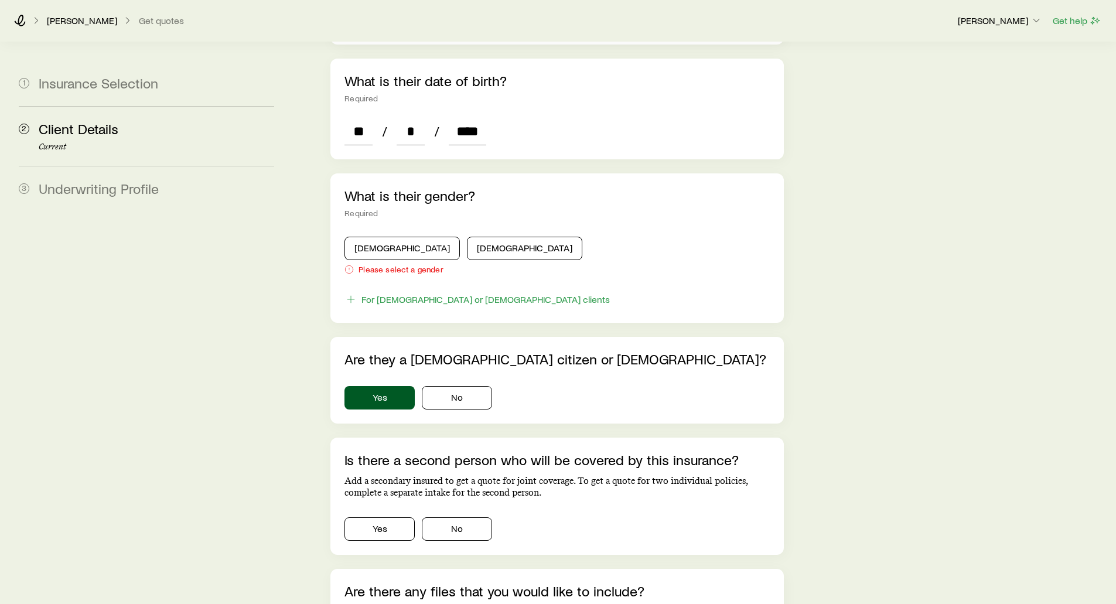
click at [591, 274] on div "What is their gender? Required Male Female Please select a gender For transgend…" at bounding box center [556, 247] width 453 height 149
click at [392, 237] on button "Male" at bounding box center [401, 248] width 115 height 23
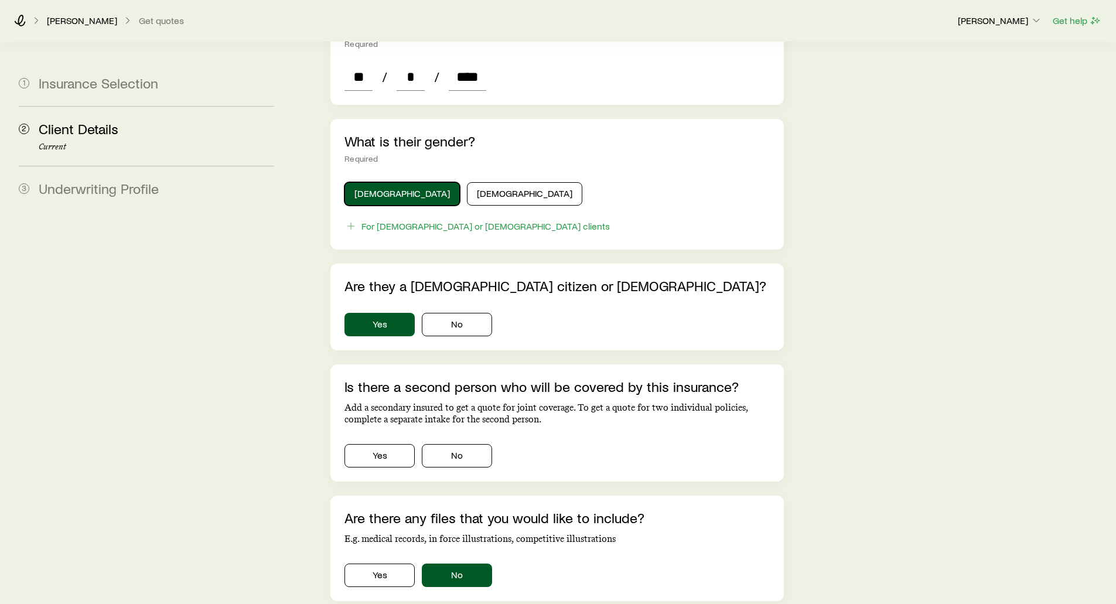
scroll to position [527, 0]
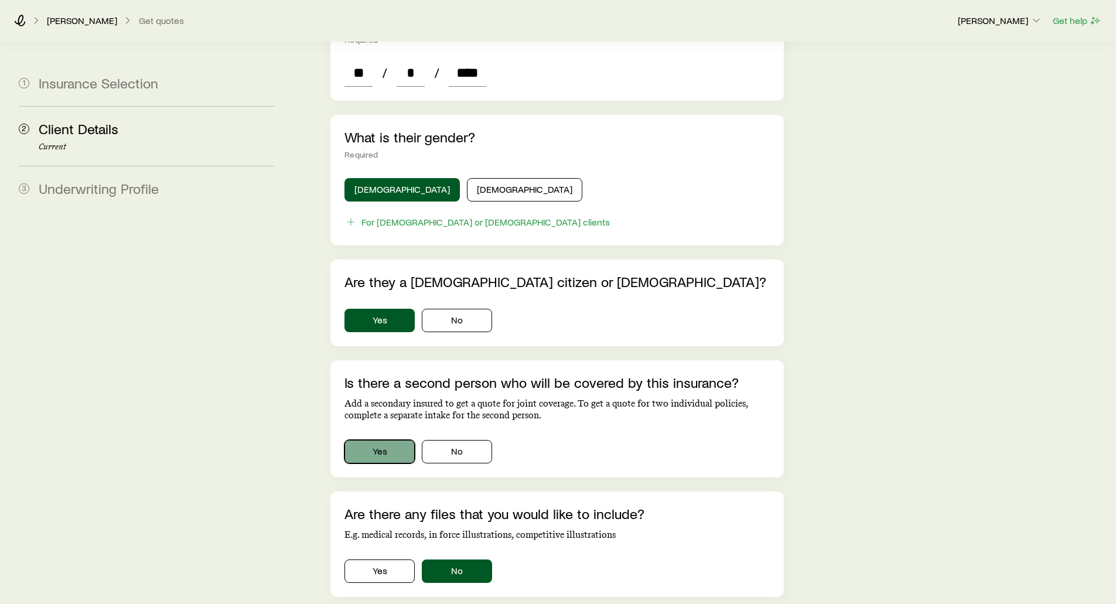
click at [376, 440] on button "Yes" at bounding box center [379, 451] width 70 height 23
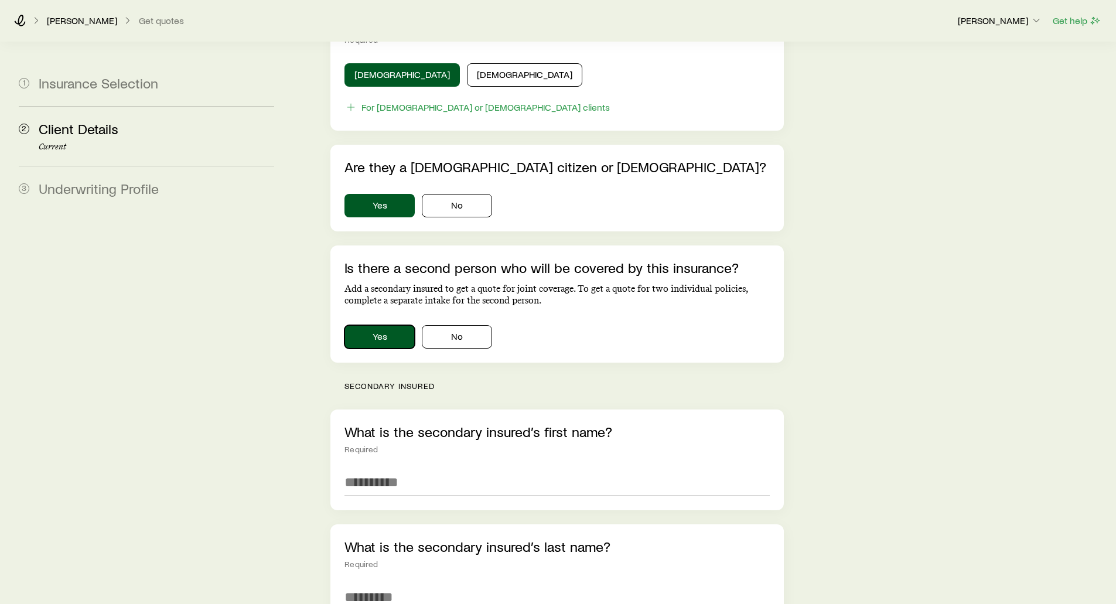
scroll to position [644, 0]
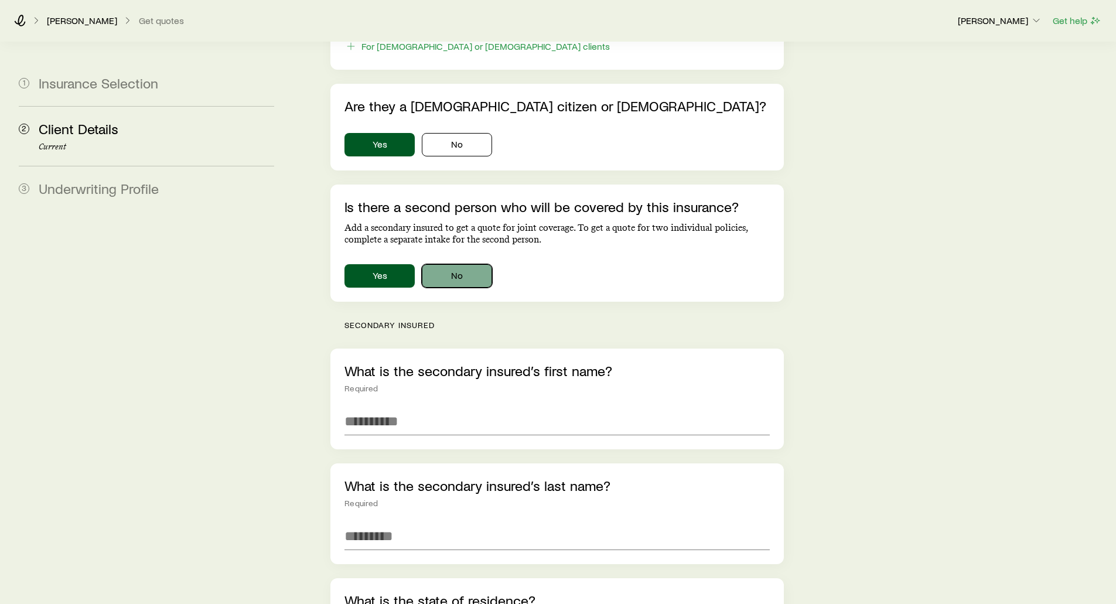
click at [466, 264] on button "No" at bounding box center [457, 275] width 70 height 23
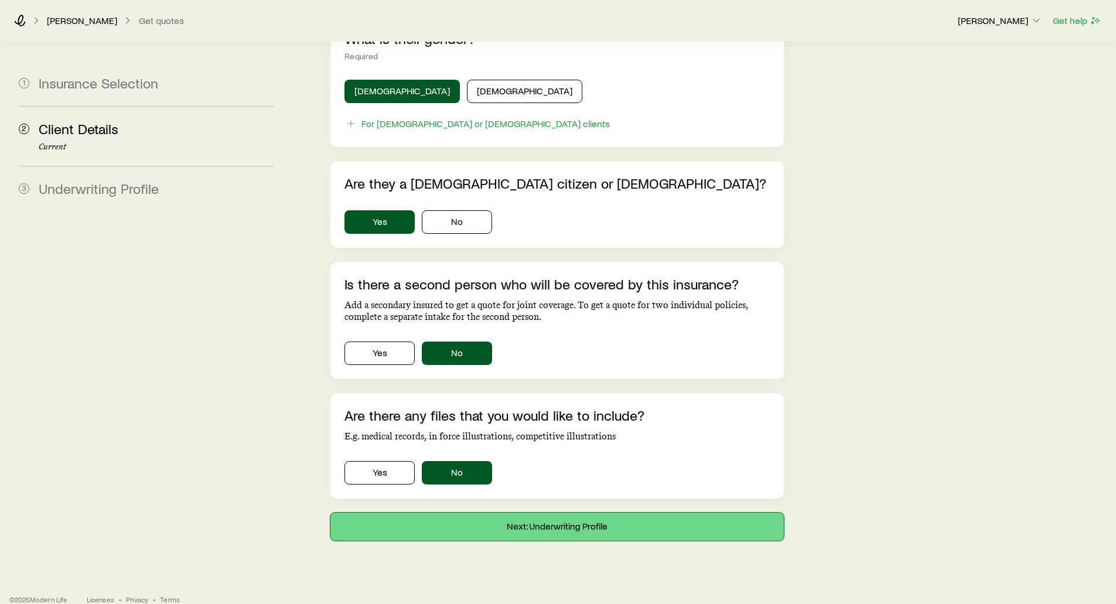
click at [547, 512] on button "Next: Underwriting Profile" at bounding box center [556, 526] width 453 height 28
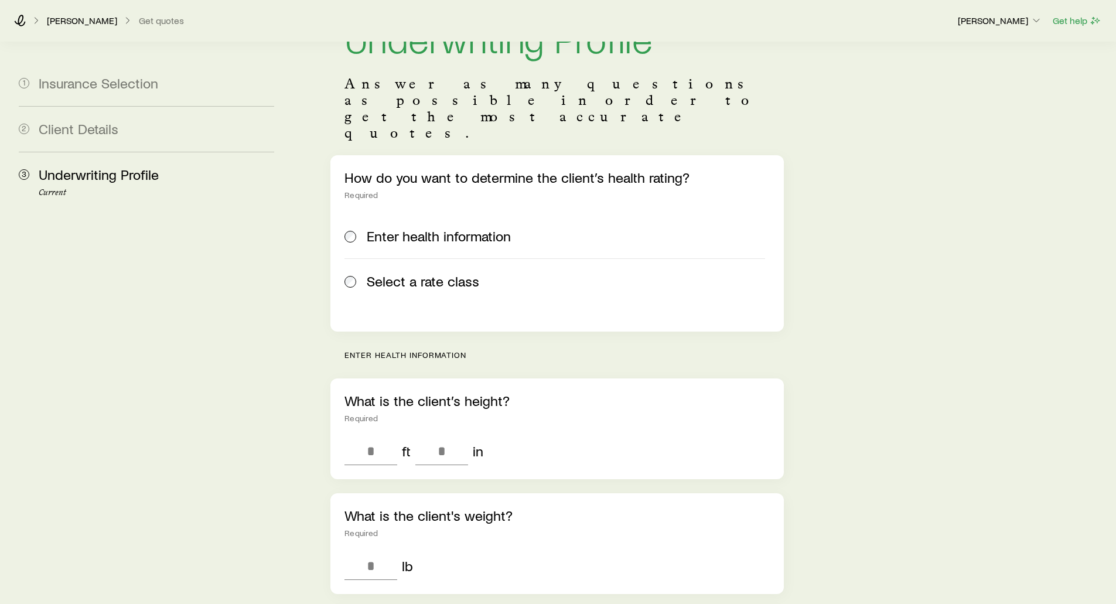
scroll to position [59, 0]
click at [353, 275] on span at bounding box center [350, 283] width 13 height 16
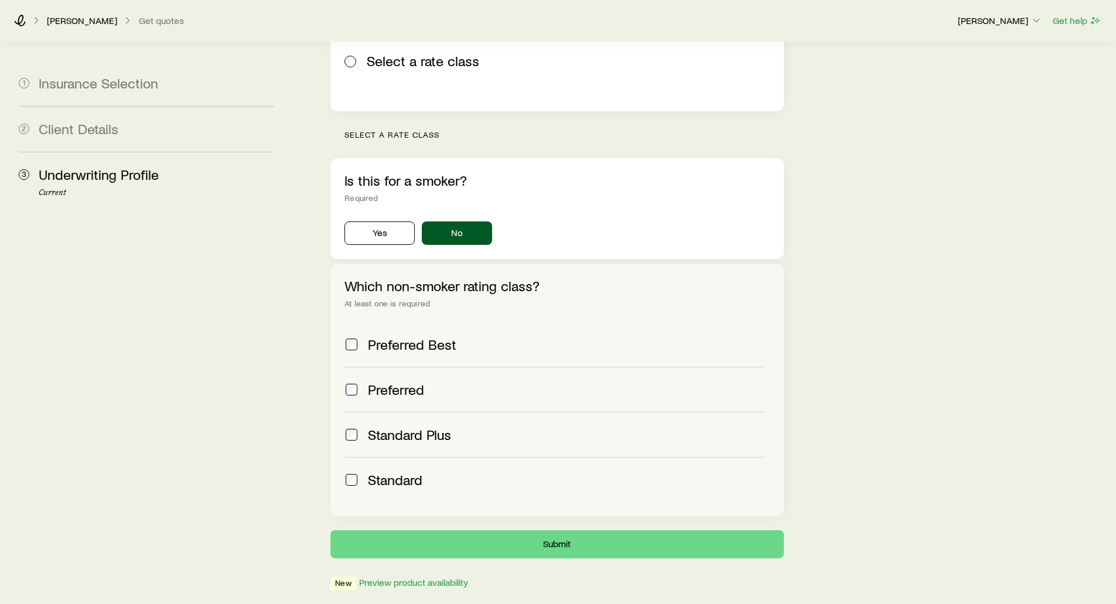
scroll to position [293, 0]
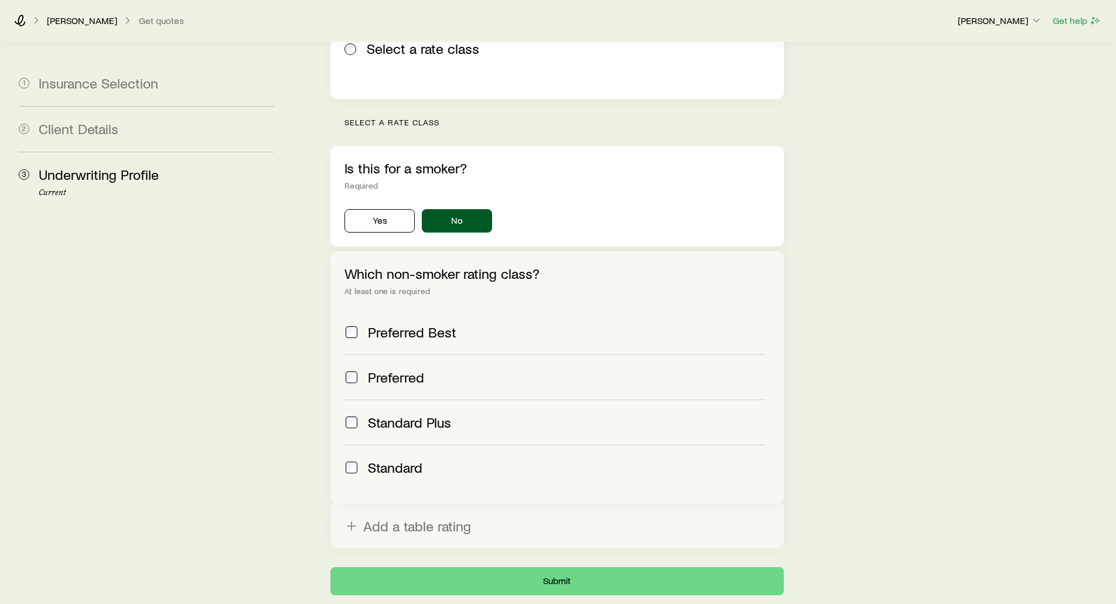
click at [293, 423] on section "1 Insurance Selection 2 Client Details 3 Underwriting Profile Current Underwrit…" at bounding box center [557, 188] width 1097 height 878
click at [548, 567] on button "Submit" at bounding box center [556, 581] width 453 height 28
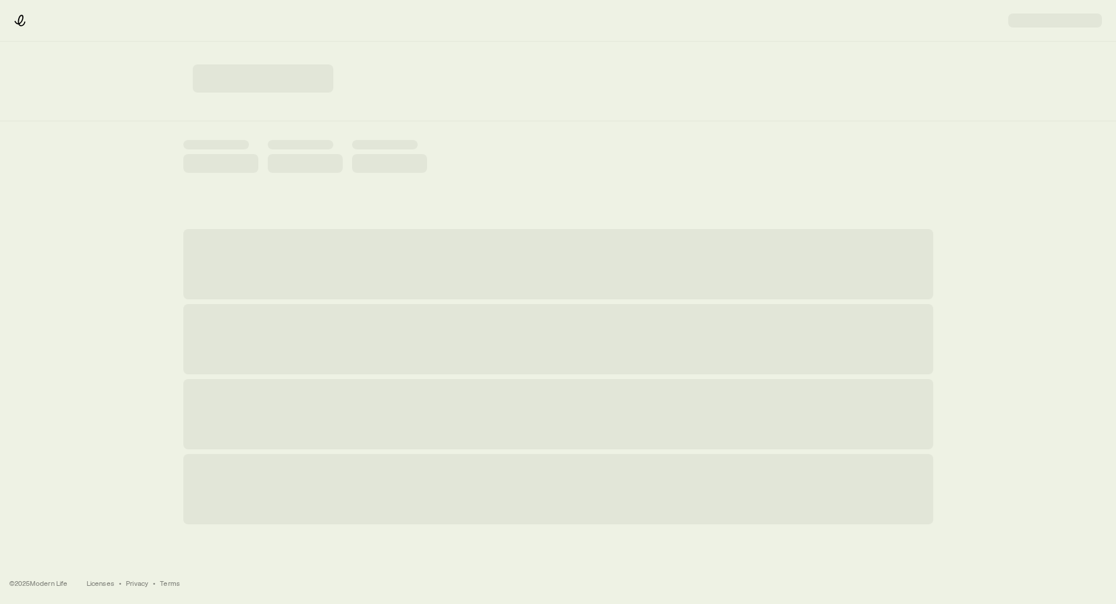
scroll to position [0, 0]
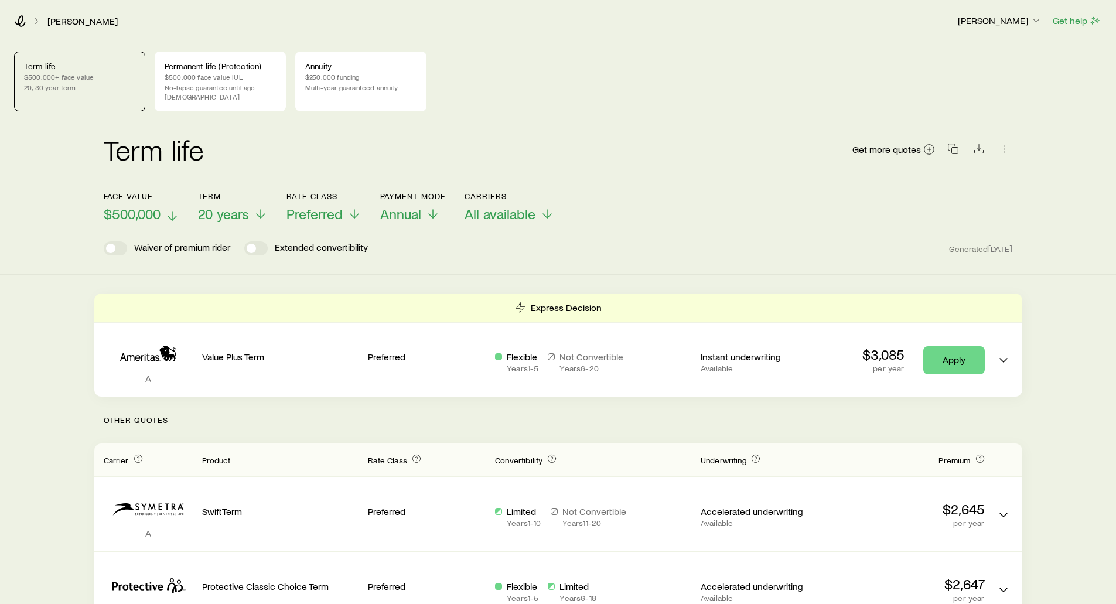
click at [138, 206] on span "$500,000" at bounding box center [132, 214] width 57 height 16
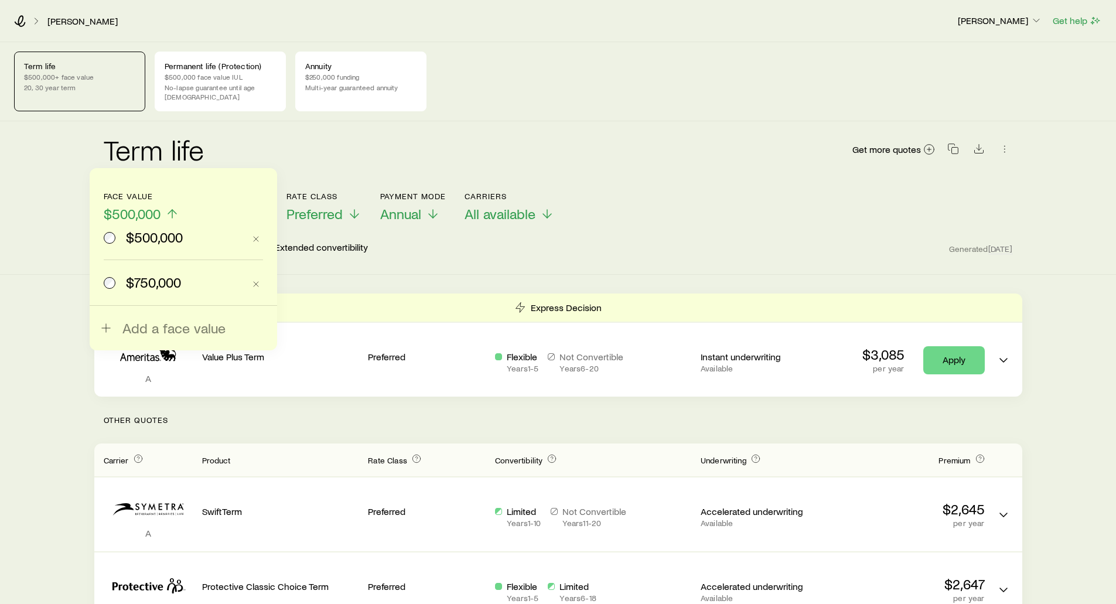
click at [142, 283] on span "$750,000" at bounding box center [153, 282] width 55 height 16
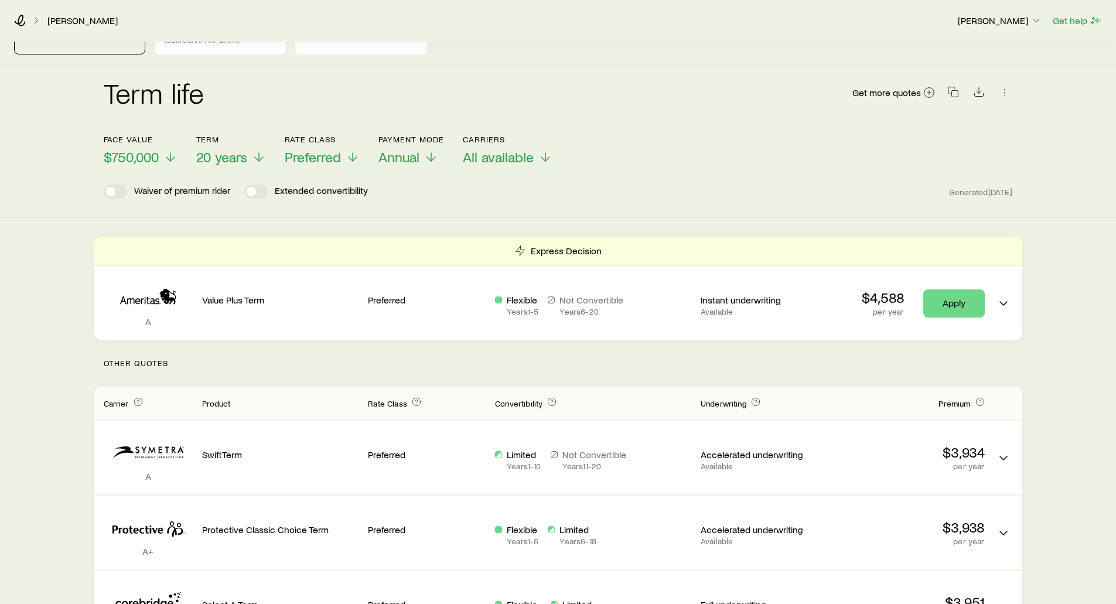
scroll to position [59, 0]
click at [126, 147] on span "$750,000" at bounding box center [131, 155] width 55 height 16
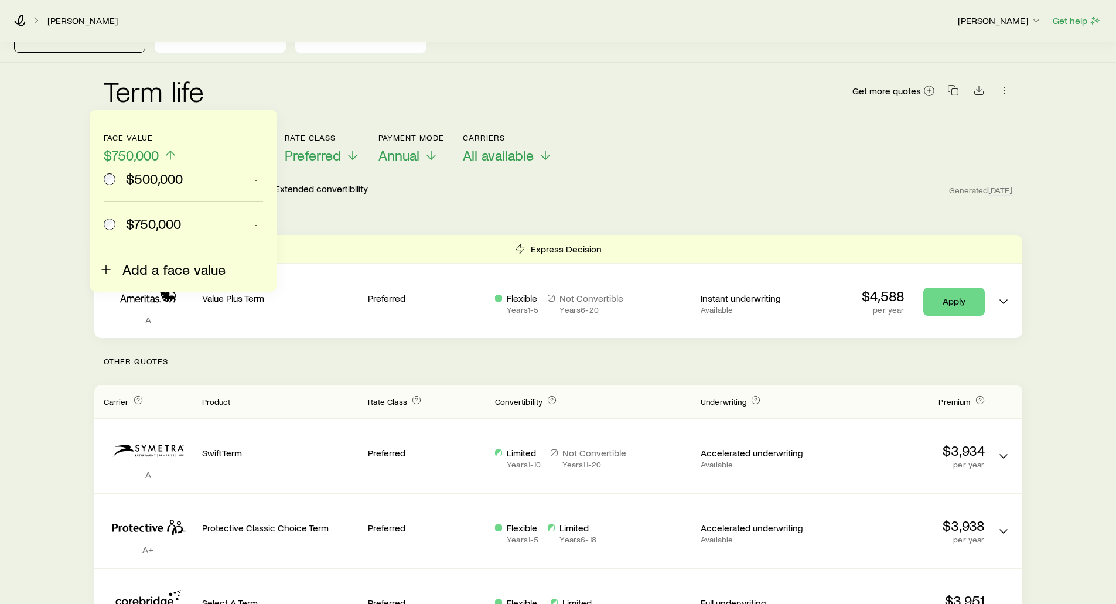
click at [133, 266] on span "Add a face value" at bounding box center [173, 269] width 103 height 16
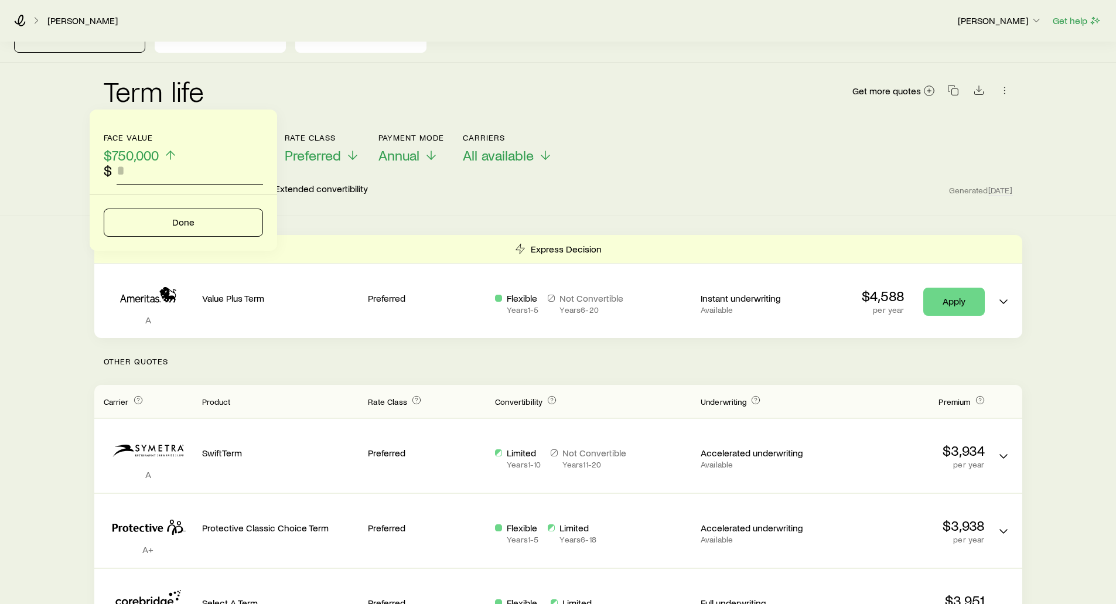
click at [137, 177] on input "faceAmount" at bounding box center [190, 170] width 146 height 28
type input "*********"
click at [172, 220] on button "Done" at bounding box center [183, 222] width 159 height 28
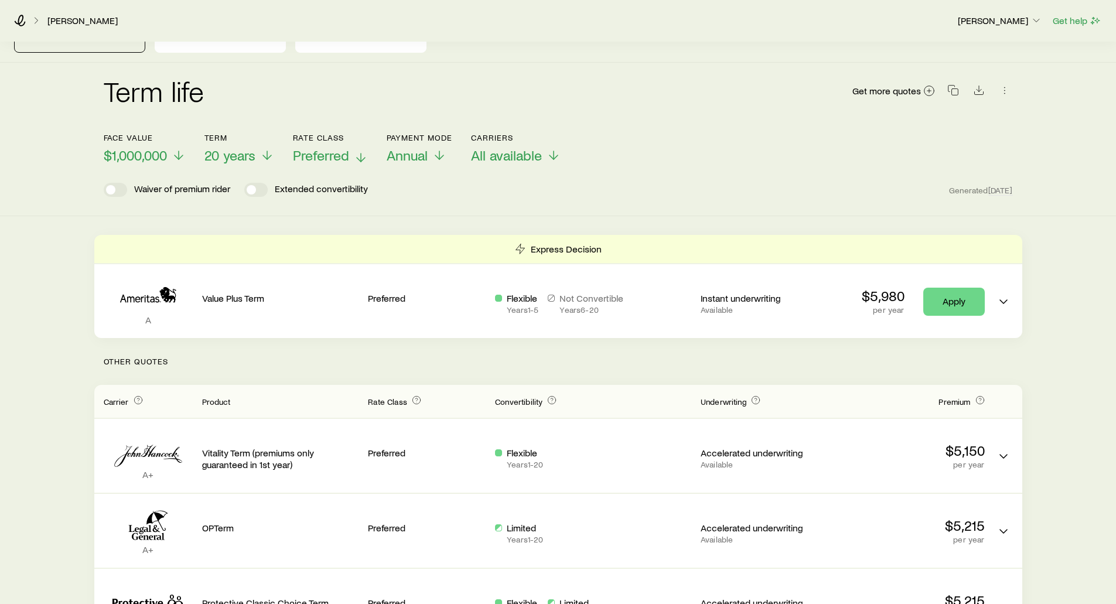
click at [329, 147] on span "Preferred" at bounding box center [321, 155] width 56 height 16
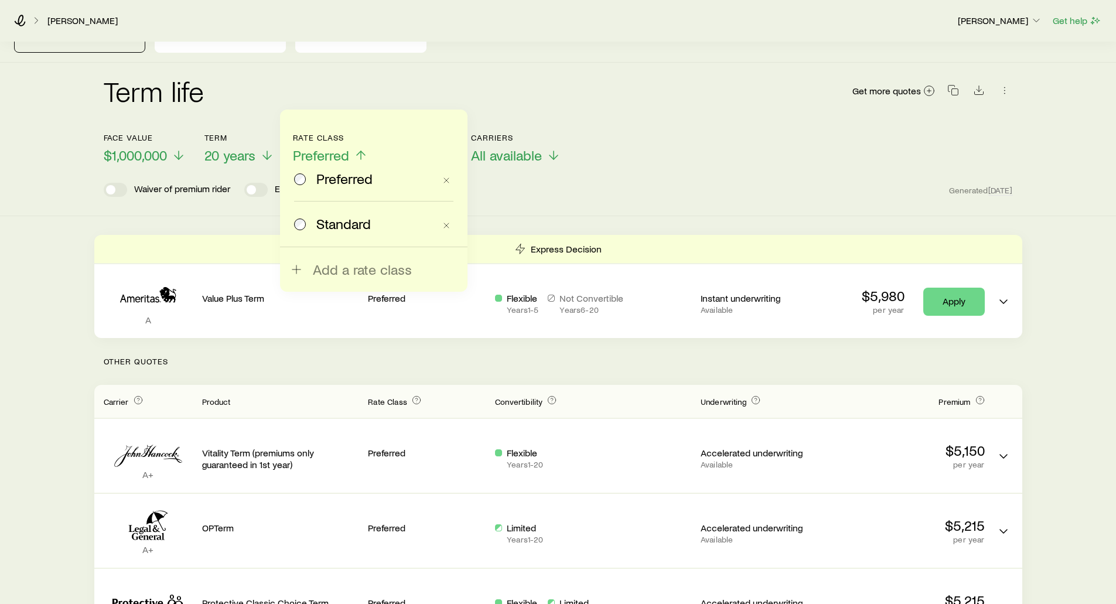
click at [324, 221] on span "Standard" at bounding box center [343, 224] width 54 height 16
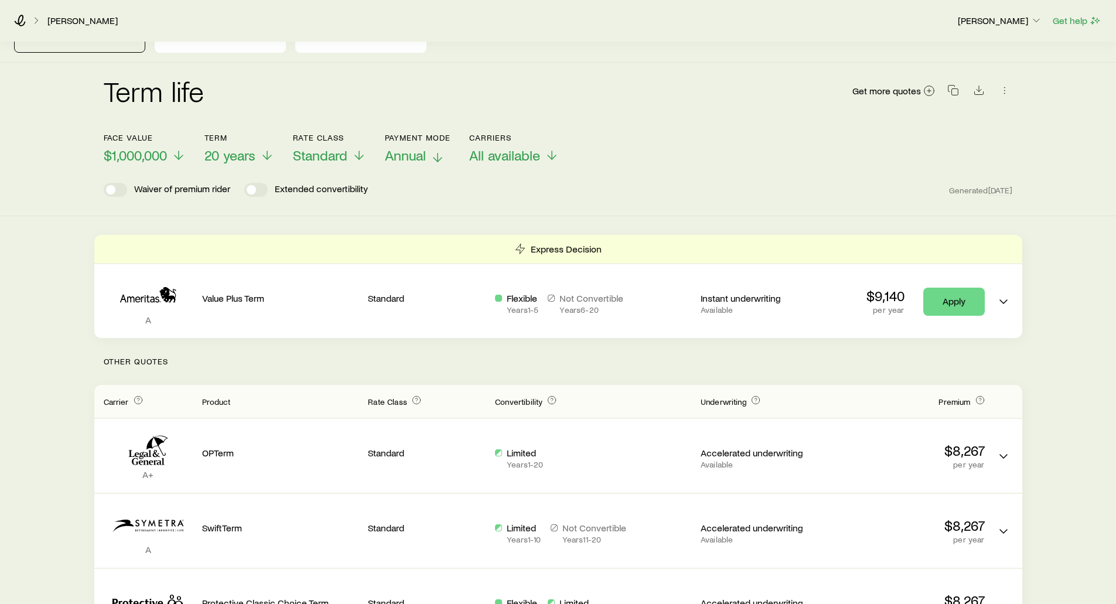
click at [411, 147] on span "Annual" at bounding box center [405, 155] width 41 height 16
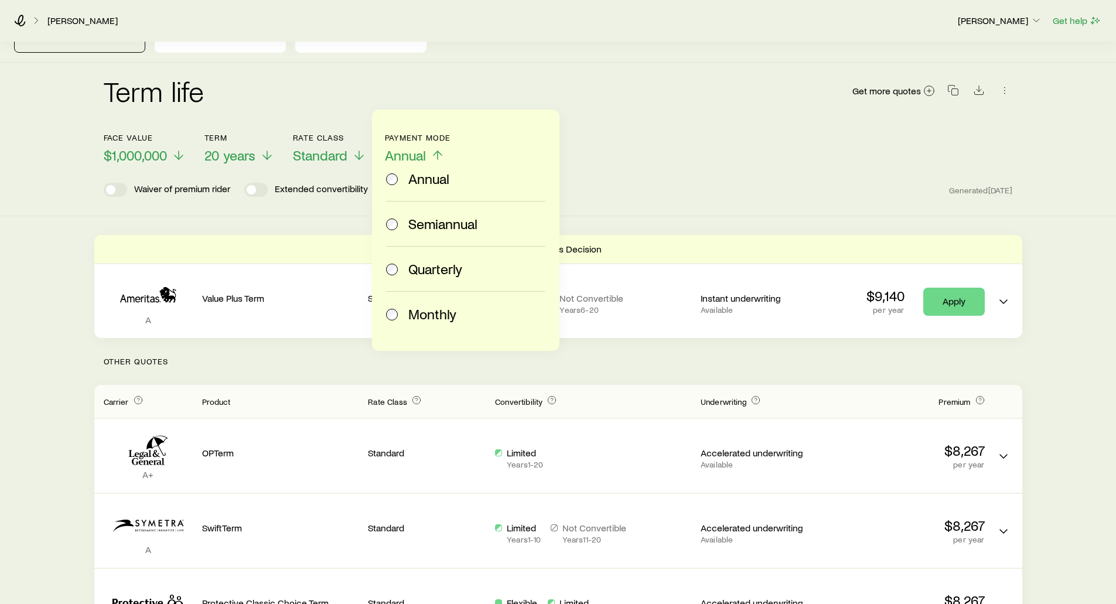
click at [408, 313] on div "Monthly" at bounding box center [463, 314] width 155 height 16
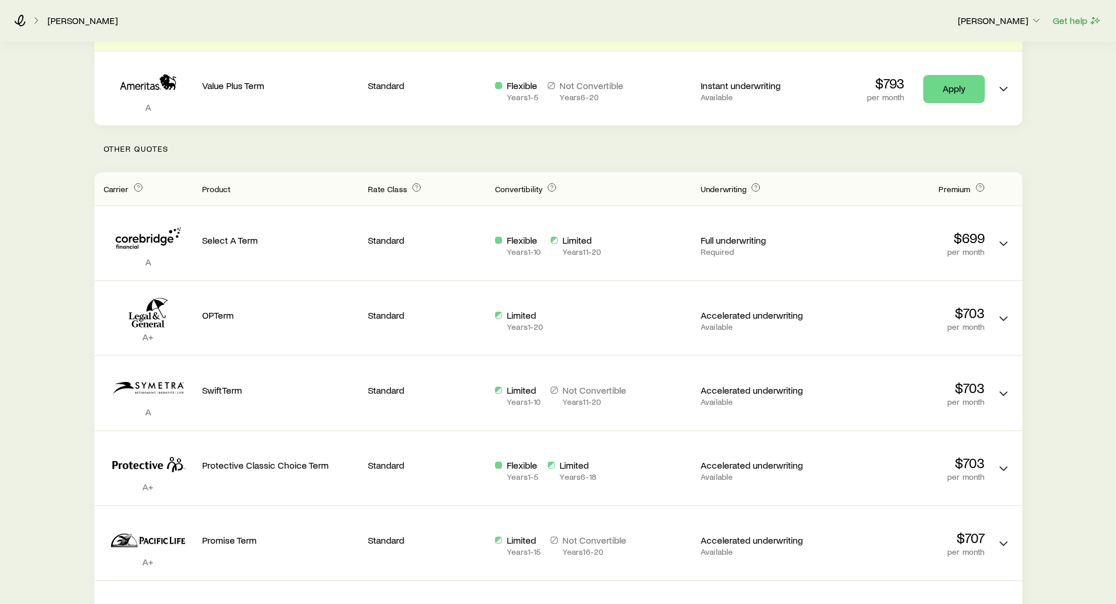
scroll to position [273, 0]
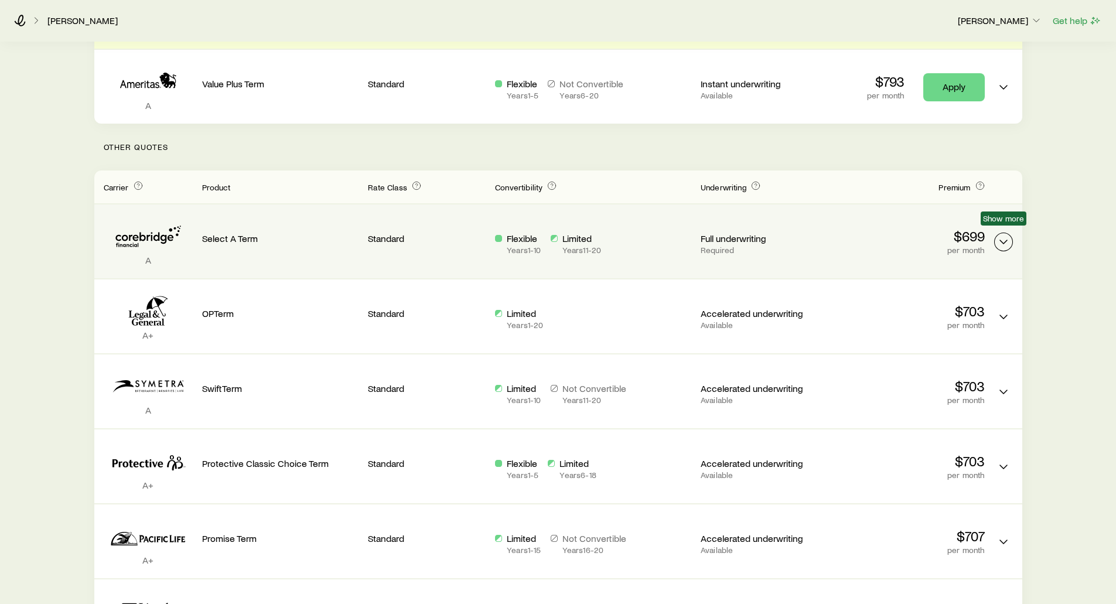
click at [1003, 240] on polyline "Term quotes" at bounding box center [1003, 242] width 7 height 4
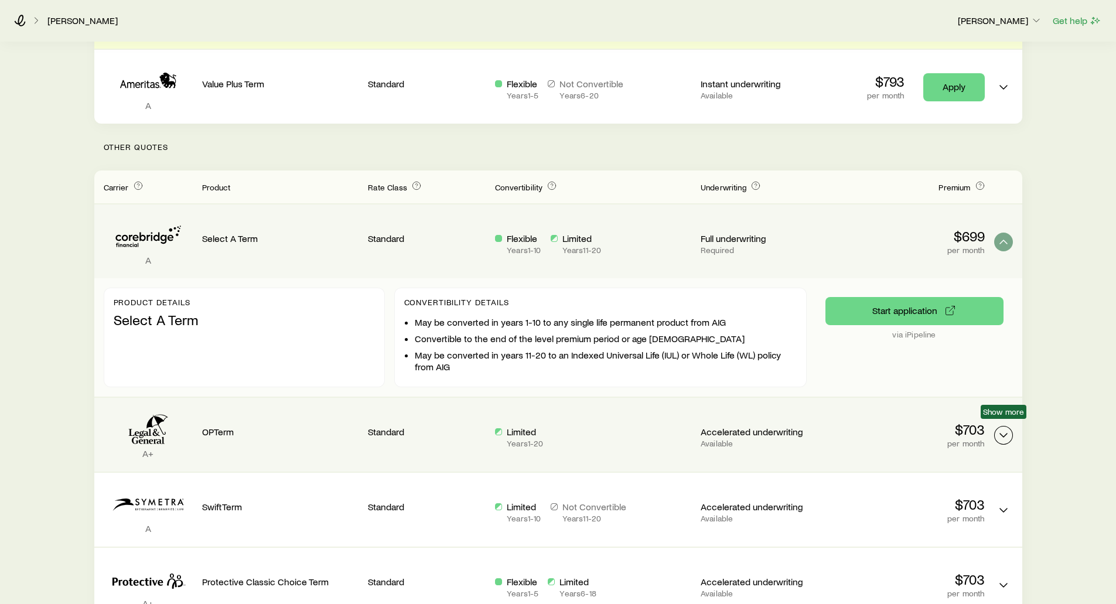
click at [1001, 428] on icon "Term quotes" at bounding box center [1003, 435] width 14 height 14
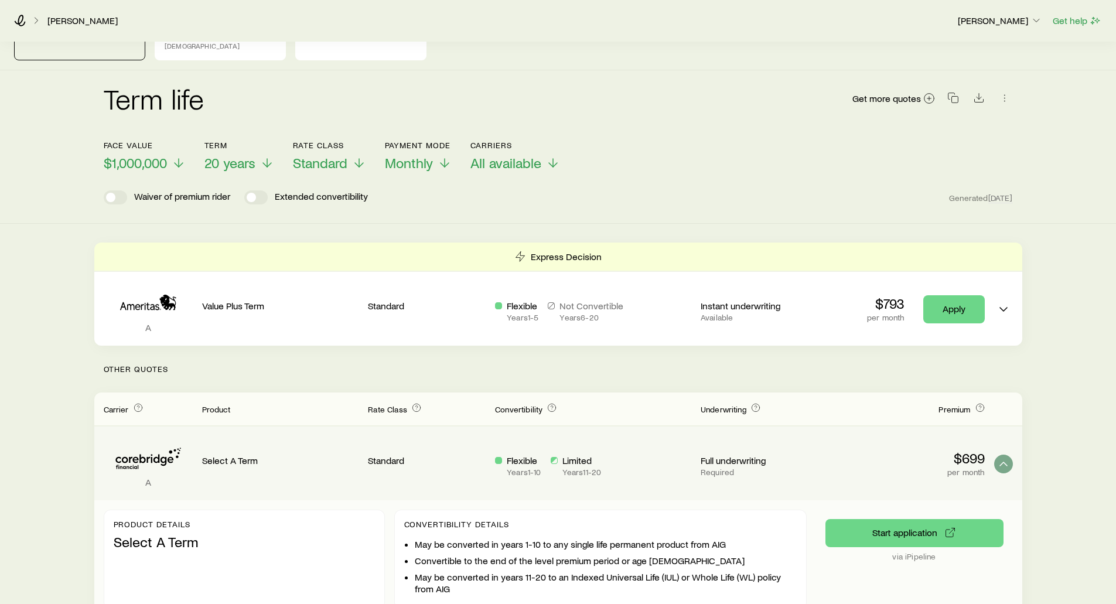
scroll to position [39, 0]
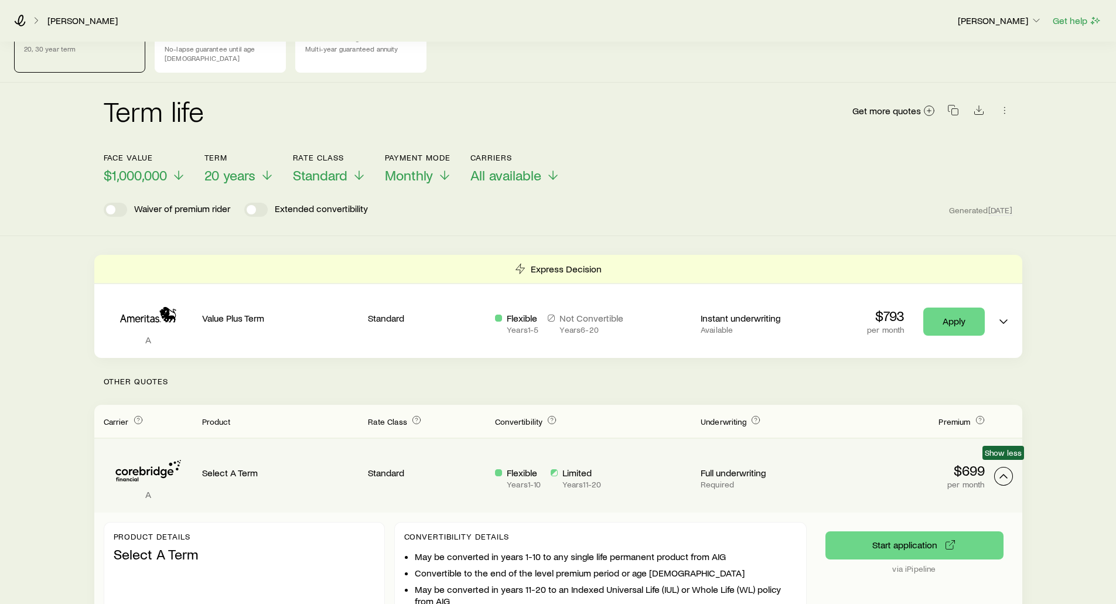
click at [1001, 469] on icon "Term quotes" at bounding box center [1003, 476] width 14 height 14
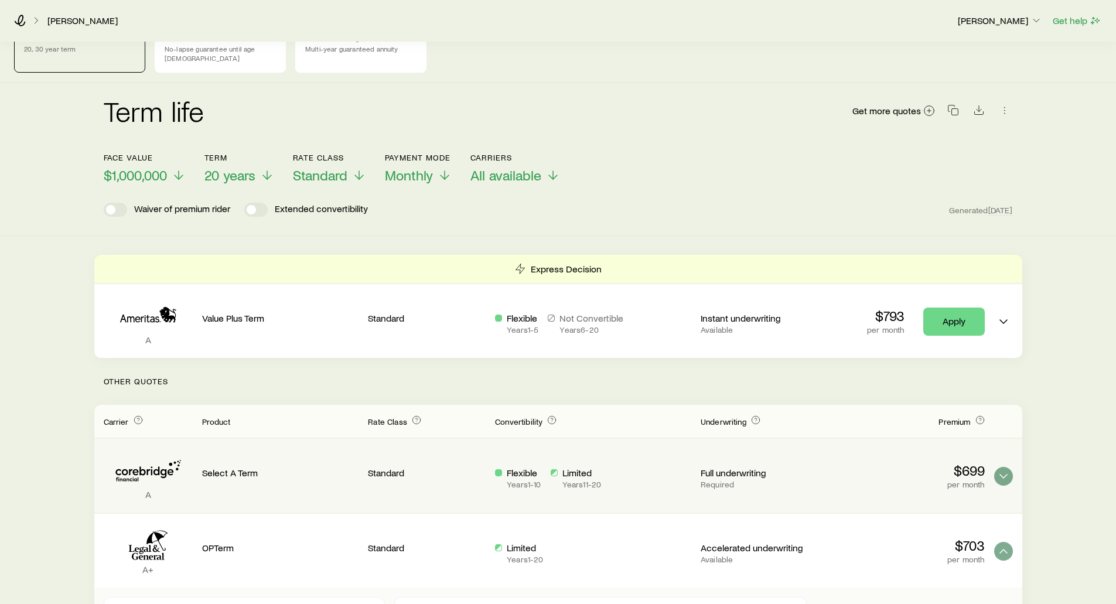
click at [849, 145] on div "Face value $1,000,000 Term 20 years Rate Class Standard Payment Mode Monthly Ca…" at bounding box center [558, 161] width 909 height 45
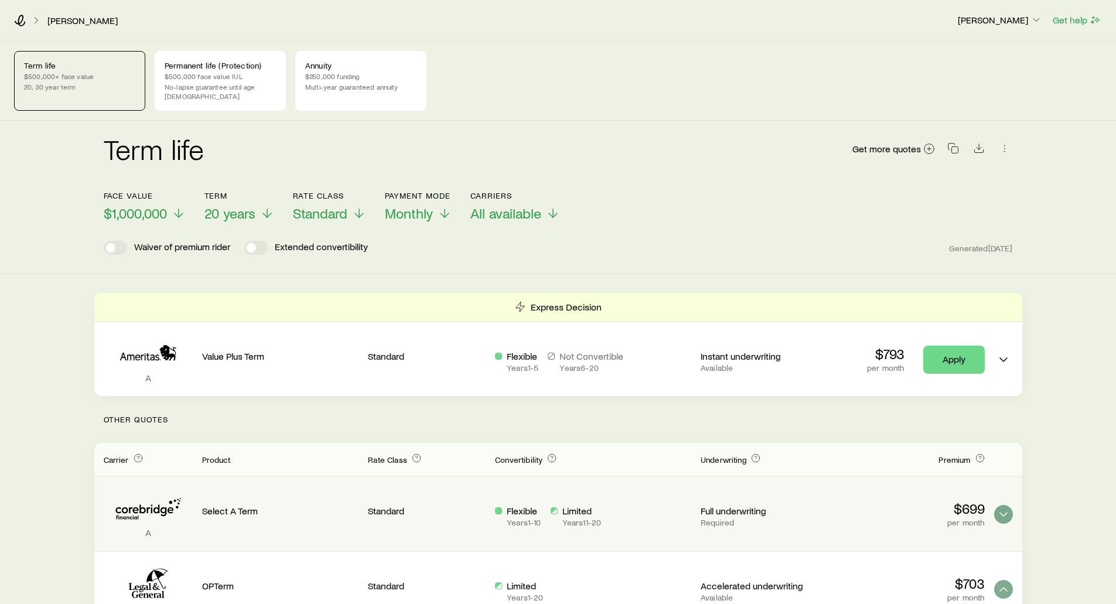
scroll to position [0, 0]
click at [207, 70] on p "Permanent life (Protection)" at bounding box center [220, 65] width 111 height 9
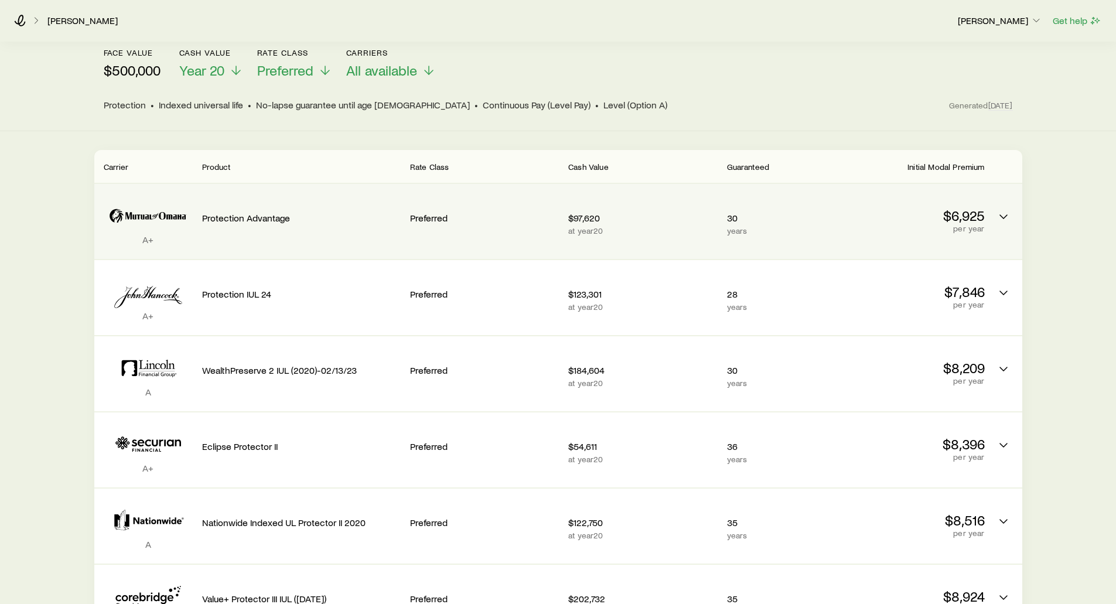
scroll to position [176, 0]
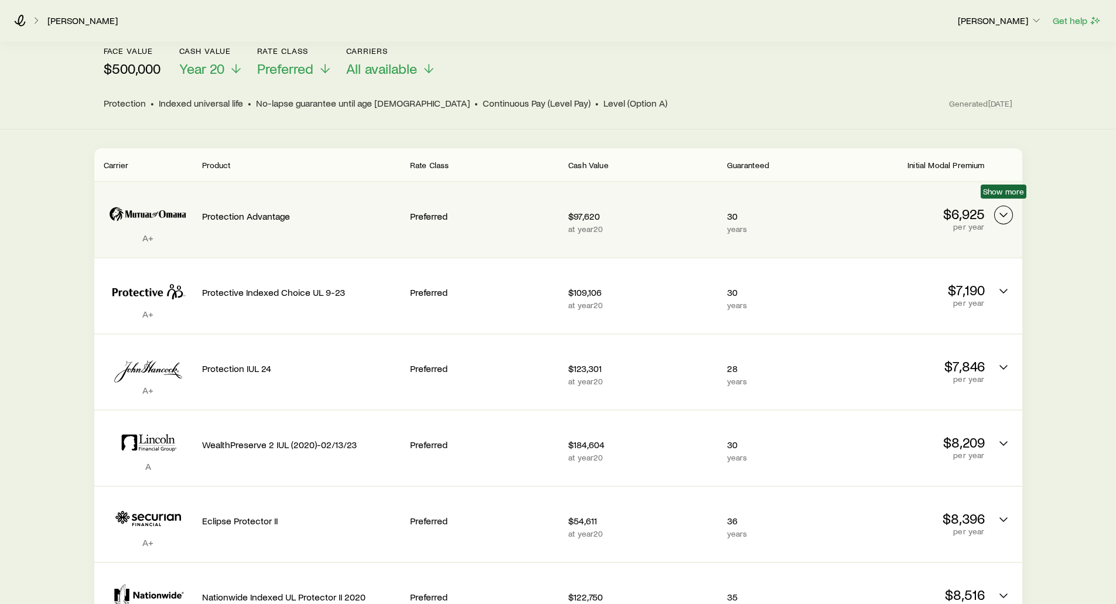
click at [1009, 208] on icon "Permanent quotes" at bounding box center [1003, 215] width 14 height 14
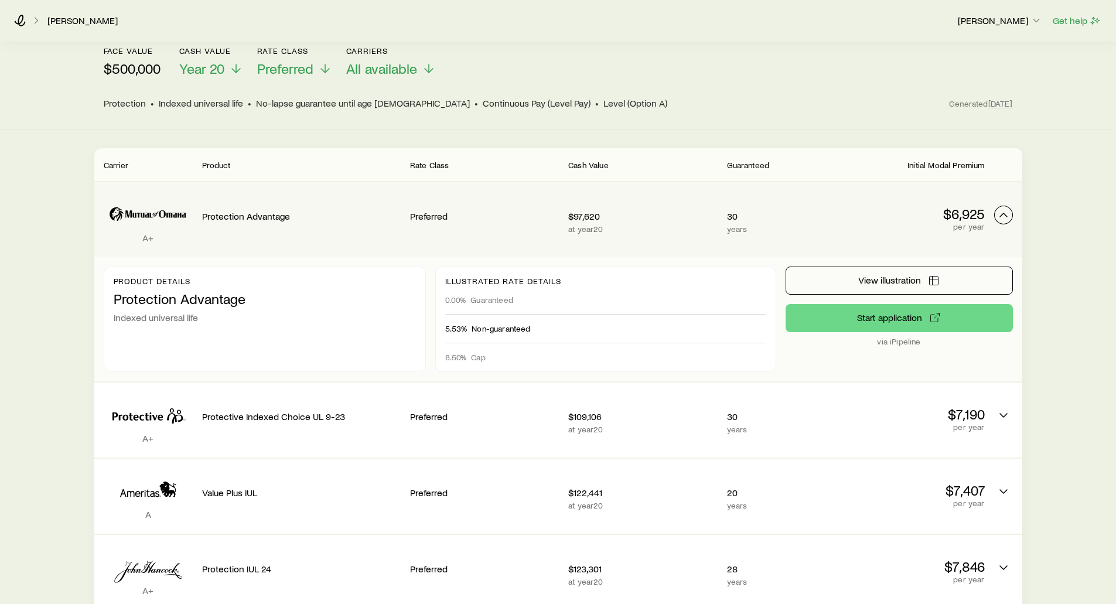
scroll to position [145, 0]
drag, startPoint x: 494, startPoint y: 347, endPoint x: 444, endPoint y: 357, distance: 50.7
click at [444, 357] on div "Illustrated rate details 0.00% Guaranteed 5.53% Non-guaranteed 8.50% Cap" at bounding box center [605, 318] width 341 height 105
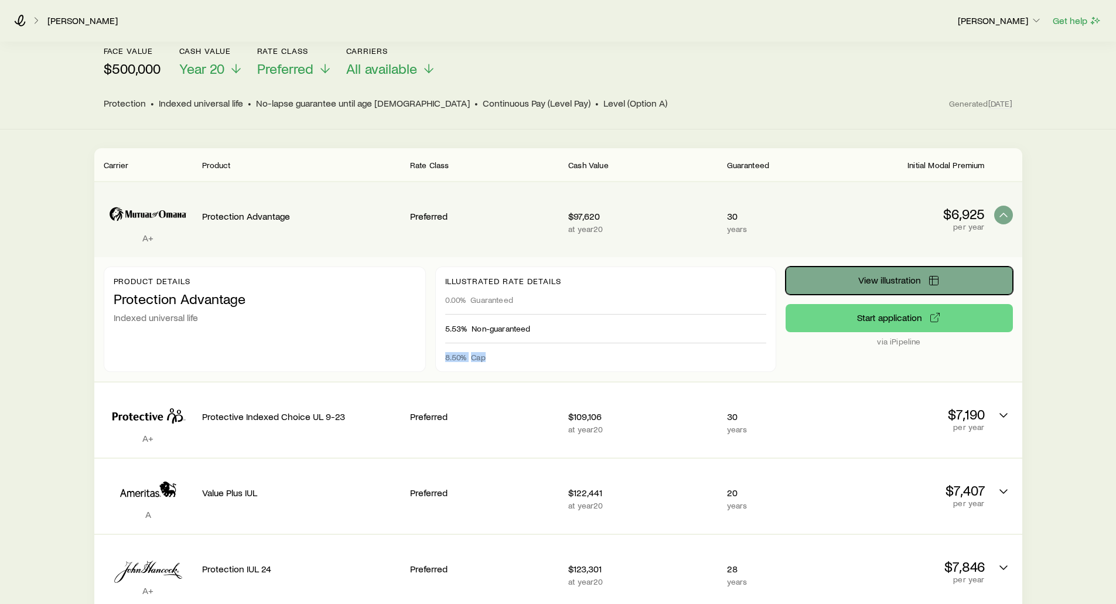
click at [876, 275] on span "View illustration" at bounding box center [889, 279] width 63 height 9
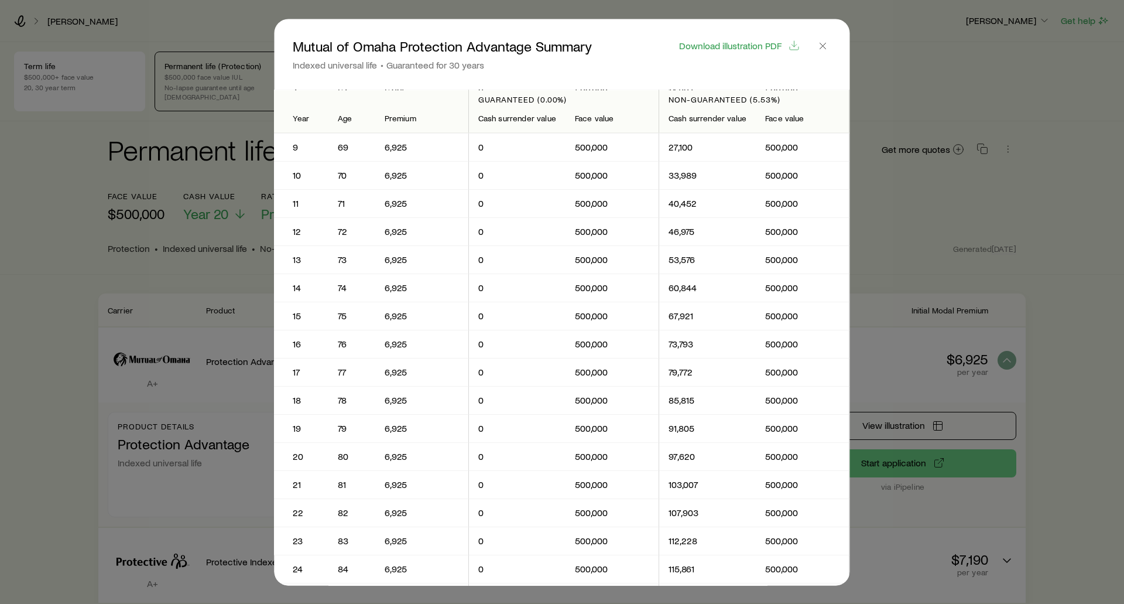
scroll to position [0, 0]
click at [744, 45] on span "Download illustration PDF" at bounding box center [730, 44] width 102 height 9
click at [819, 44] on icon "button" at bounding box center [824, 46] width 12 height 12
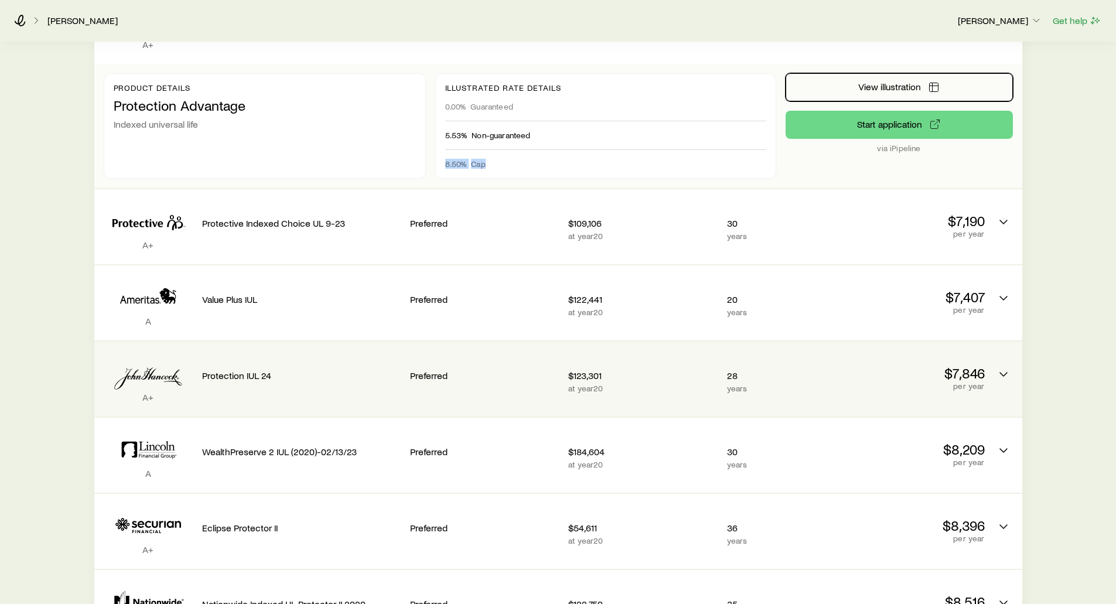
scroll to position [351, 0]
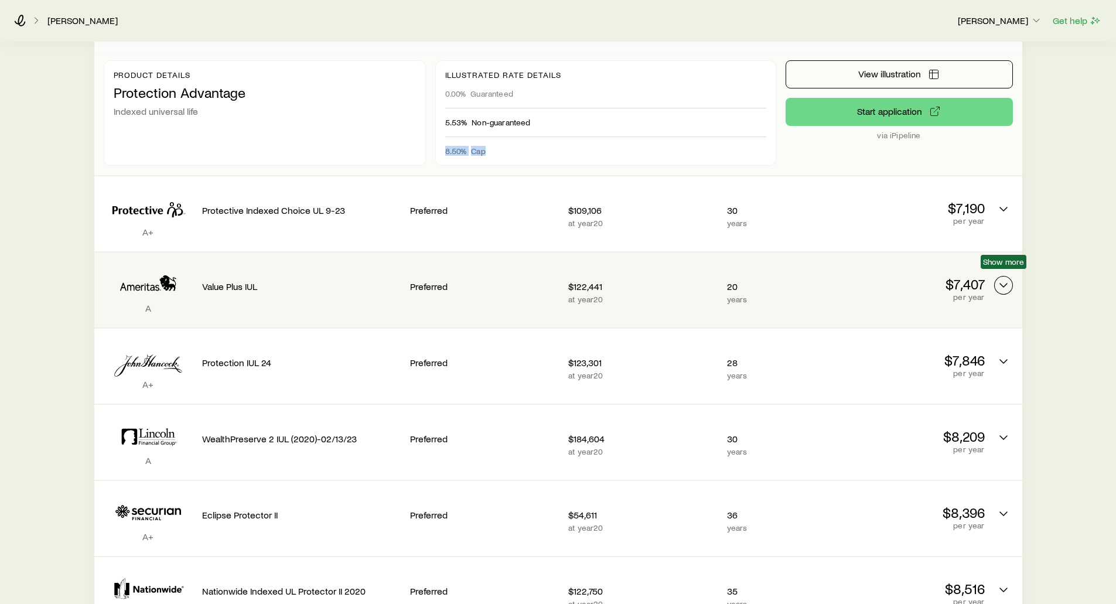
click at [1000, 283] on polyline "Permanent quotes" at bounding box center [1003, 285] width 7 height 4
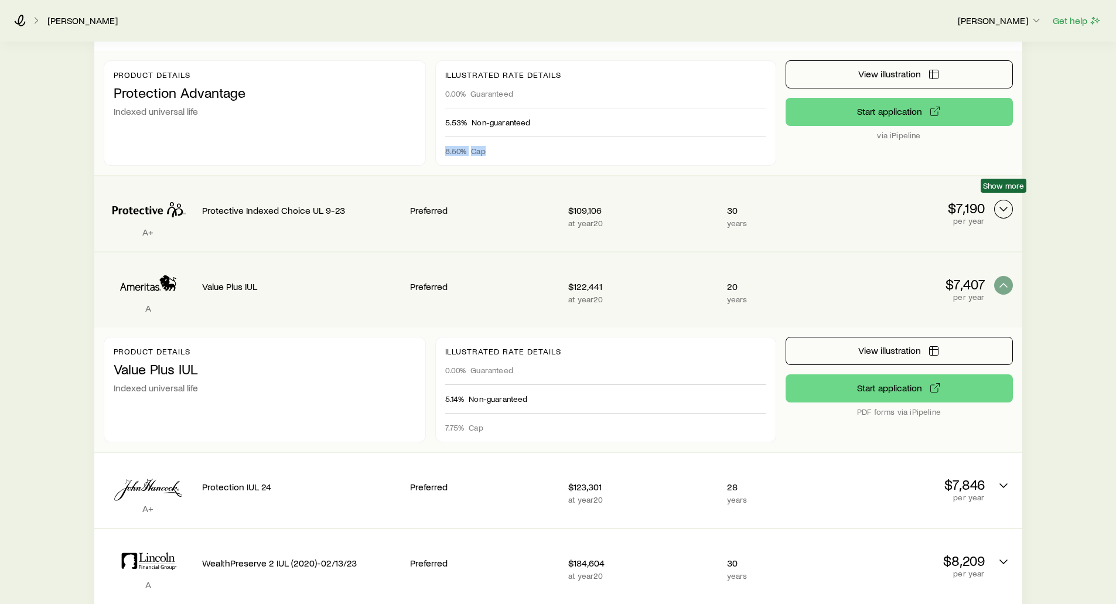
click at [1001, 202] on icon "Permanent quotes" at bounding box center [1003, 209] width 14 height 14
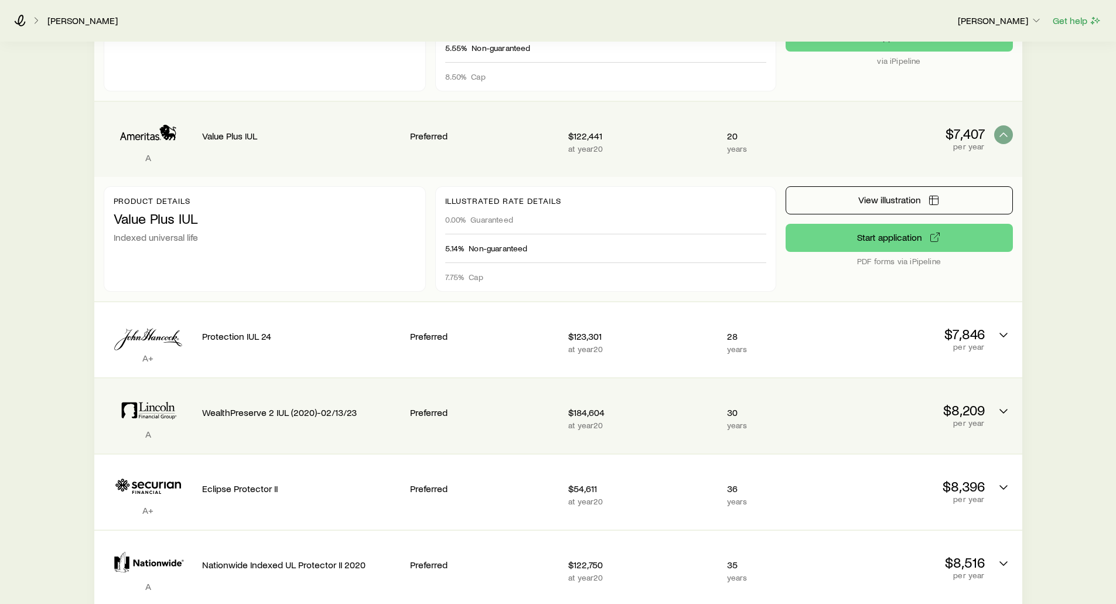
scroll to position [644, 0]
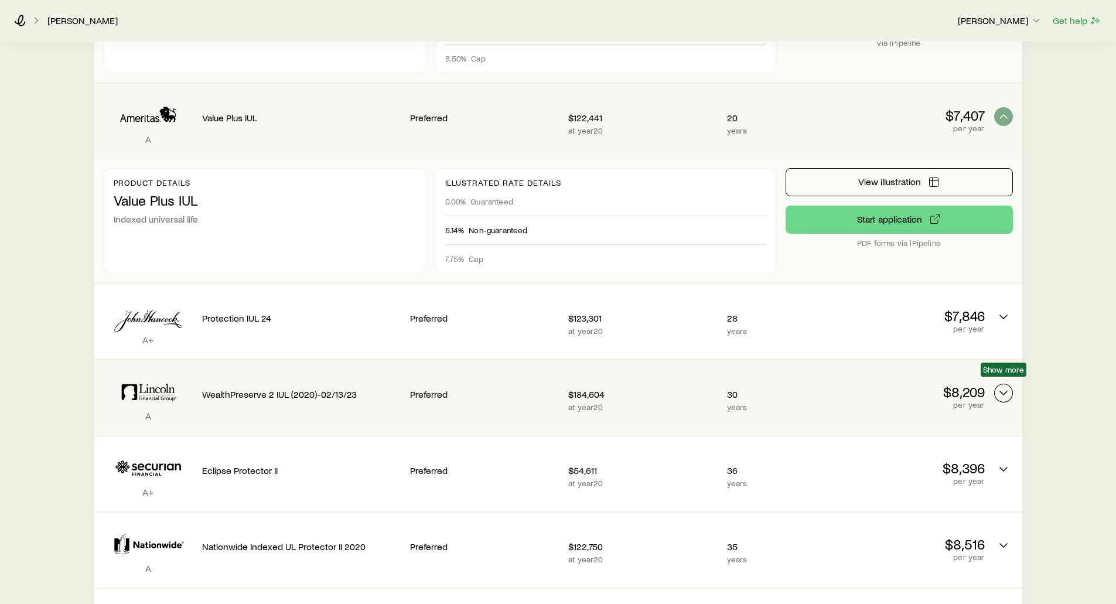
click at [1003, 386] on icon "Permanent quotes" at bounding box center [1003, 393] width 14 height 14
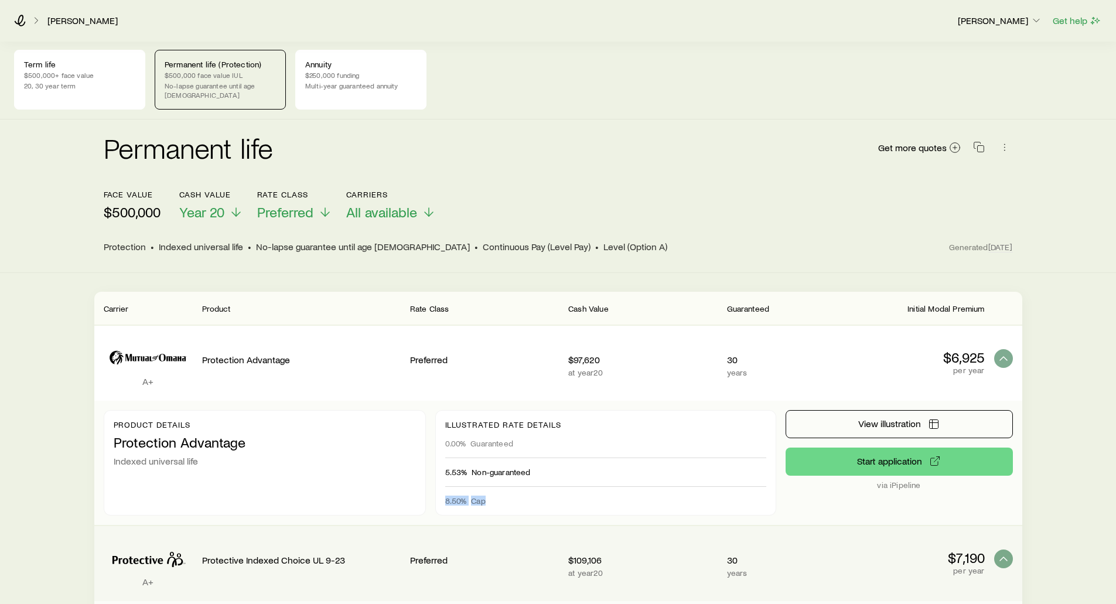
scroll to position [0, 0]
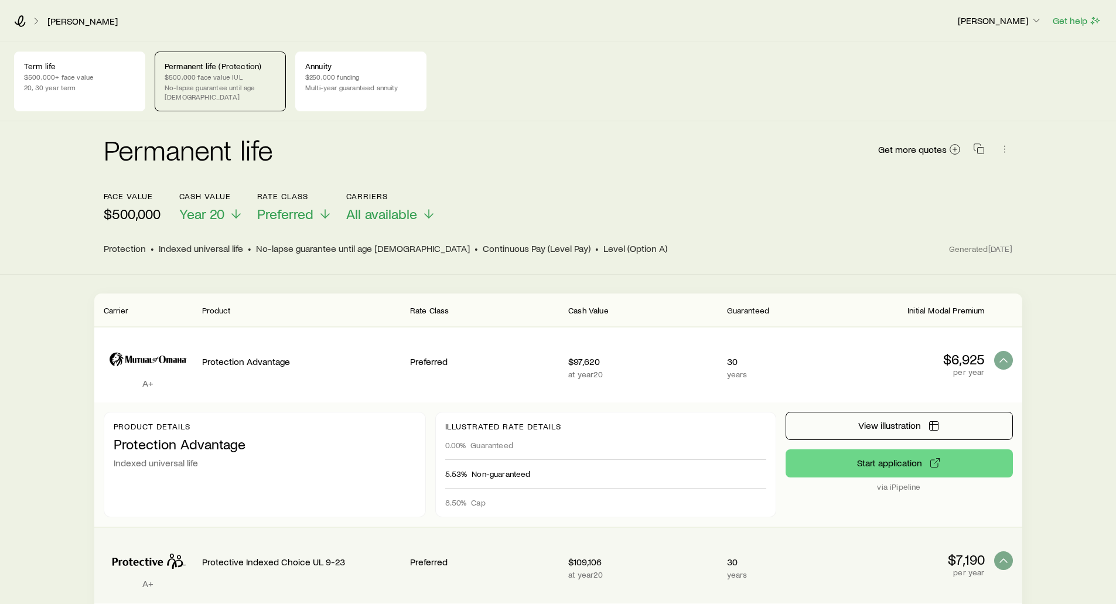
click at [453, 122] on div "Permanent life Get more quotes" at bounding box center [558, 156] width 909 height 70
click at [358, 76] on p "$250,000 funding" at bounding box center [360, 76] width 111 height 9
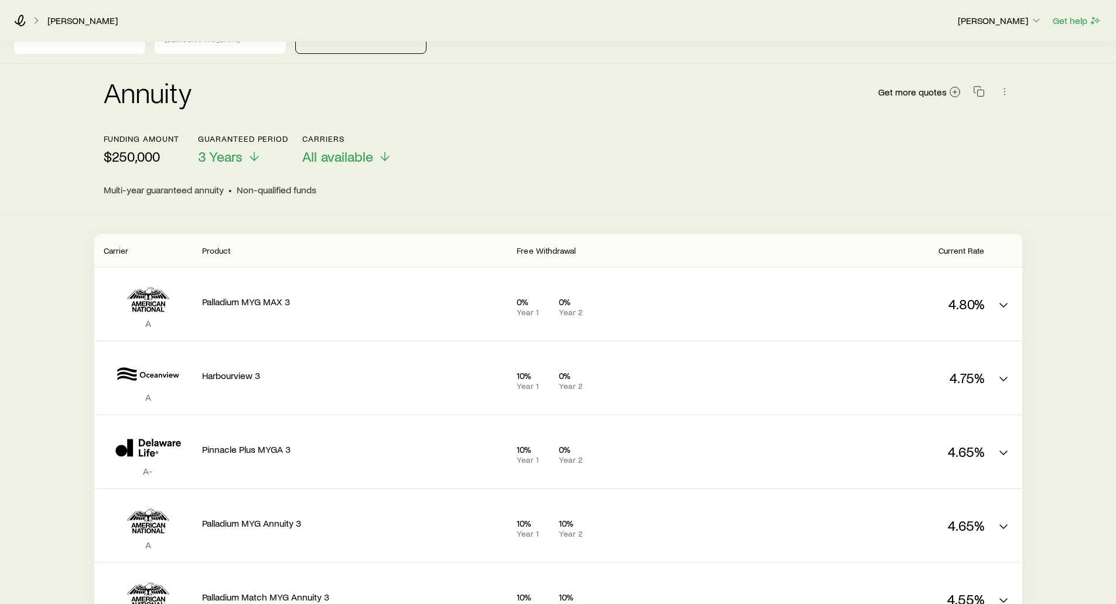
scroll to position [59, 0]
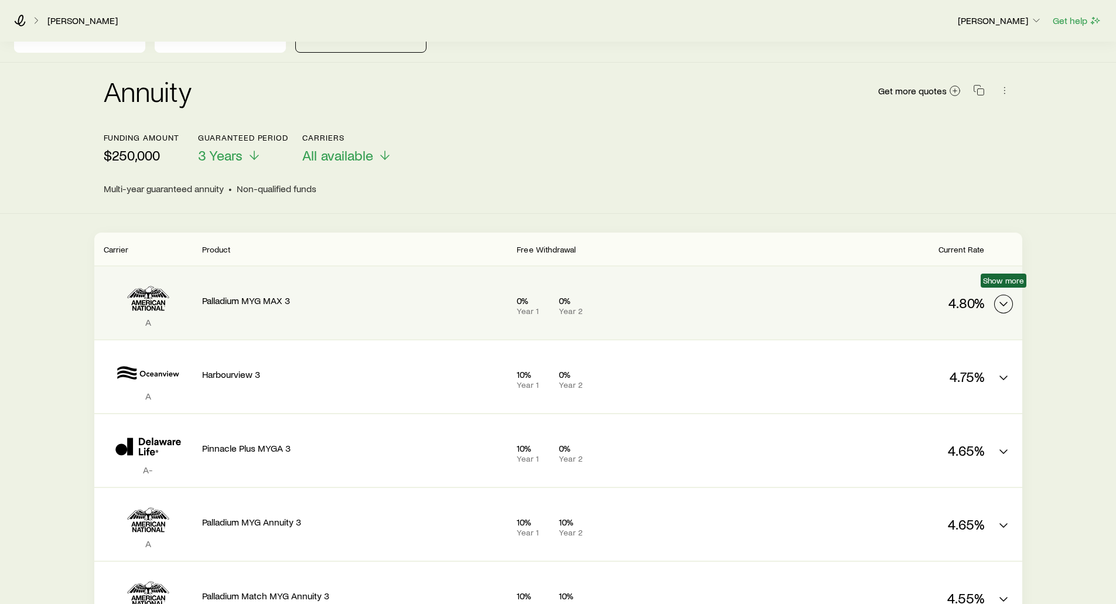
click at [1001, 298] on icon "MYGA quotes" at bounding box center [1003, 304] width 14 height 14
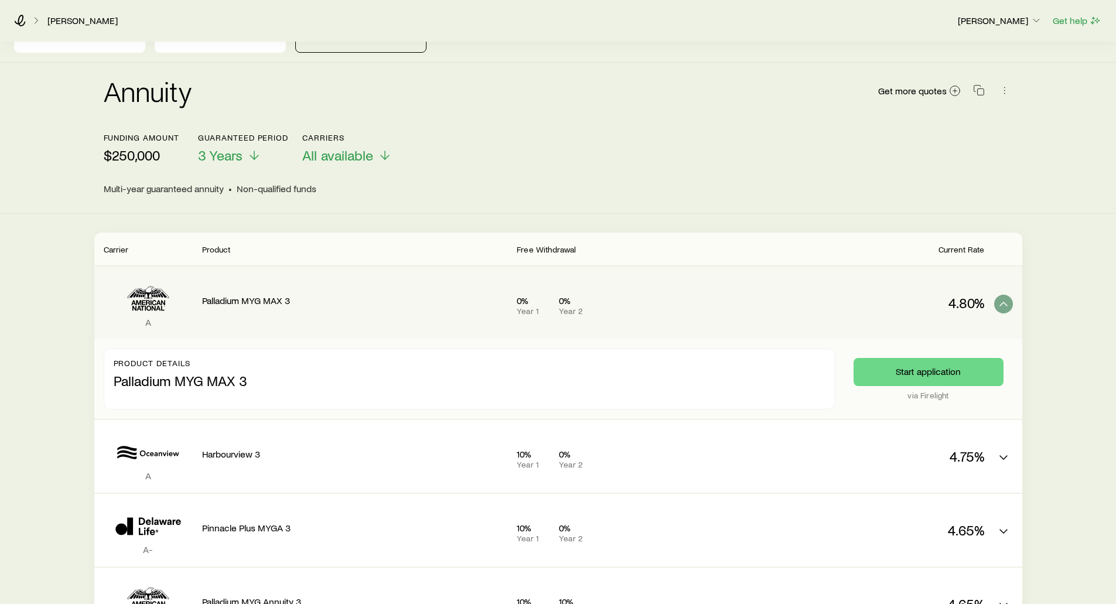
click at [735, 248] on header "Carrier Product Free Withdrawal Current Rate" at bounding box center [558, 249] width 928 height 33
click at [1008, 297] on icon "MYGA quotes" at bounding box center [1003, 304] width 14 height 14
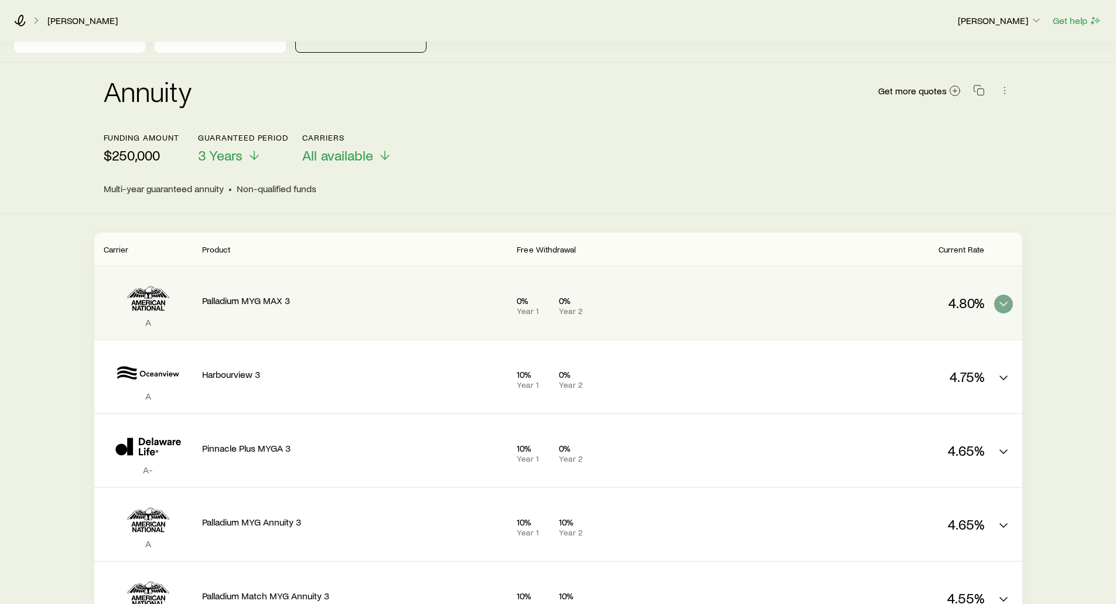
click at [680, 183] on div "Multi-year guaranteed annuity • Non-qualified funds" at bounding box center [558, 189] width 909 height 12
click at [599, 52] on div "Term life $500,000+ face value 20, 30 year term Permanent life (Protection) $50…" at bounding box center [558, 23] width 1116 height 79
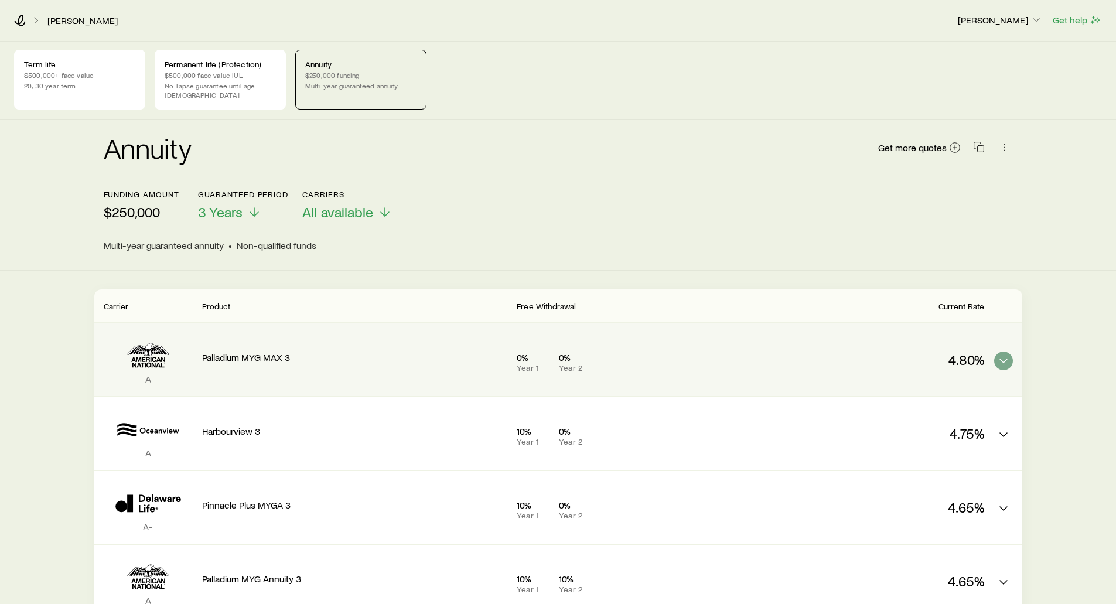
scroll to position [0, 0]
click at [22, 22] on icon at bounding box center [20, 21] width 12 height 12
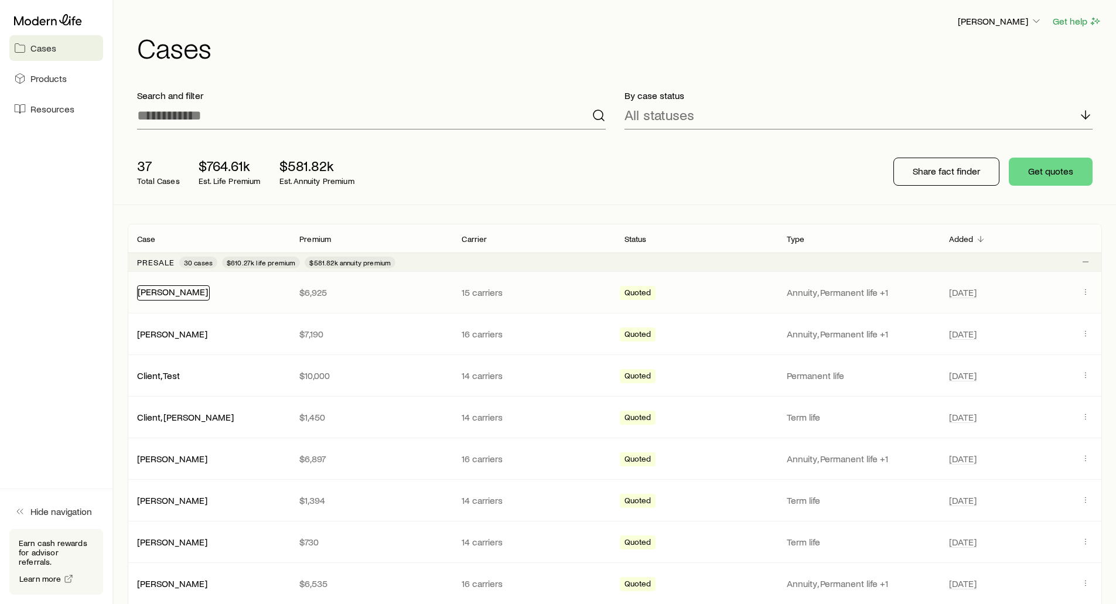
click at [156, 295] on link "[PERSON_NAME]" at bounding box center [173, 291] width 70 height 11
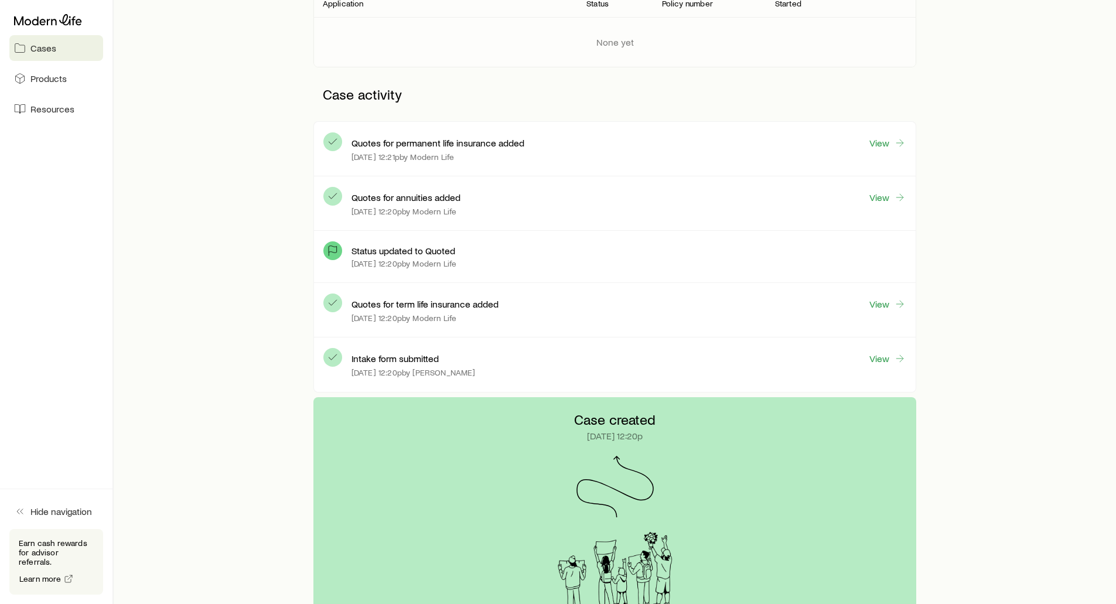
scroll to position [234, 0]
click at [881, 201] on link "View" at bounding box center [887, 195] width 37 height 13
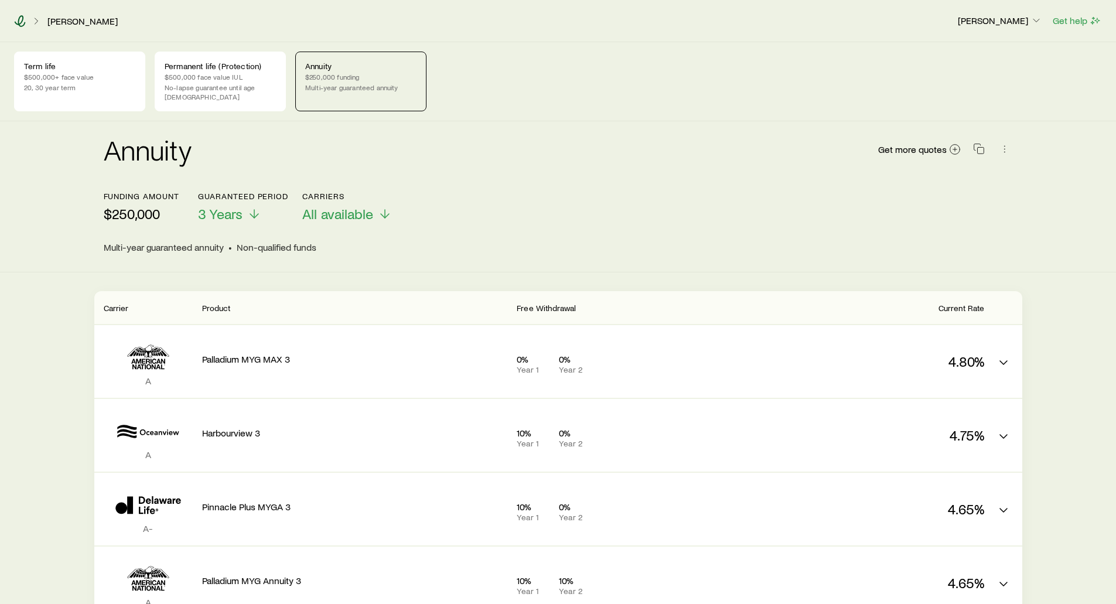
click at [19, 20] on icon at bounding box center [20, 21] width 11 height 12
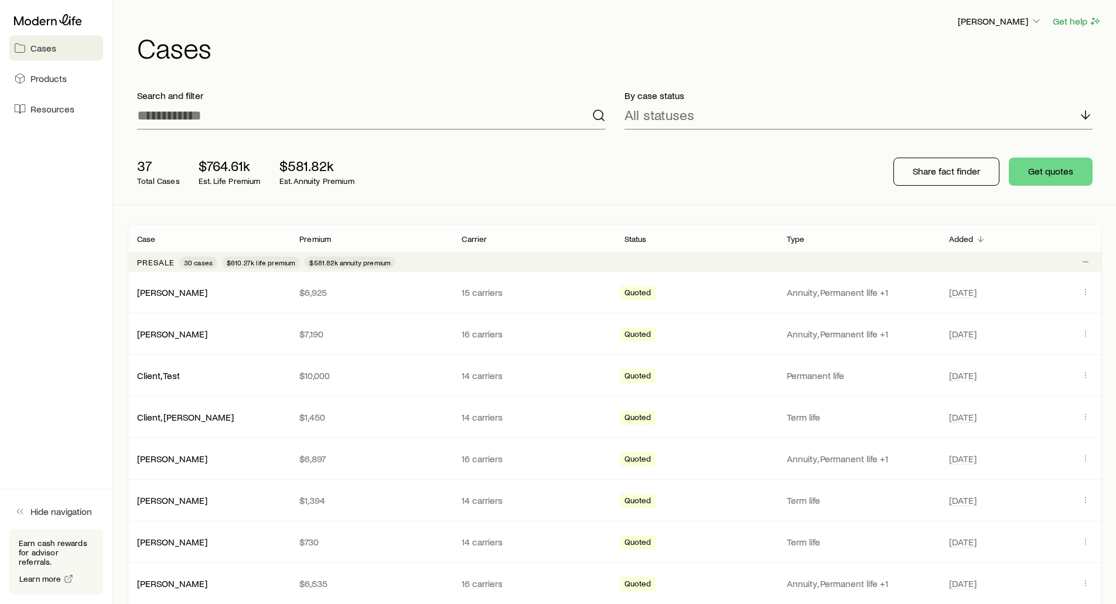
click at [501, 83] on div "Search and filter" at bounding box center [371, 109] width 487 height 59
click at [35, 77] on span "Products" at bounding box center [48, 79] width 36 height 12
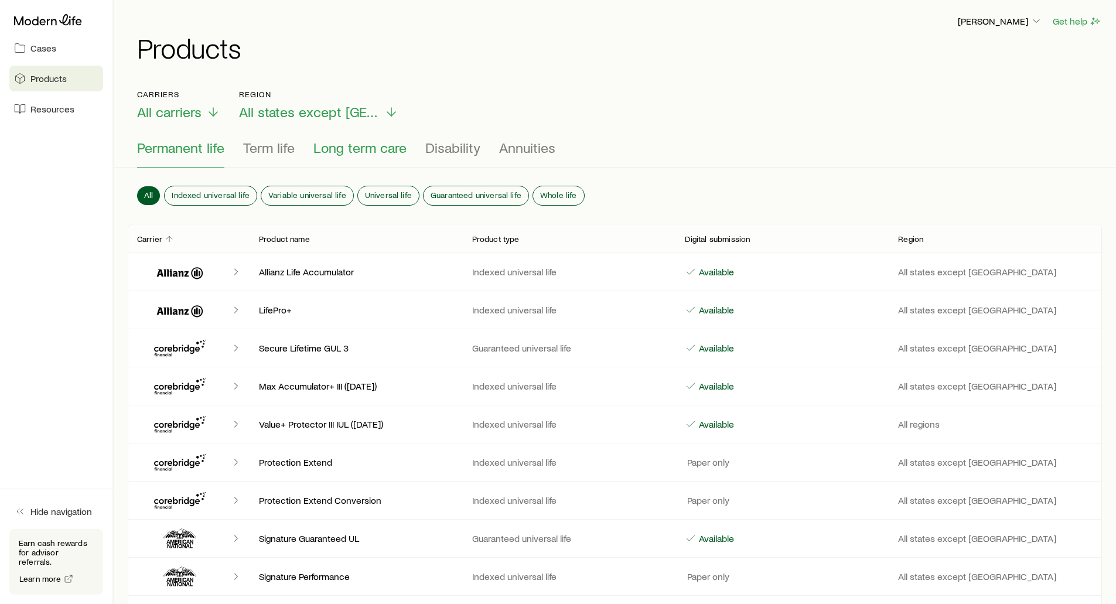
click at [366, 146] on span "Long term care" at bounding box center [359, 147] width 93 height 16
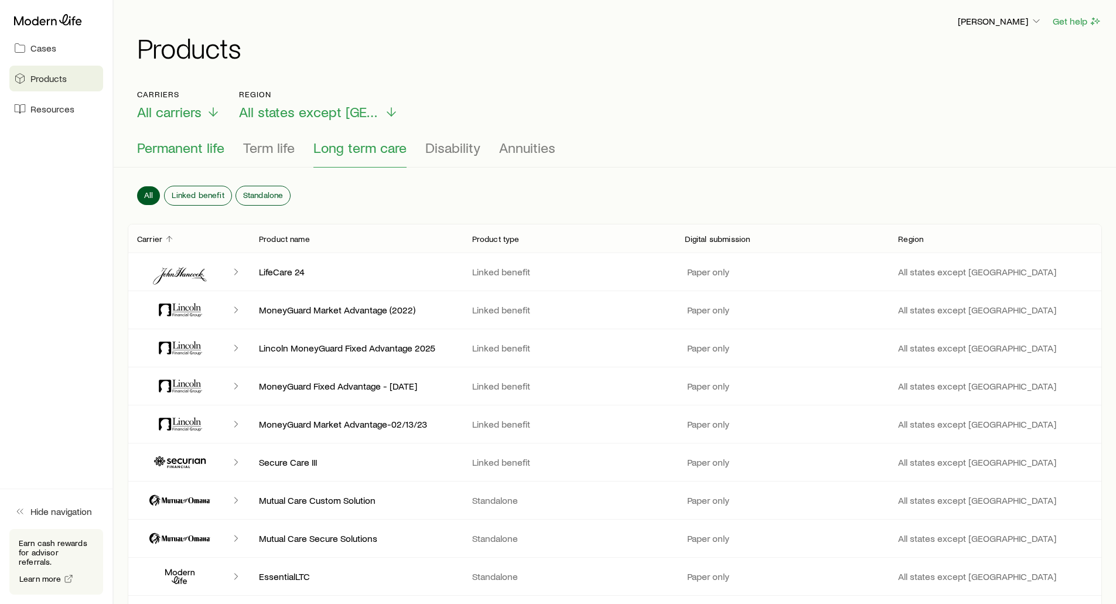
click at [193, 146] on span "Permanent life" at bounding box center [180, 147] width 87 height 16
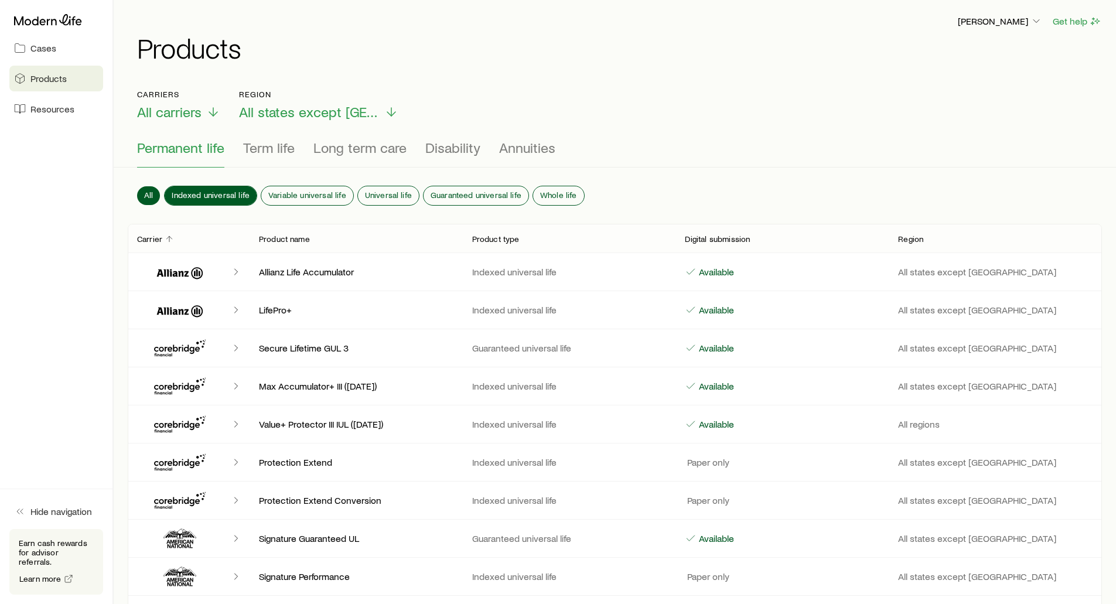
click at [209, 192] on span "Indexed universal life" at bounding box center [211, 194] width 78 height 9
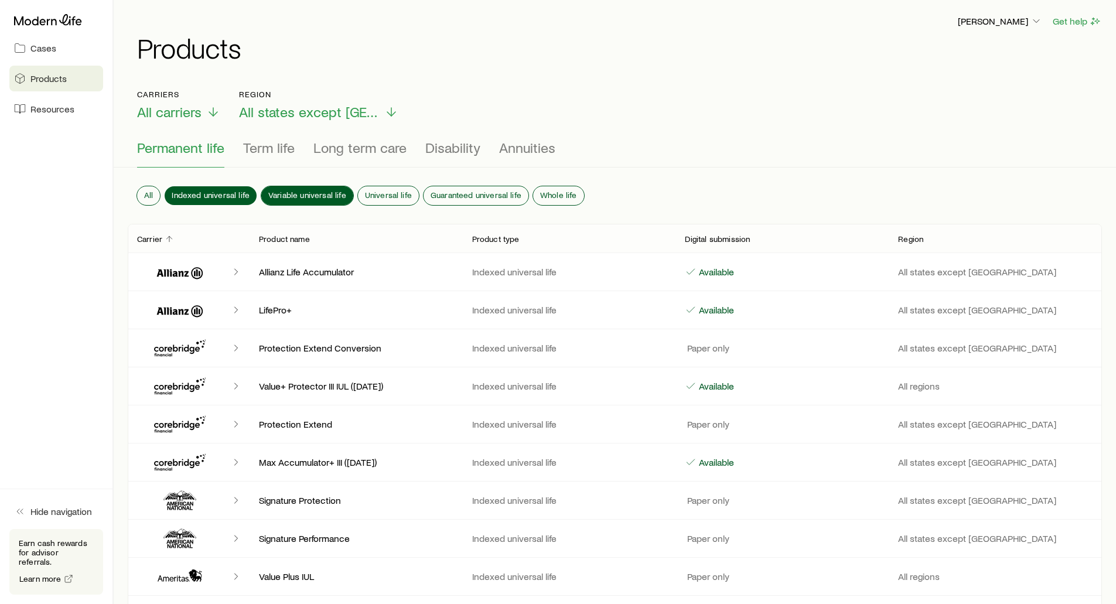
click at [296, 190] on span "Variable universal life" at bounding box center [307, 194] width 78 height 9
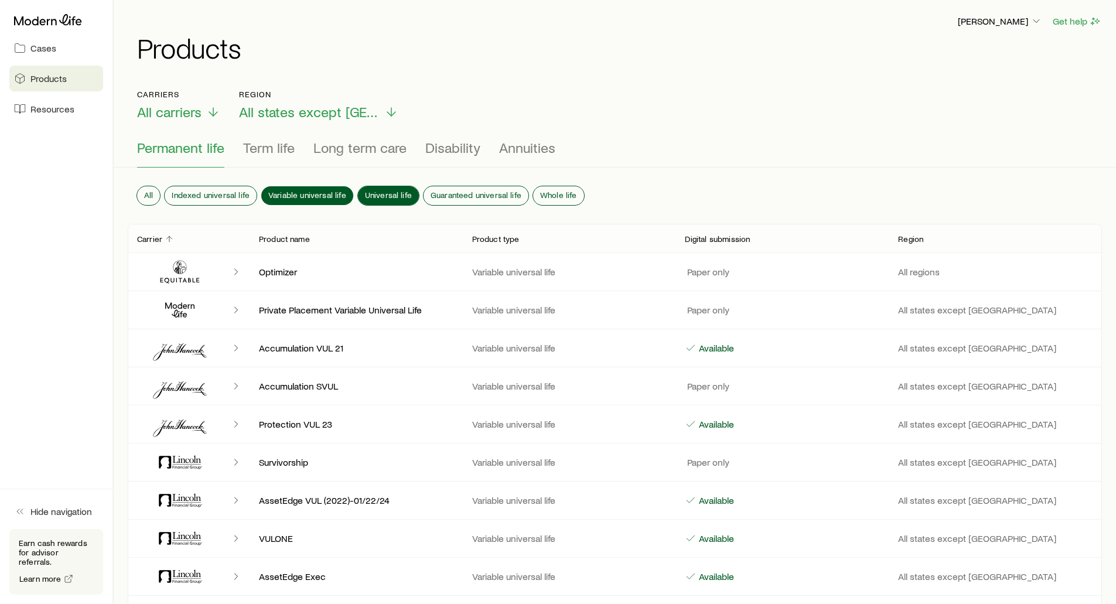
click at [374, 193] on span "Universal life" at bounding box center [388, 194] width 47 height 9
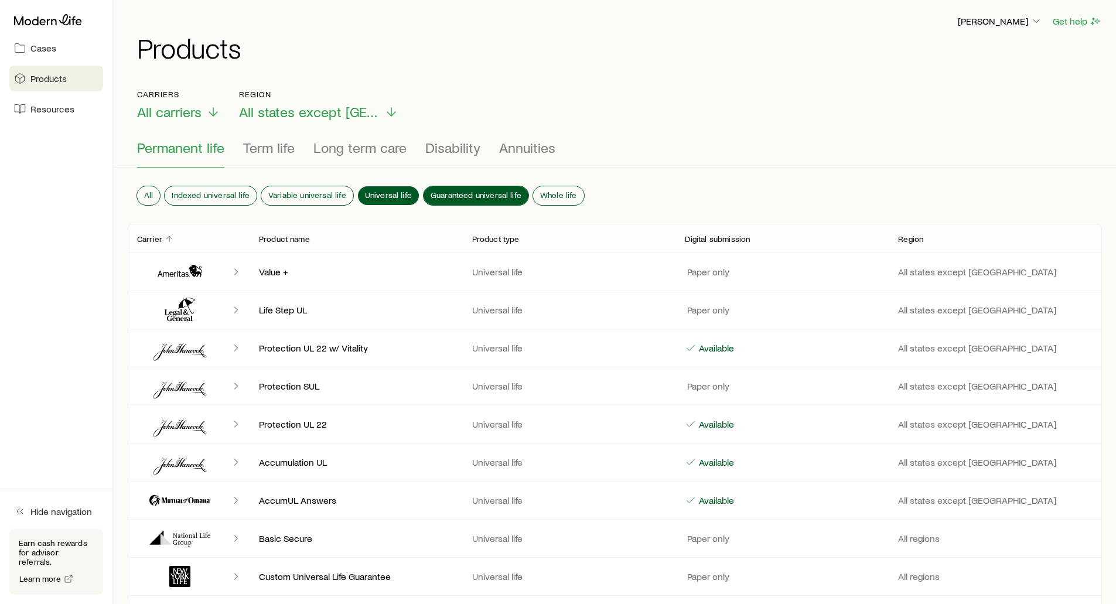
click at [438, 190] on span "Guaranteed universal life" at bounding box center [475, 194] width 91 height 9
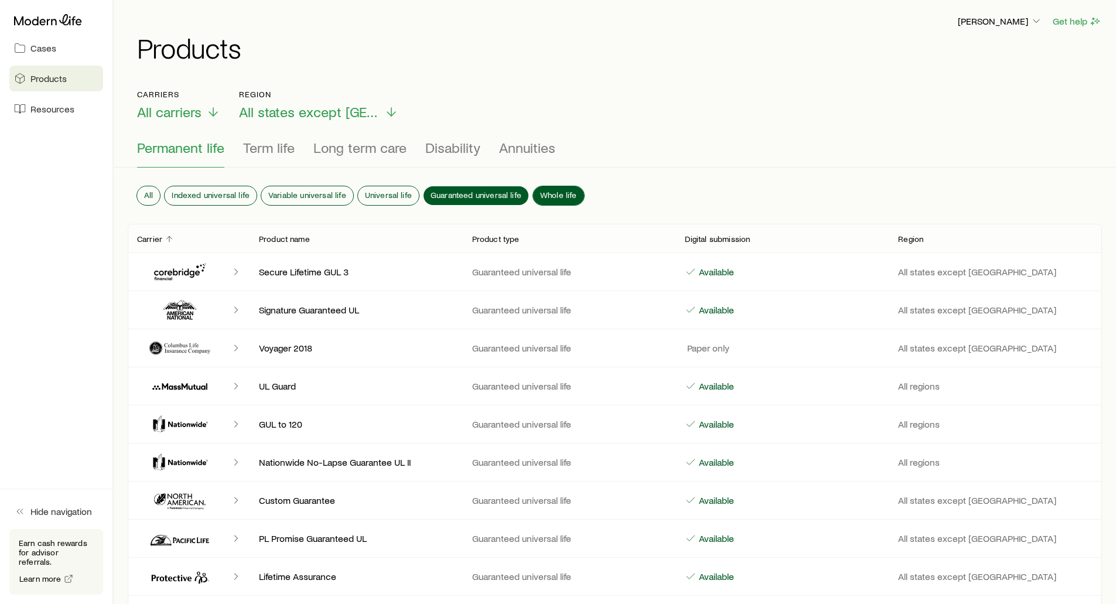
click at [543, 192] on span "Whole life" at bounding box center [558, 194] width 37 height 9
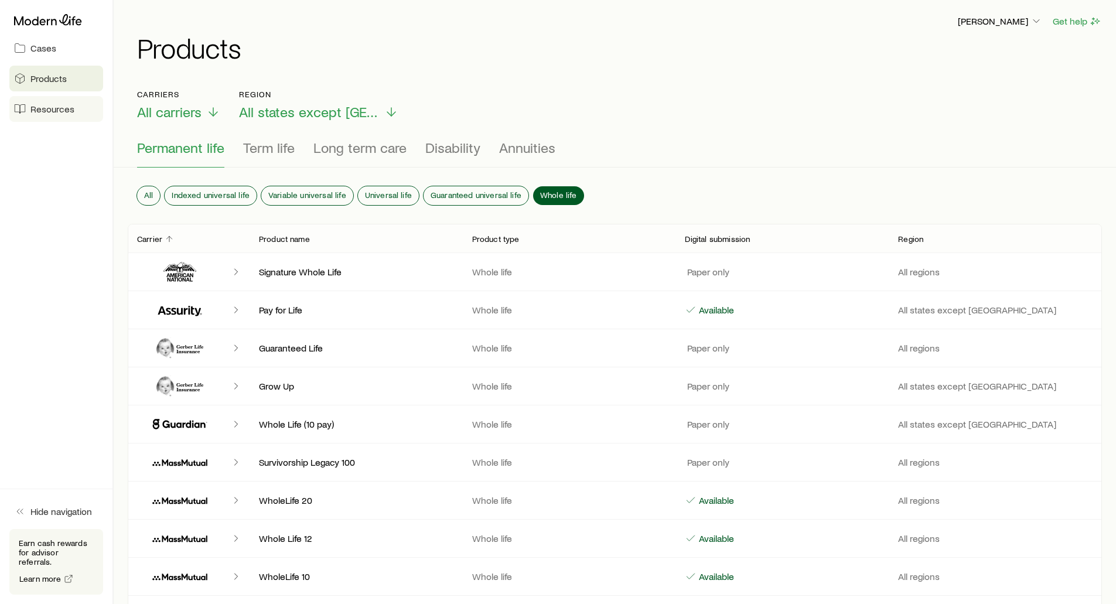
click at [67, 109] on span "Resources" at bounding box center [52, 109] width 44 height 12
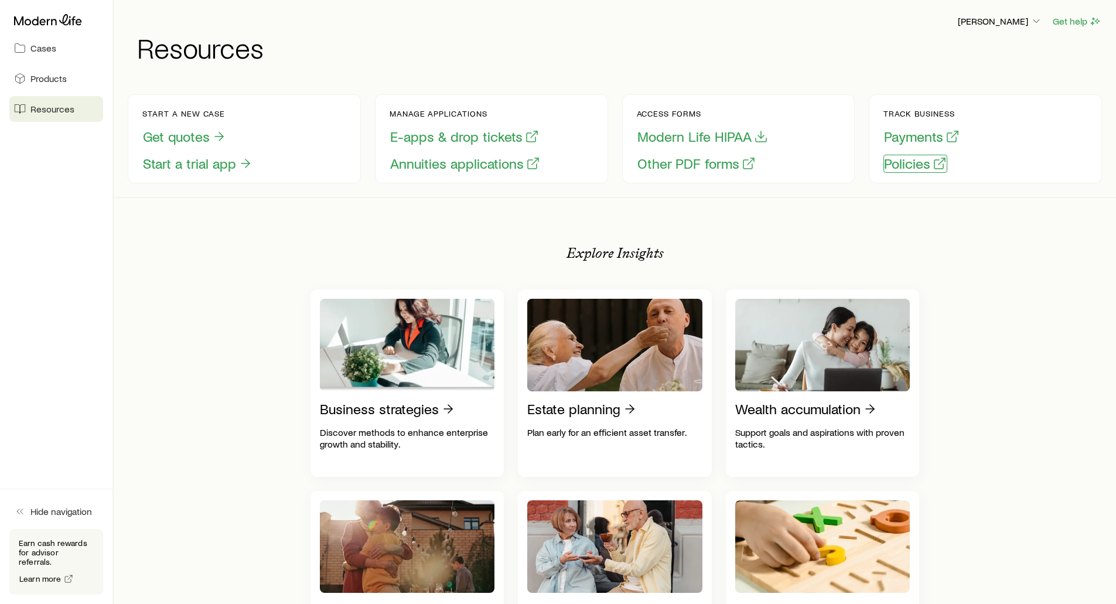
click at [891, 170] on button "Policies" at bounding box center [915, 164] width 64 height 18
click at [47, 45] on span "Cases" at bounding box center [43, 48] width 26 height 12
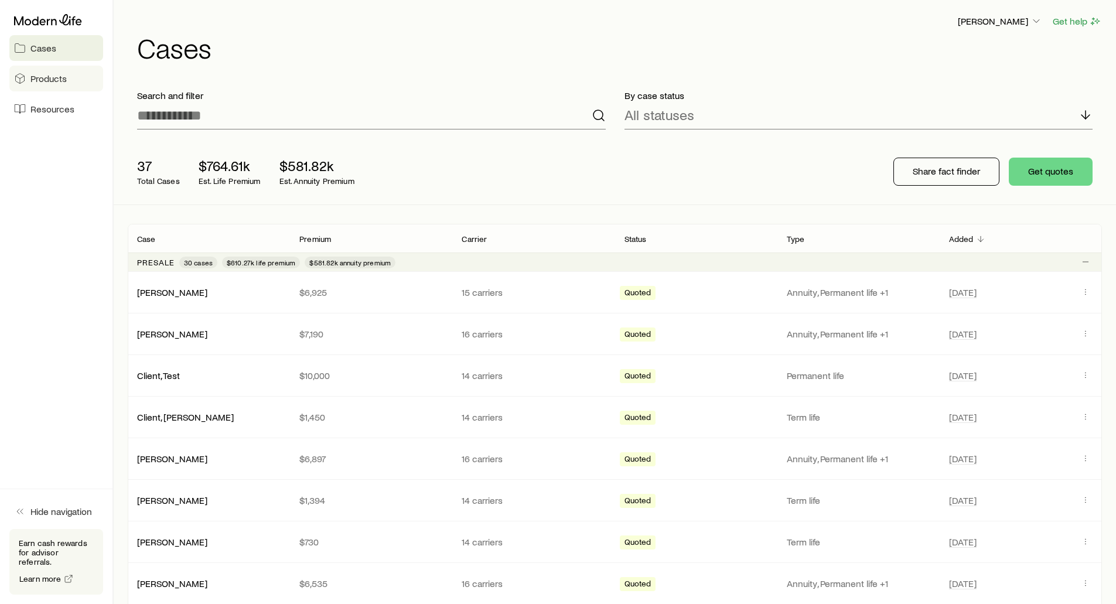
click at [40, 84] on link "Products" at bounding box center [56, 79] width 94 height 26
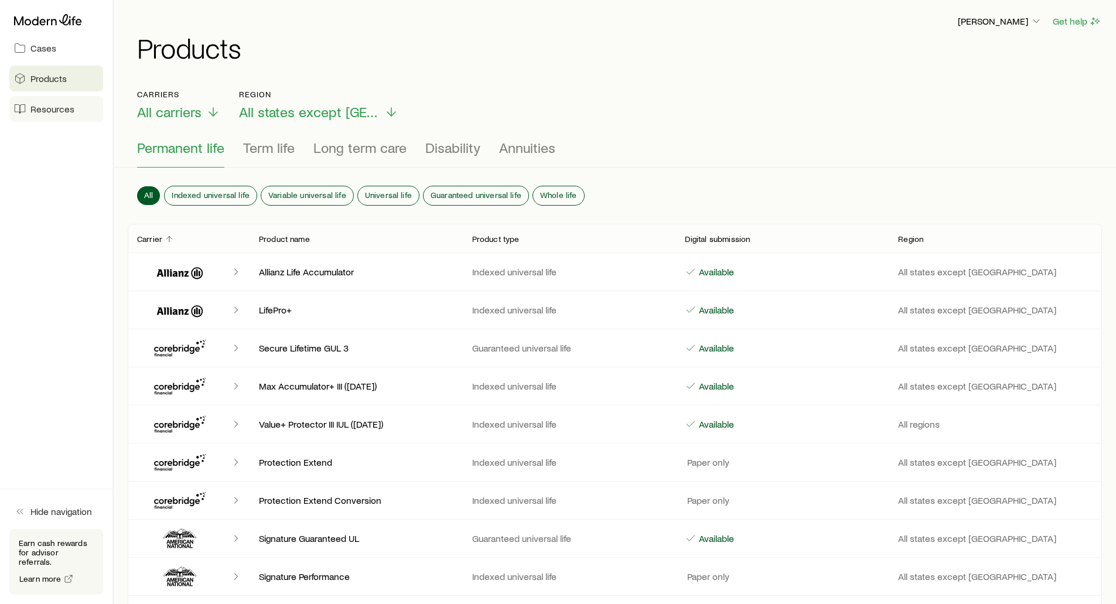
click at [40, 107] on span "Resources" at bounding box center [52, 109] width 44 height 12
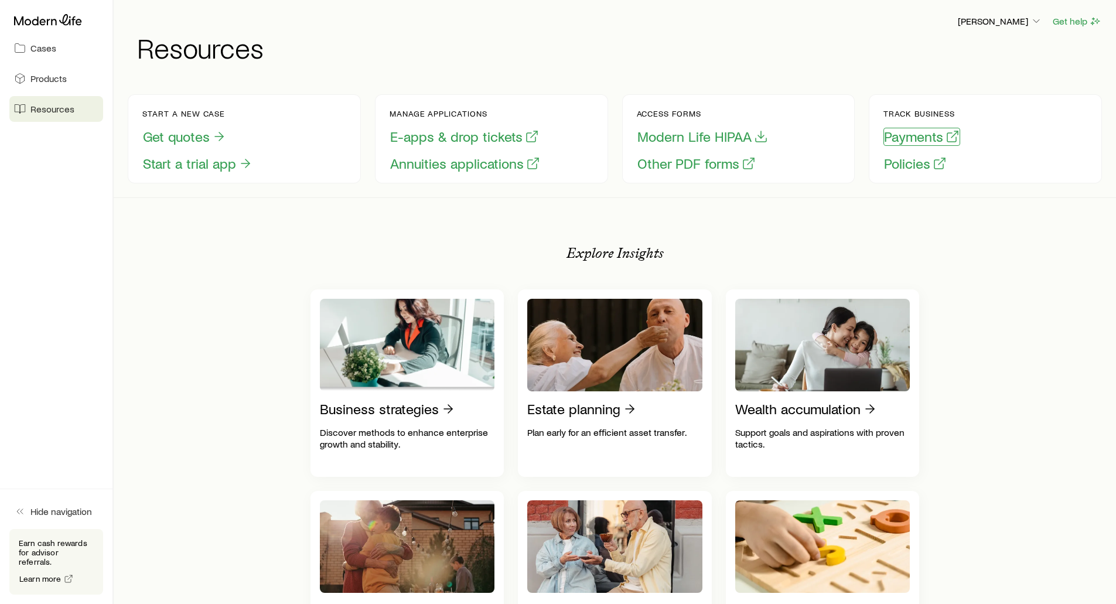
click at [902, 136] on button "Payments" at bounding box center [921, 137] width 77 height 18
click at [37, 52] on span "Cases" at bounding box center [43, 48] width 26 height 12
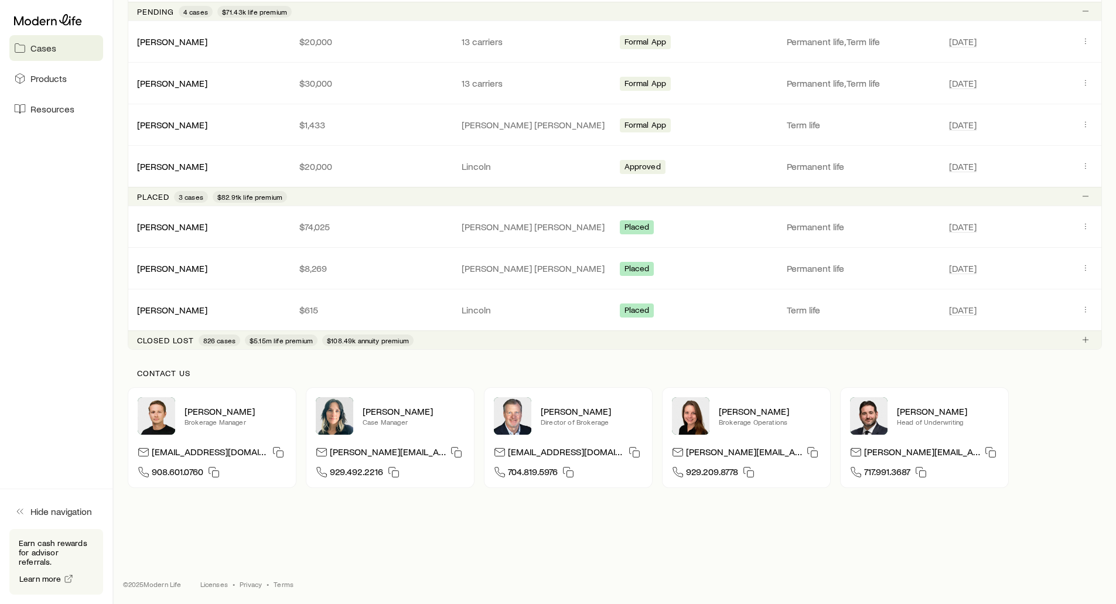
scroll to position [1150, 0]
click at [159, 338] on p "Closed lost" at bounding box center [165, 338] width 57 height 9
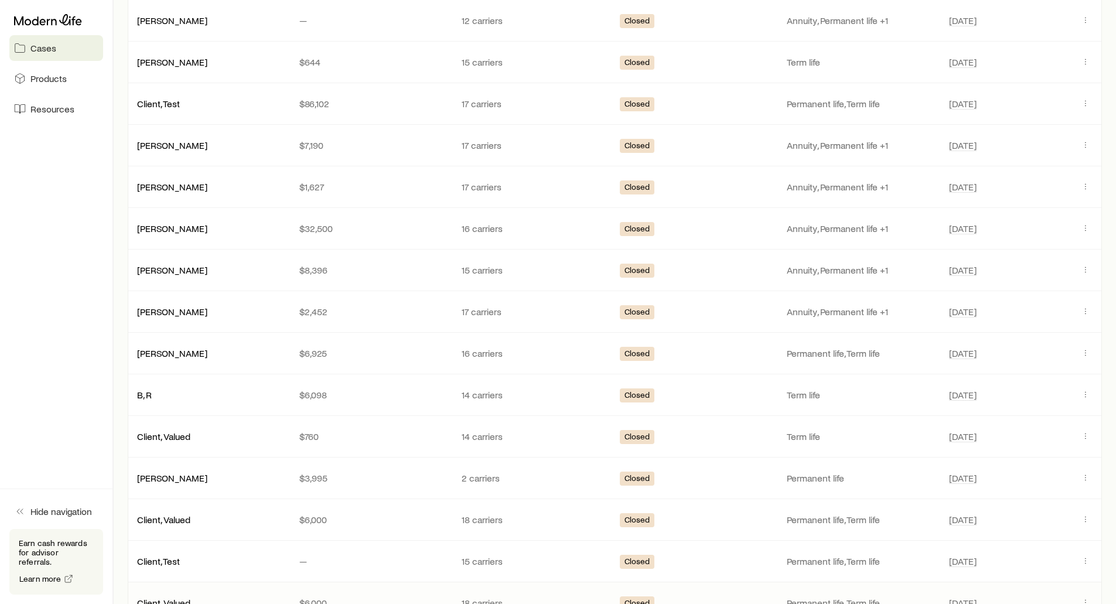
scroll to position [1677, 0]
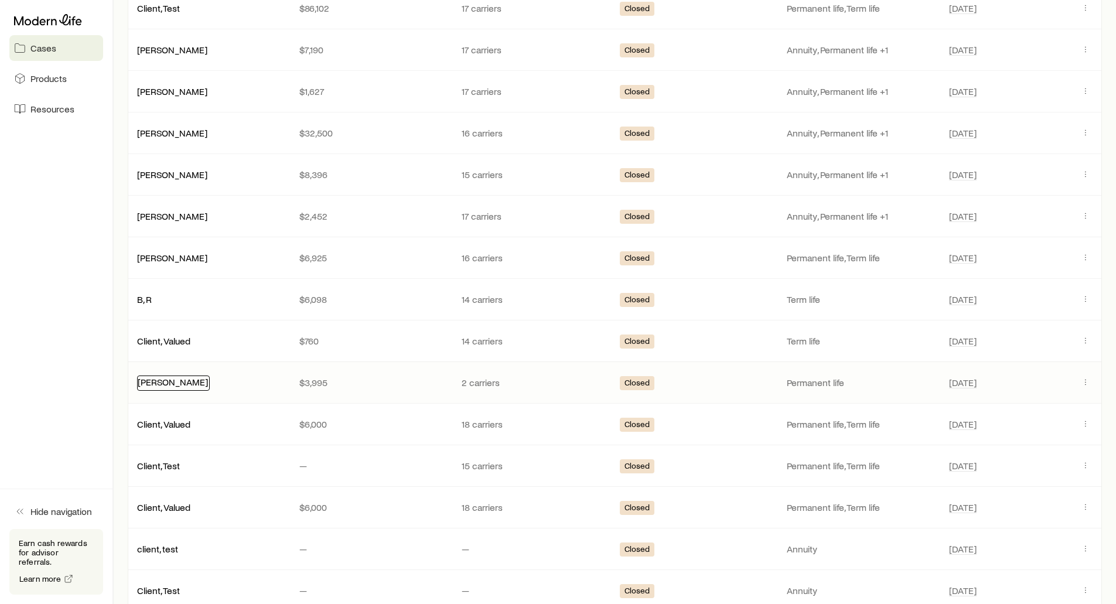
click at [158, 384] on link "smith, john" at bounding box center [173, 381] width 70 height 11
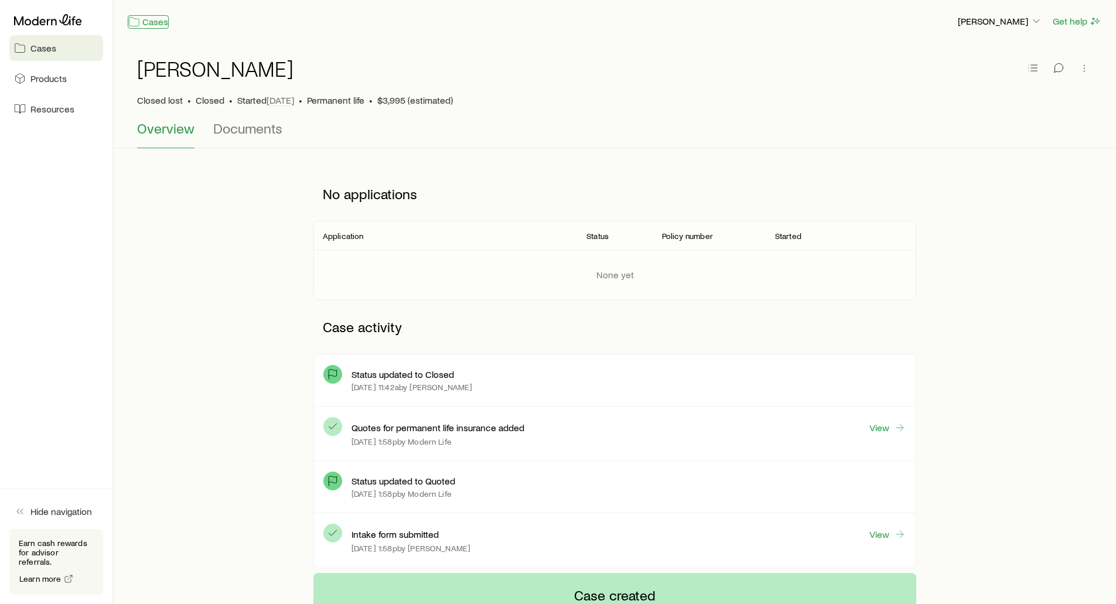
click at [160, 20] on link "Cases" at bounding box center [148, 21] width 41 height 13
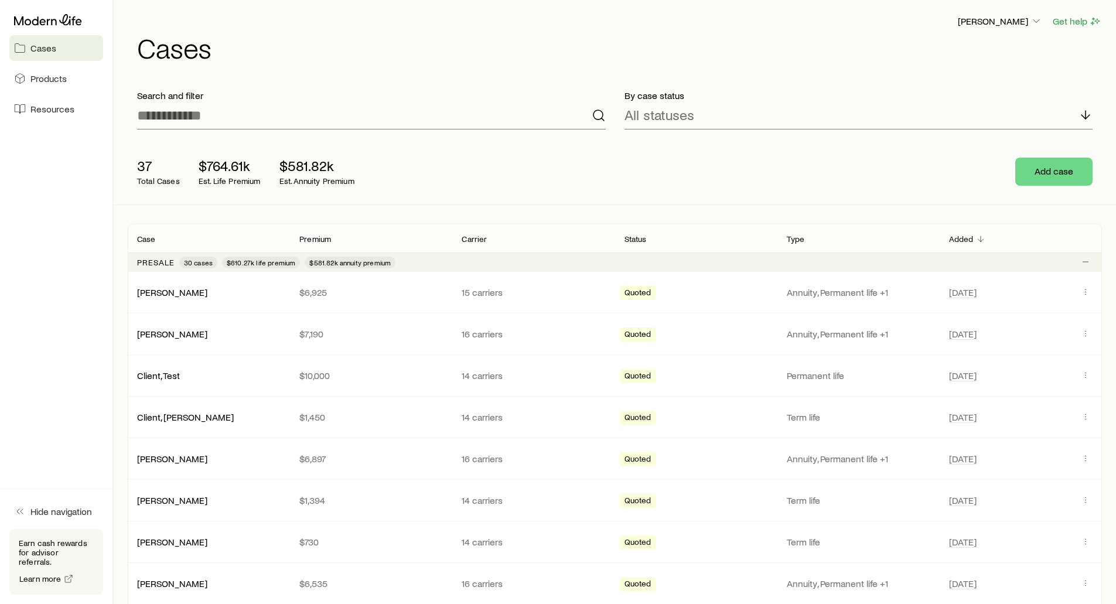
click at [309, 21] on div "Frank Peterson Get help" at bounding box center [619, 21] width 965 height 15
click at [446, 40] on h1 "Cases" at bounding box center [619, 47] width 965 height 28
click at [1030, 23] on p "[PERSON_NAME]" at bounding box center [1000, 21] width 84 height 12
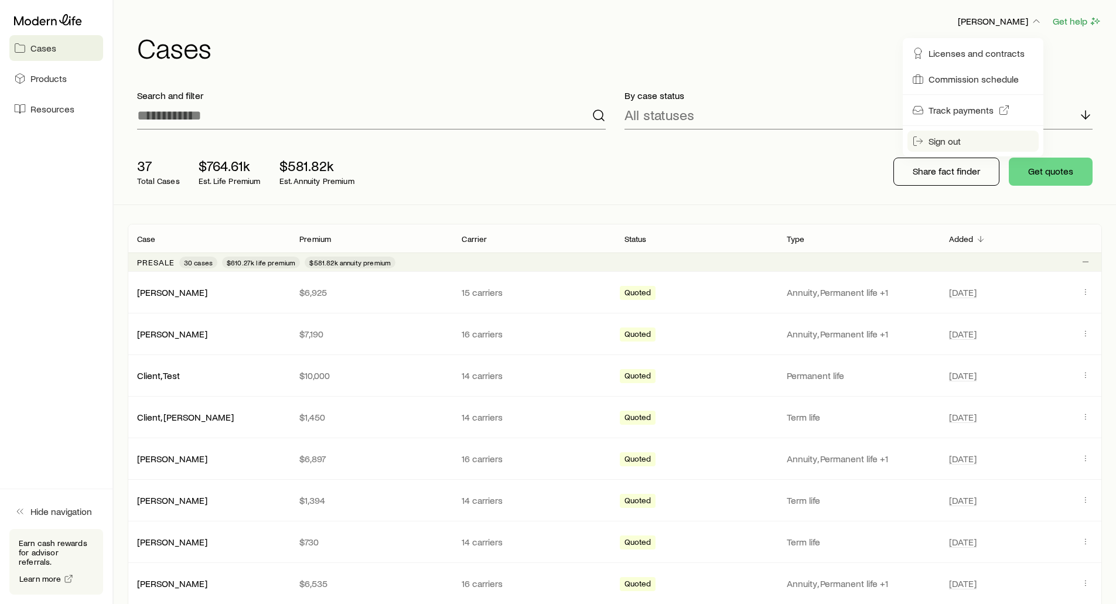
click at [959, 140] on span "Sign out" at bounding box center [944, 141] width 32 height 12
click at [1014, 24] on p "[PERSON_NAME]" at bounding box center [1000, 21] width 84 height 12
click at [962, 144] on button "Sign out" at bounding box center [972, 141] width 131 height 21
